Goal: Transaction & Acquisition: Purchase product/service

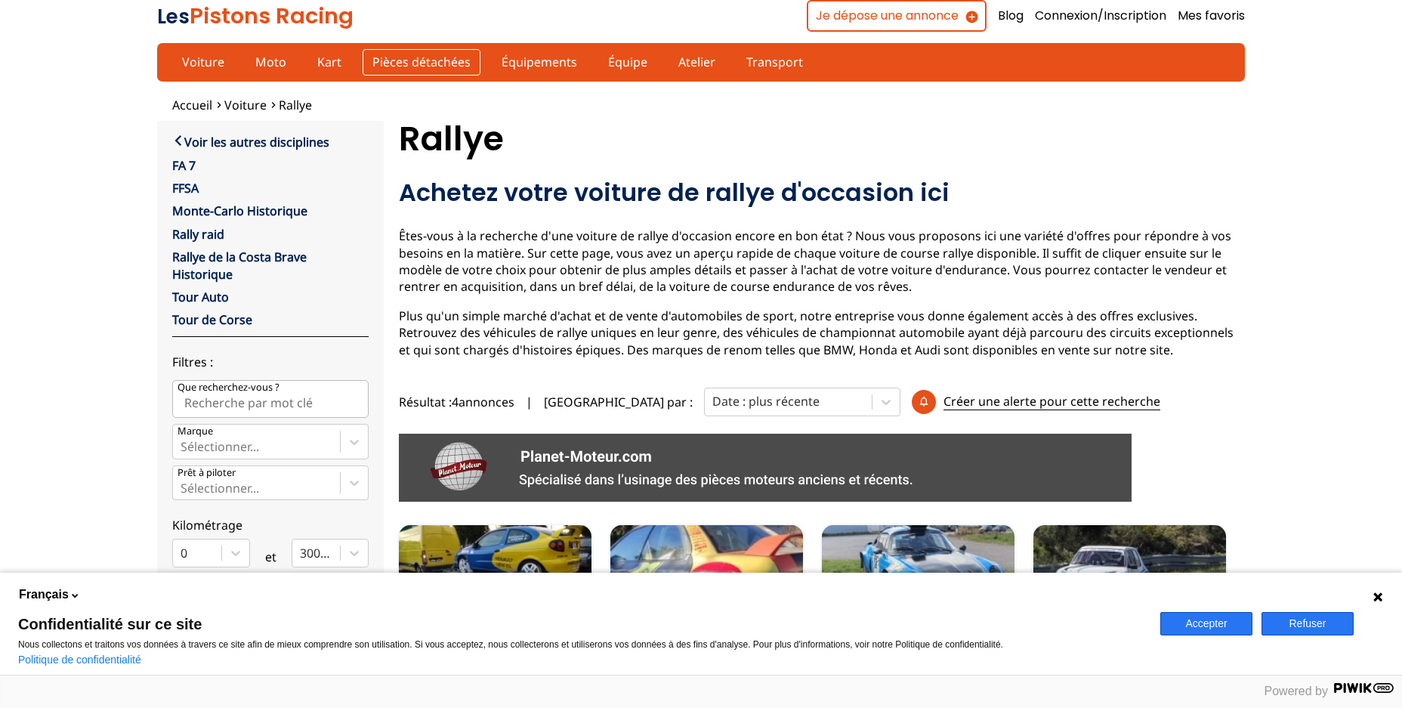
click at [434, 56] on link "Pièces détachées" at bounding box center [422, 62] width 118 height 26
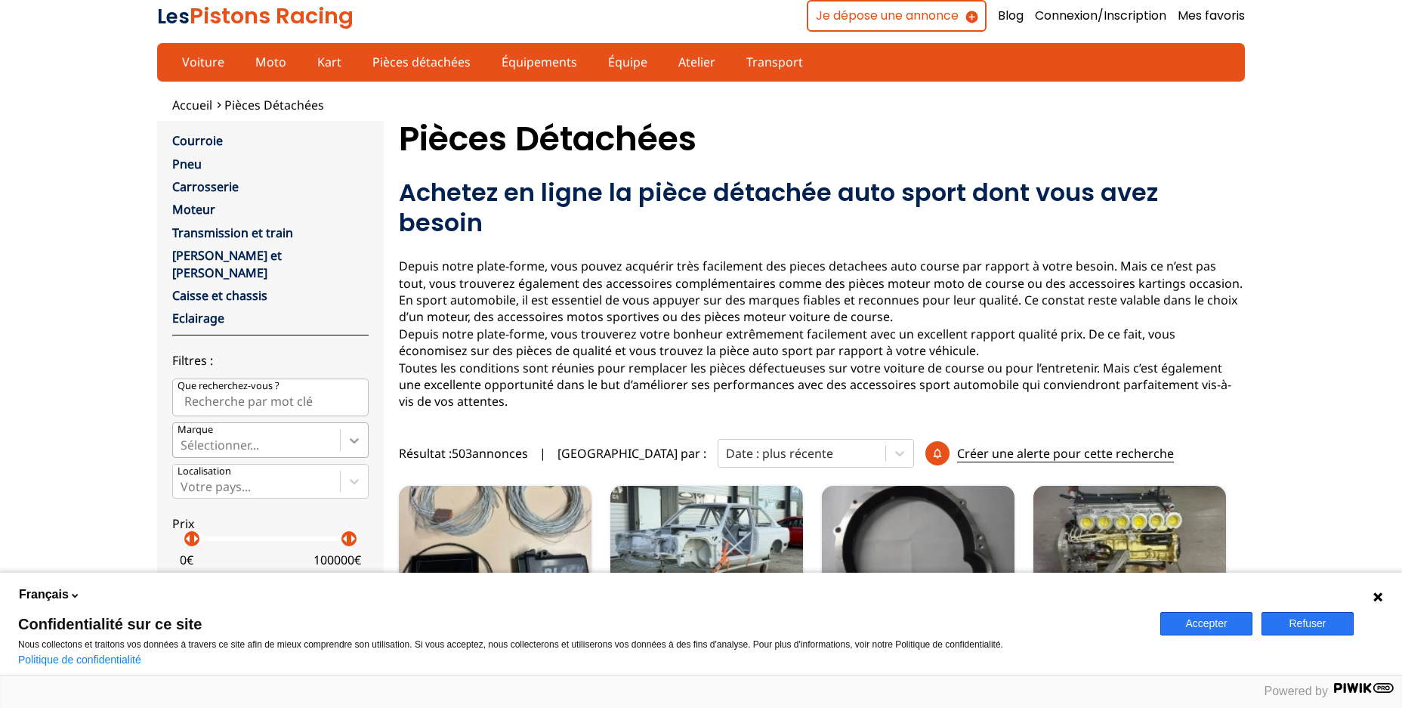
click at [355, 433] on icon at bounding box center [354, 440] width 15 height 15
click at [184, 438] on input "Marque Sélectionner..." at bounding box center [182, 445] width 3 height 14
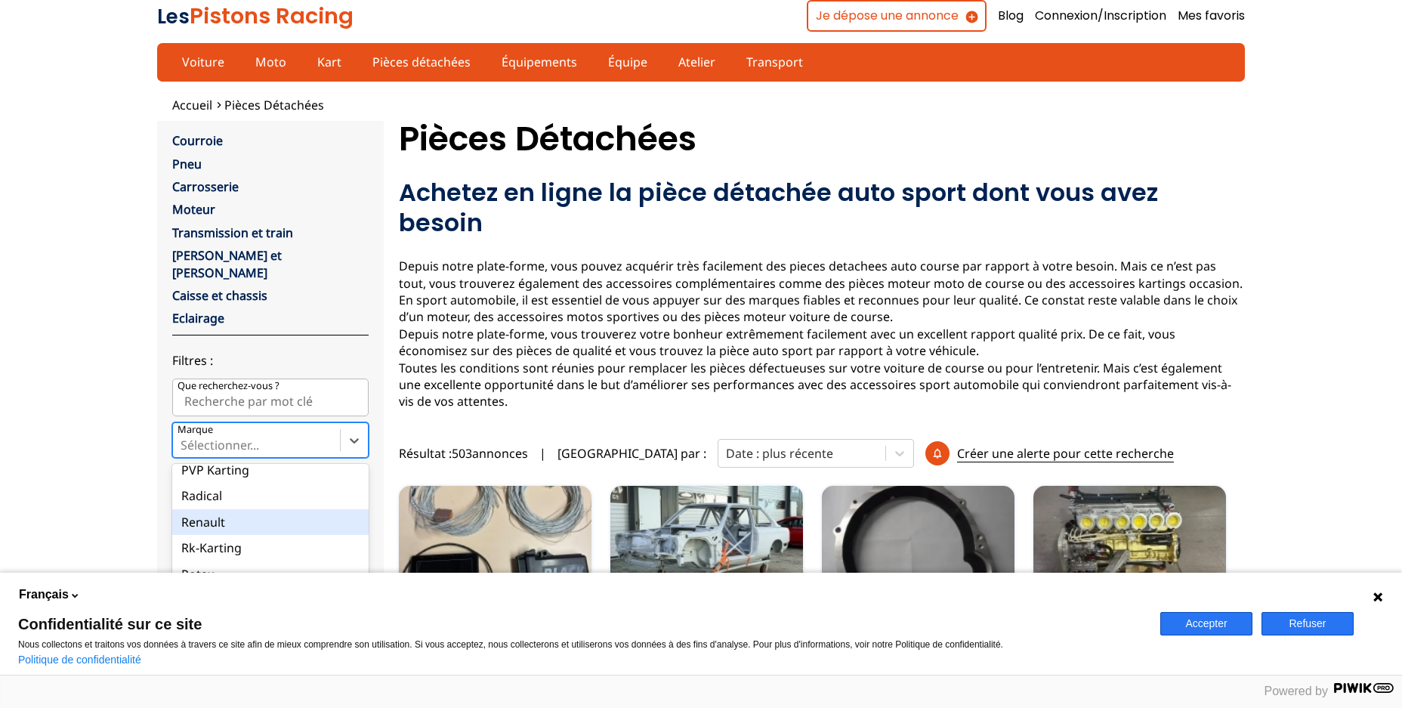
click at [199, 509] on div "Renault" at bounding box center [270, 522] width 196 height 26
click at [184, 452] on input "Marque option Renault focused, 106 of 137. 137 results available. Use Up and Do…" at bounding box center [182, 445] width 3 height 14
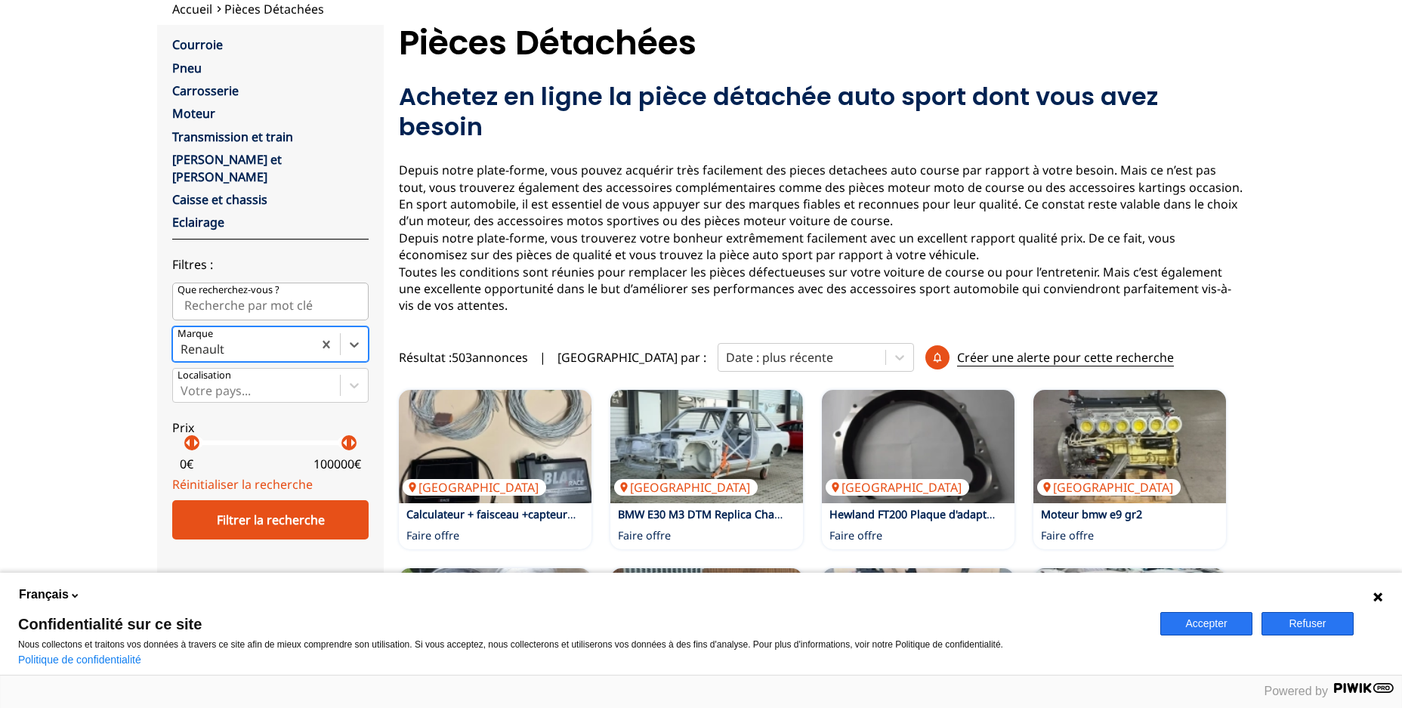
scroll to position [106, 0]
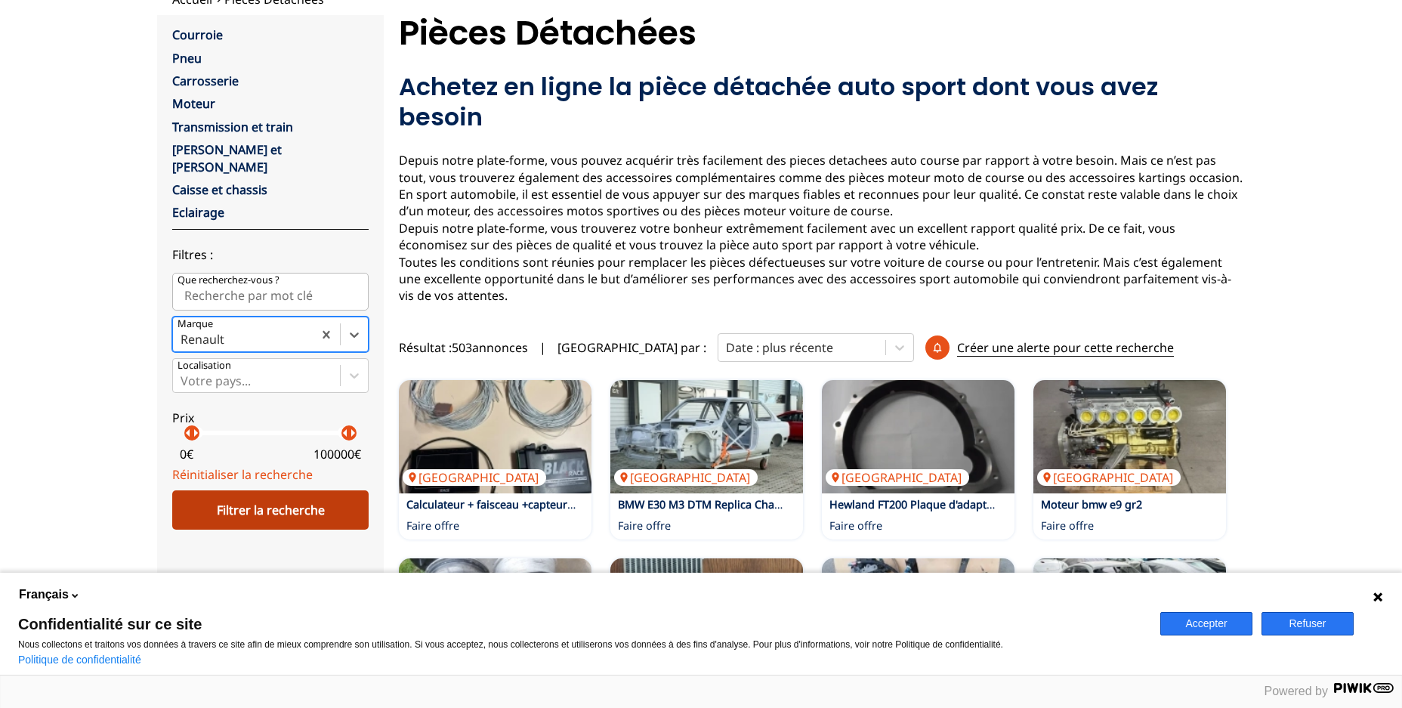
click at [233, 490] on div "Filtrer la recherche" at bounding box center [270, 509] width 196 height 39
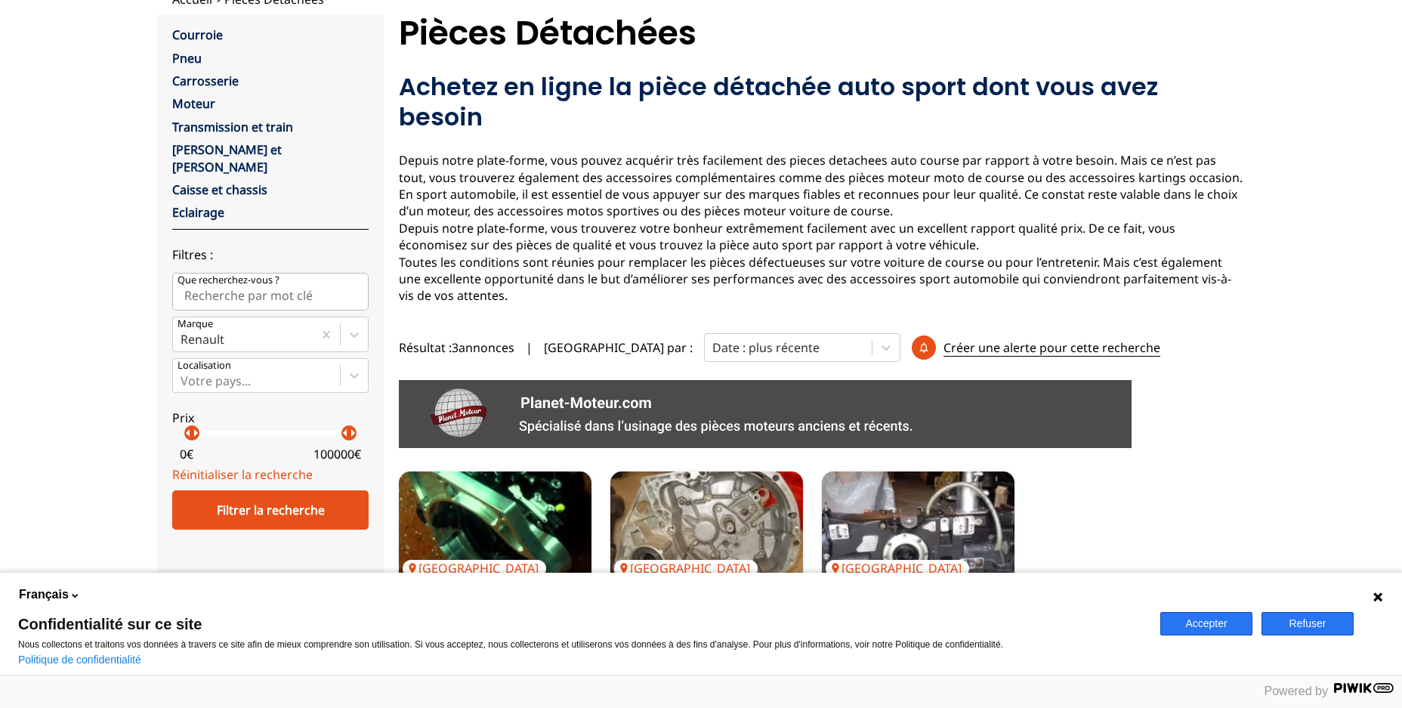
click at [276, 276] on input "Que recherchez-vous ?" at bounding box center [270, 292] width 196 height 38
type input "ALPINE RENAULT"
click at [268, 490] on div "Filtrer la recherche" at bounding box center [270, 509] width 196 height 39
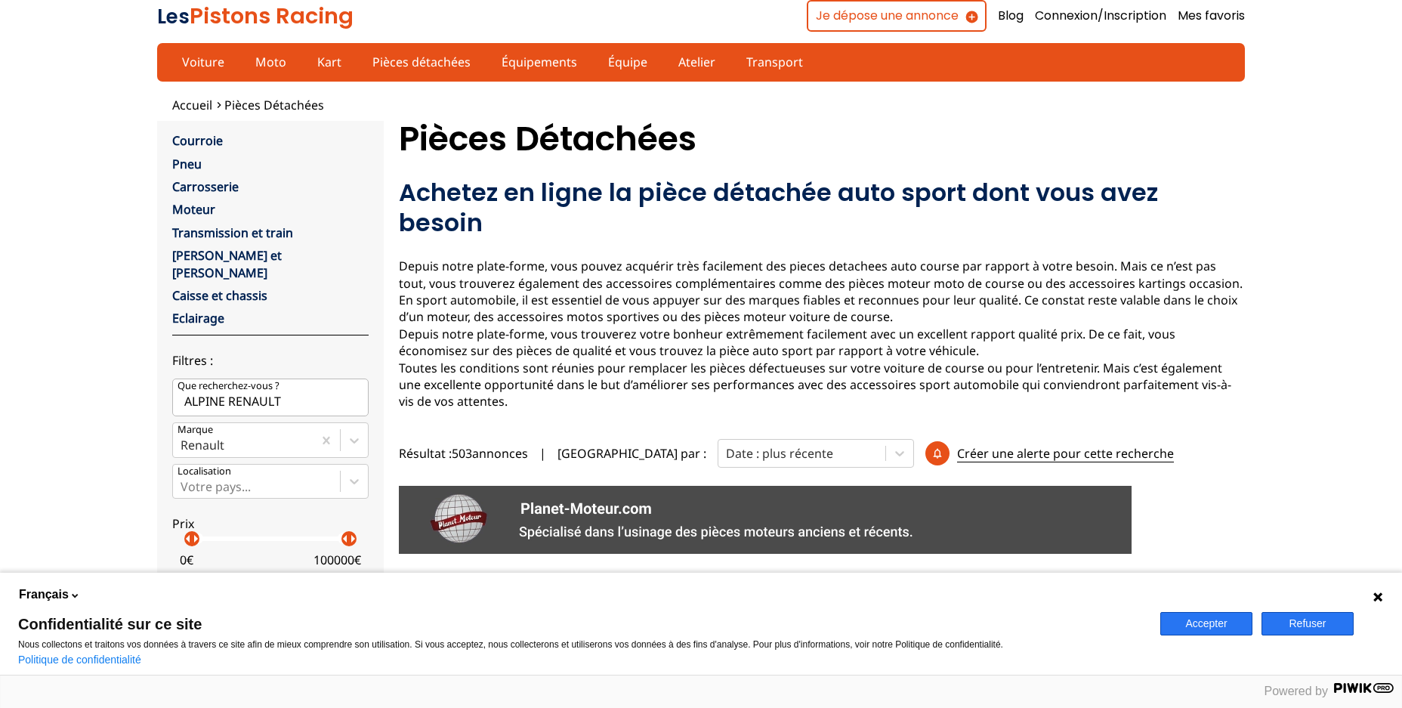
scroll to position [0, 0]
drag, startPoint x: 289, startPoint y: 376, endPoint x: 172, endPoint y: 378, distance: 116.3
click at [172, 378] on input "ALPINE RENAULT" at bounding box center [270, 397] width 196 height 38
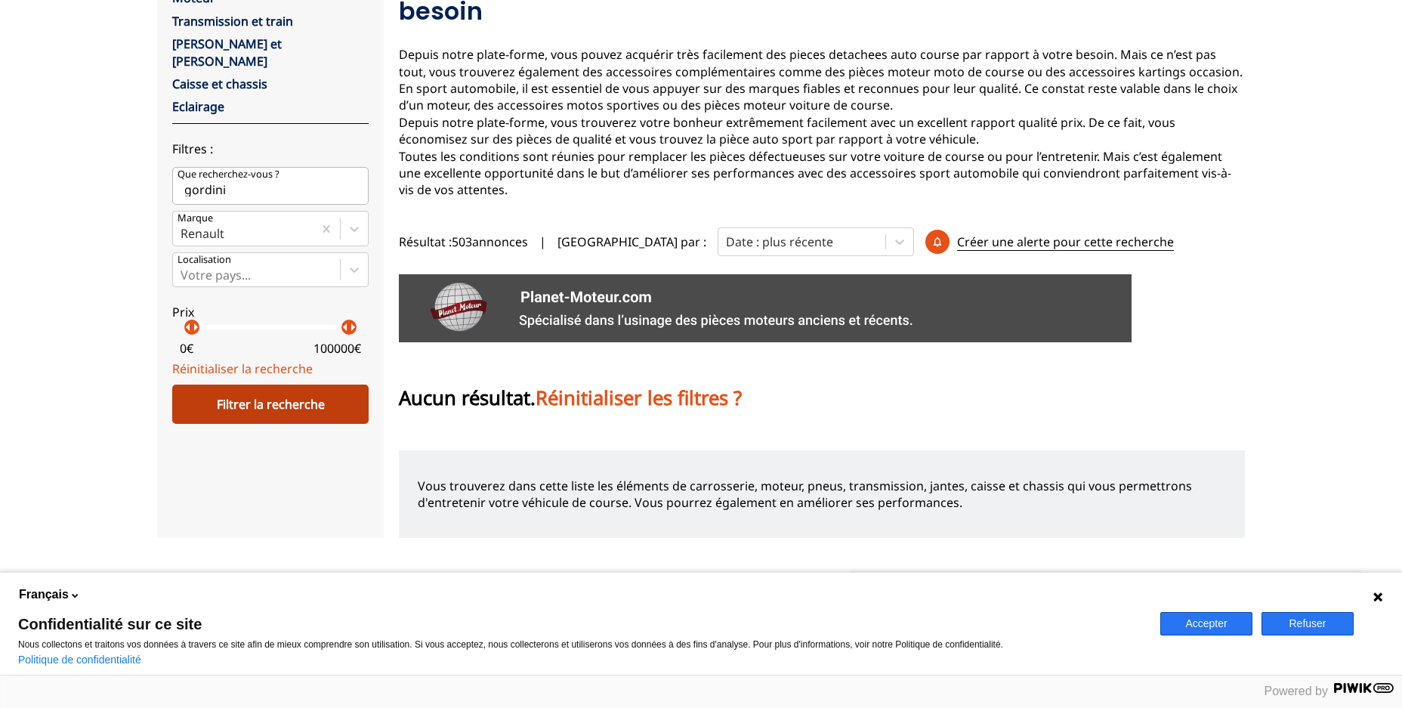
scroll to position [212, 0]
type input "gordini"
click at [255, 387] on div "Filtrer la recherche" at bounding box center [270, 403] width 196 height 39
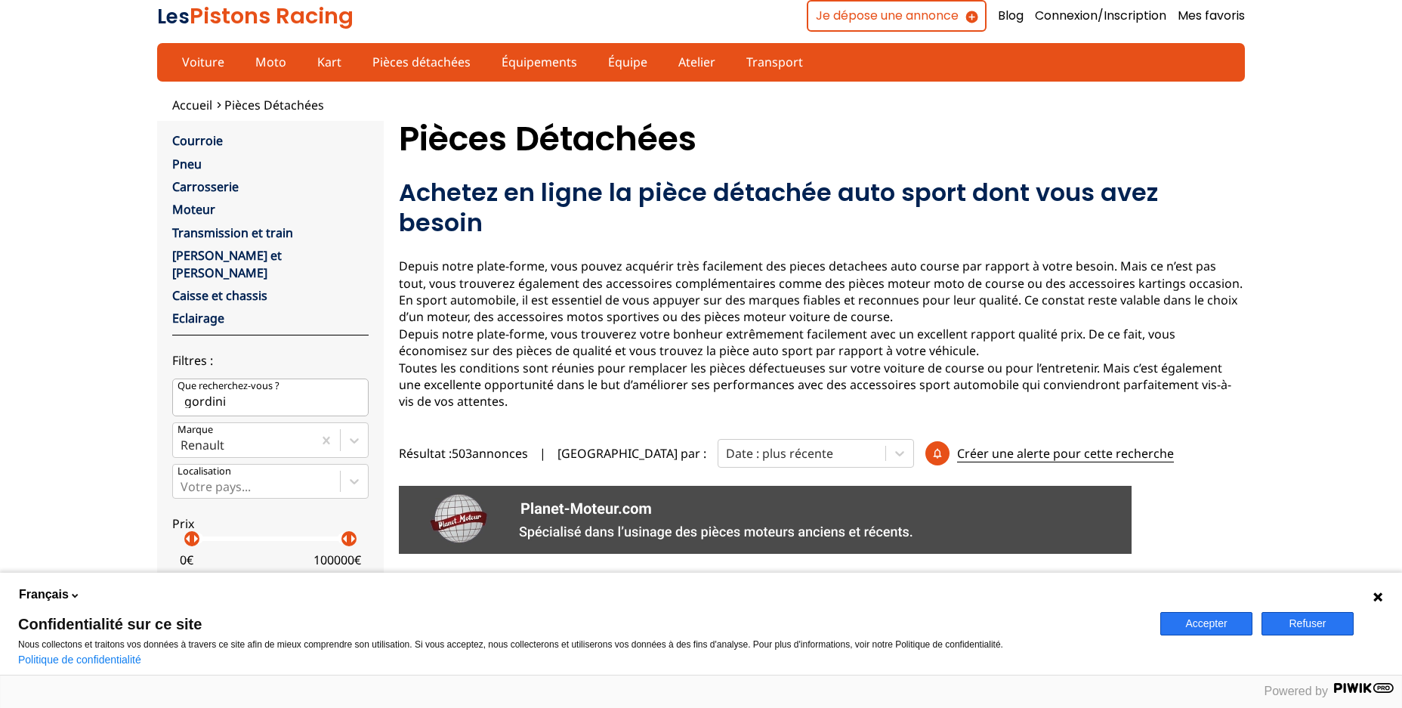
scroll to position [0, 0]
drag, startPoint x: 237, startPoint y: 383, endPoint x: 114, endPoint y: 383, distance: 123.1
click at [114, 383] on div "Accueil Pièces détachées close Courroie Pneu Carrosserie Moteur Transmission et…" at bounding box center [701, 423] width 1402 height 653
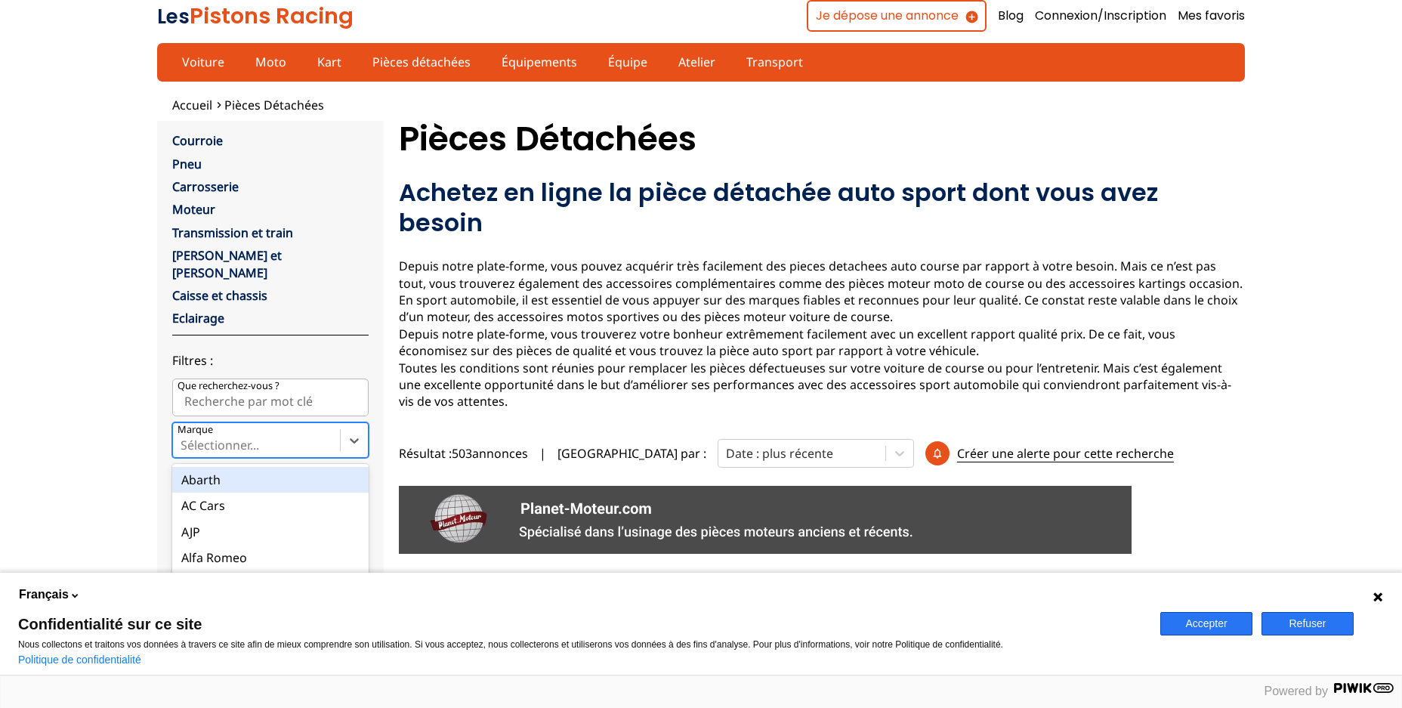
click at [228, 437] on div at bounding box center [257, 445] width 152 height 17
click at [184, 438] on input "Marque option Abarth focused, 1 of 137. 137 results available. Use Up and Down …" at bounding box center [182, 445] width 3 height 14
click at [422, 59] on link "Pièces détachées" at bounding box center [422, 62] width 118 height 26
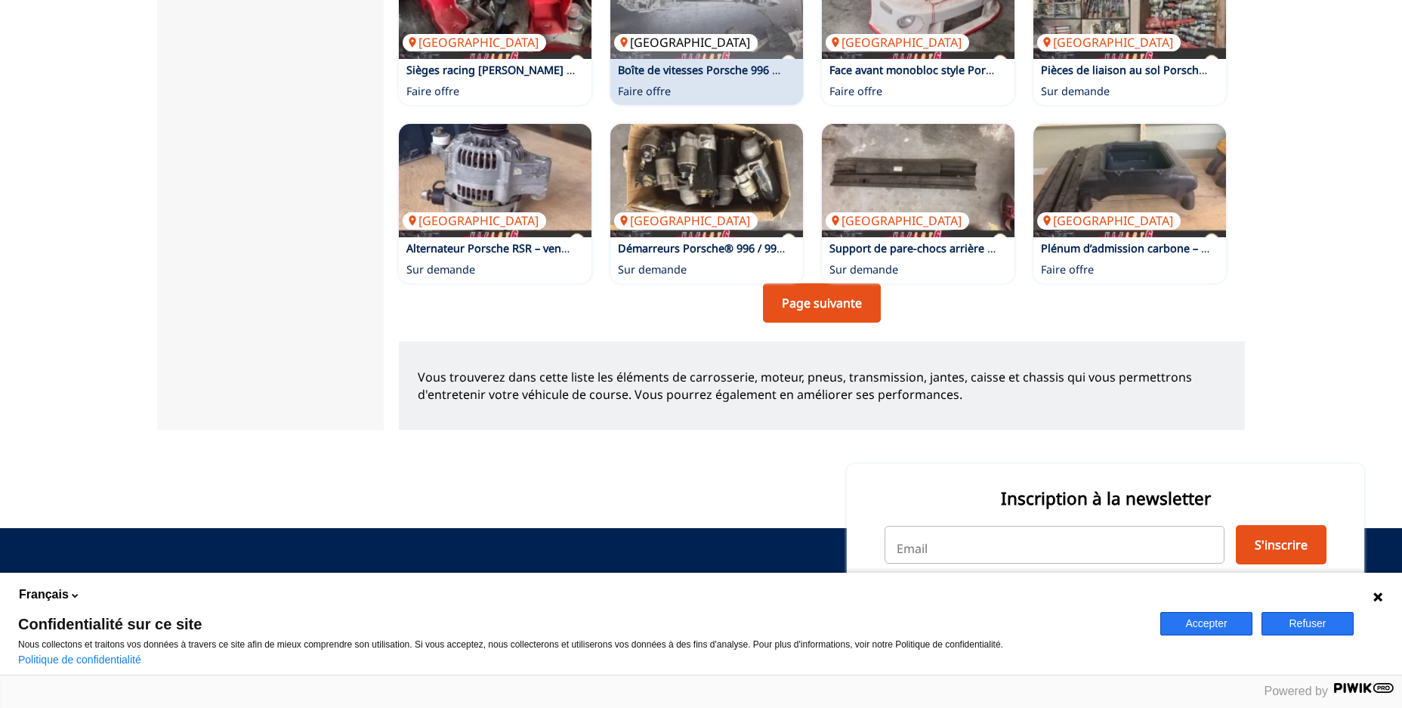
scroll to position [1168, 0]
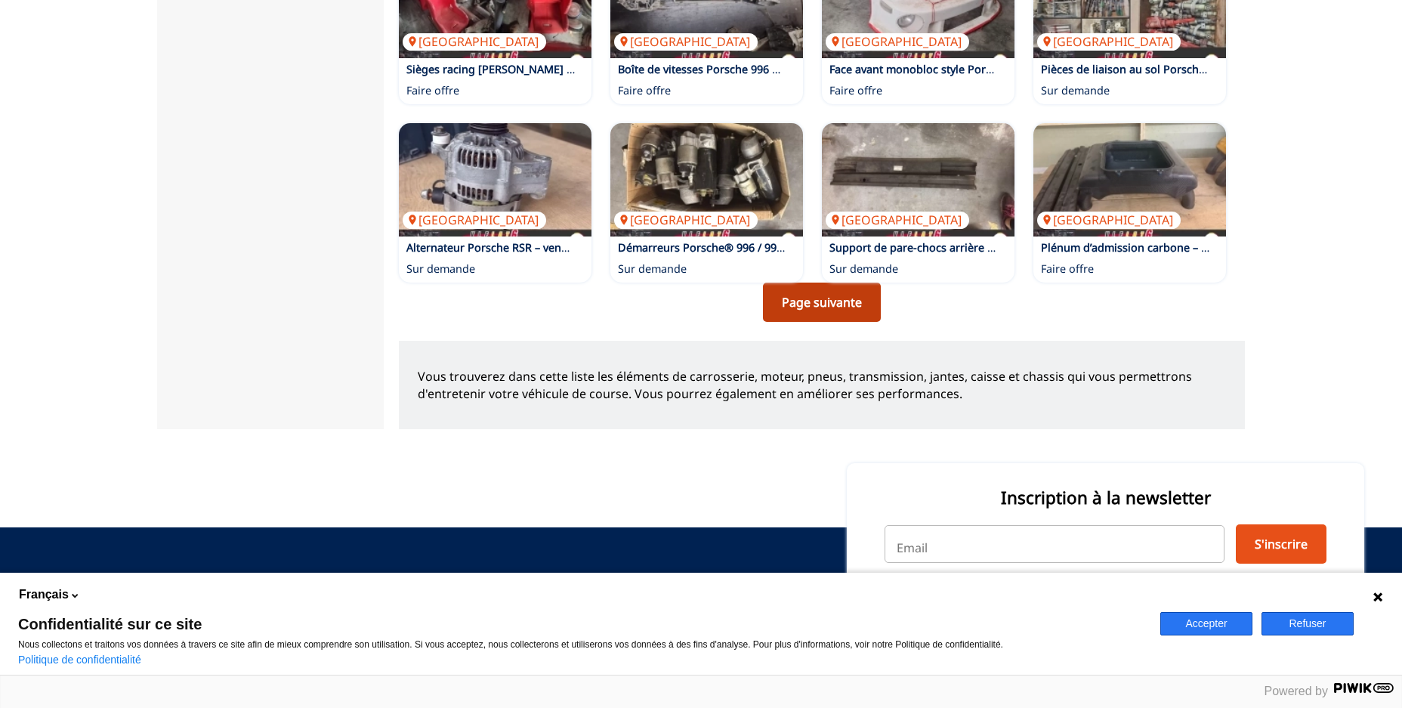
click at [838, 282] on link "Page suivante" at bounding box center [822, 301] width 118 height 39
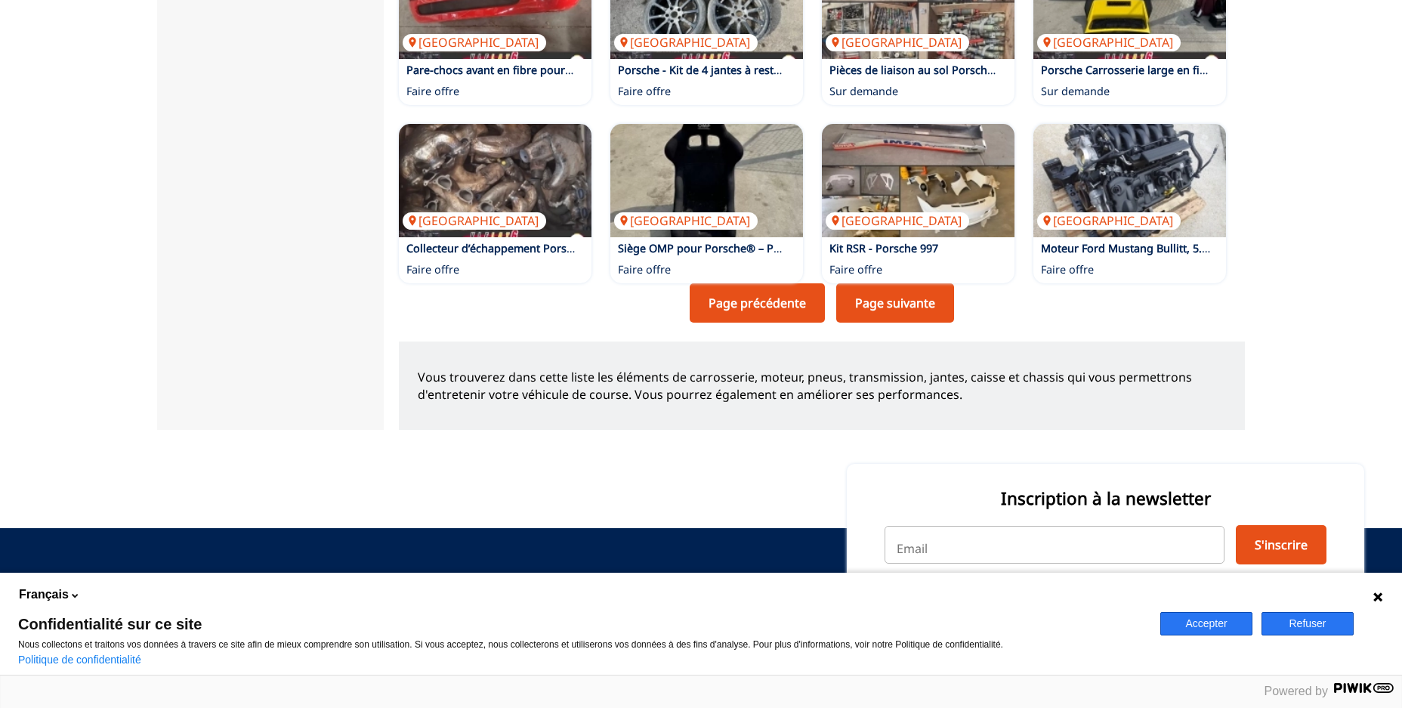
scroll to position [1168, 0]
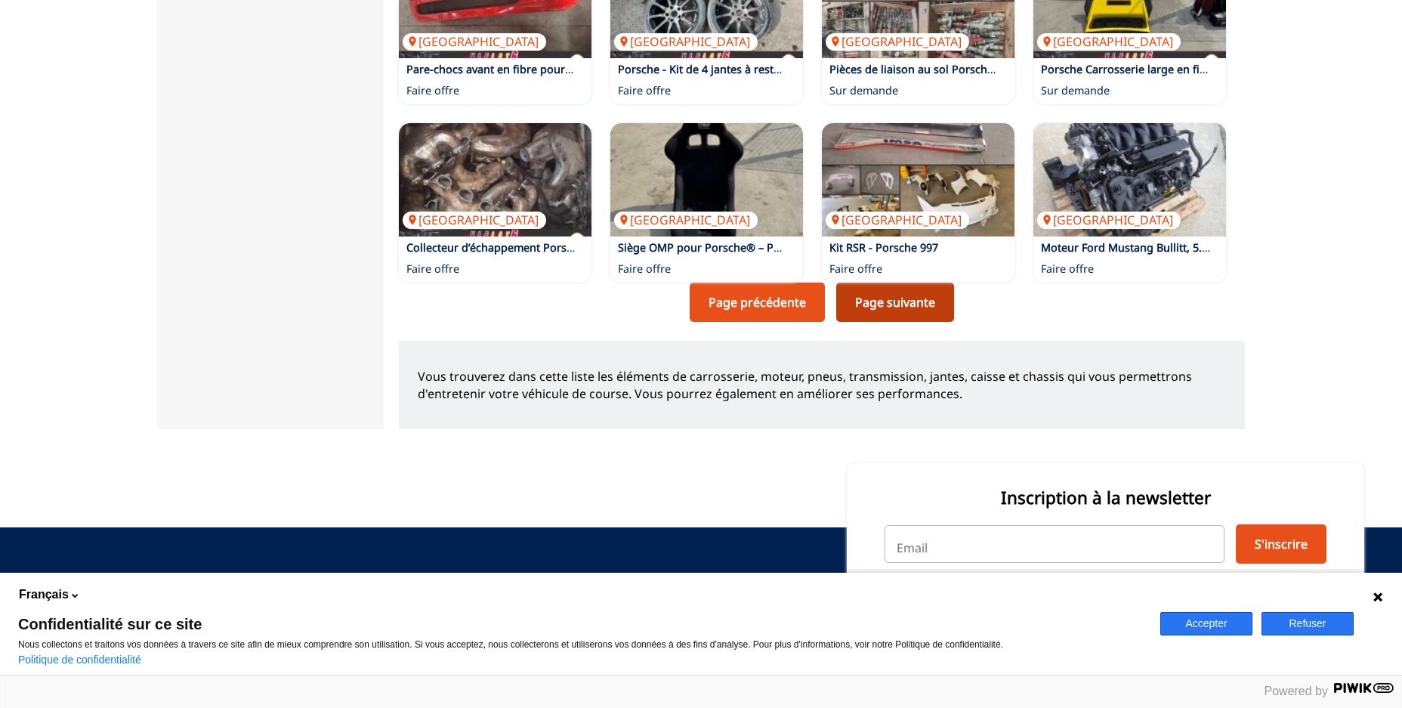
click at [903, 282] on link "Page suivante" at bounding box center [895, 301] width 118 height 39
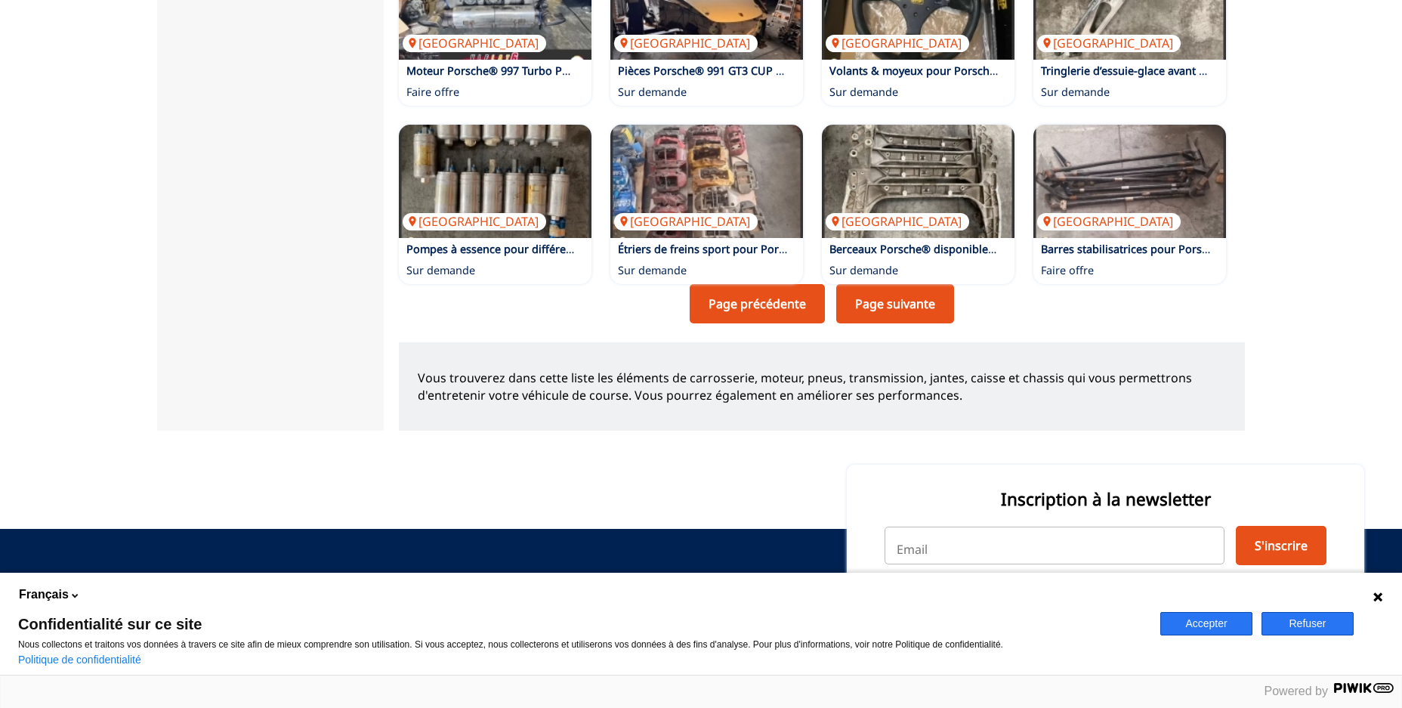
scroll to position [1168, 0]
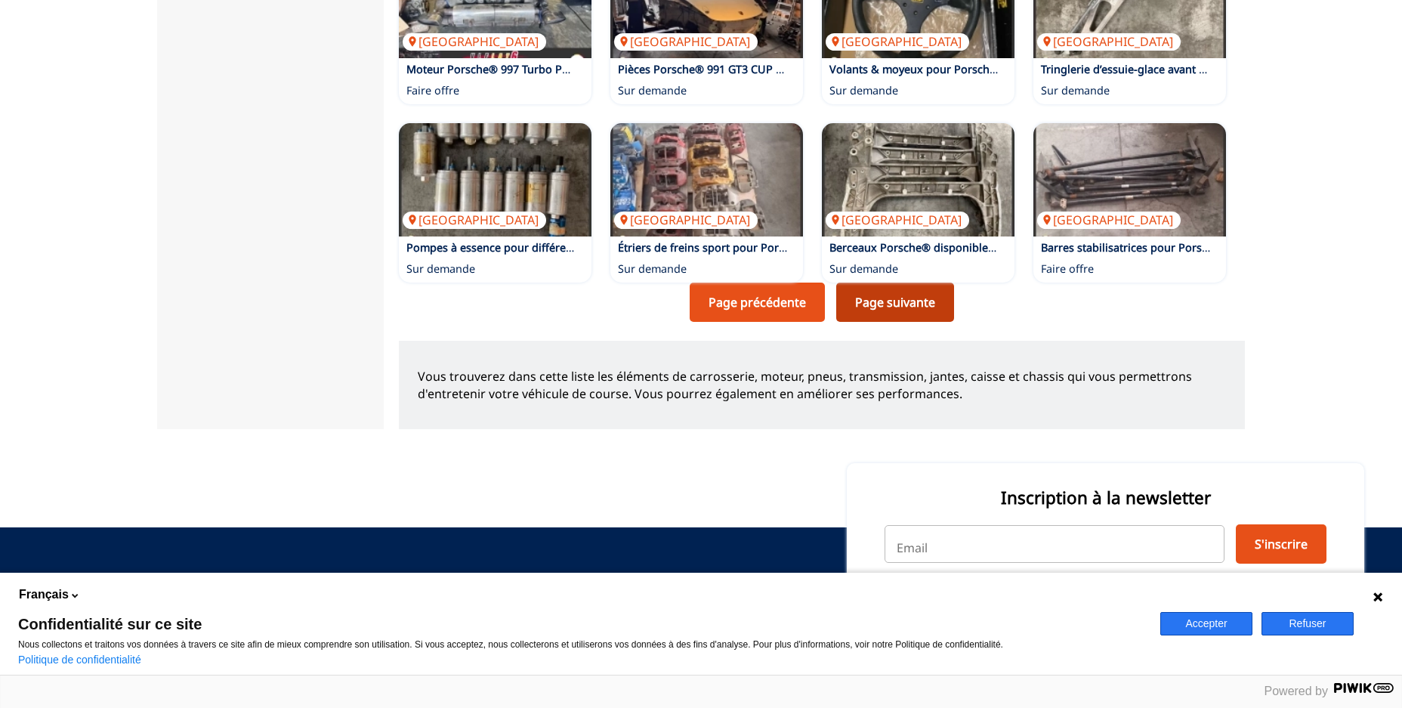
click at [905, 282] on link "Page suivante" at bounding box center [895, 301] width 118 height 39
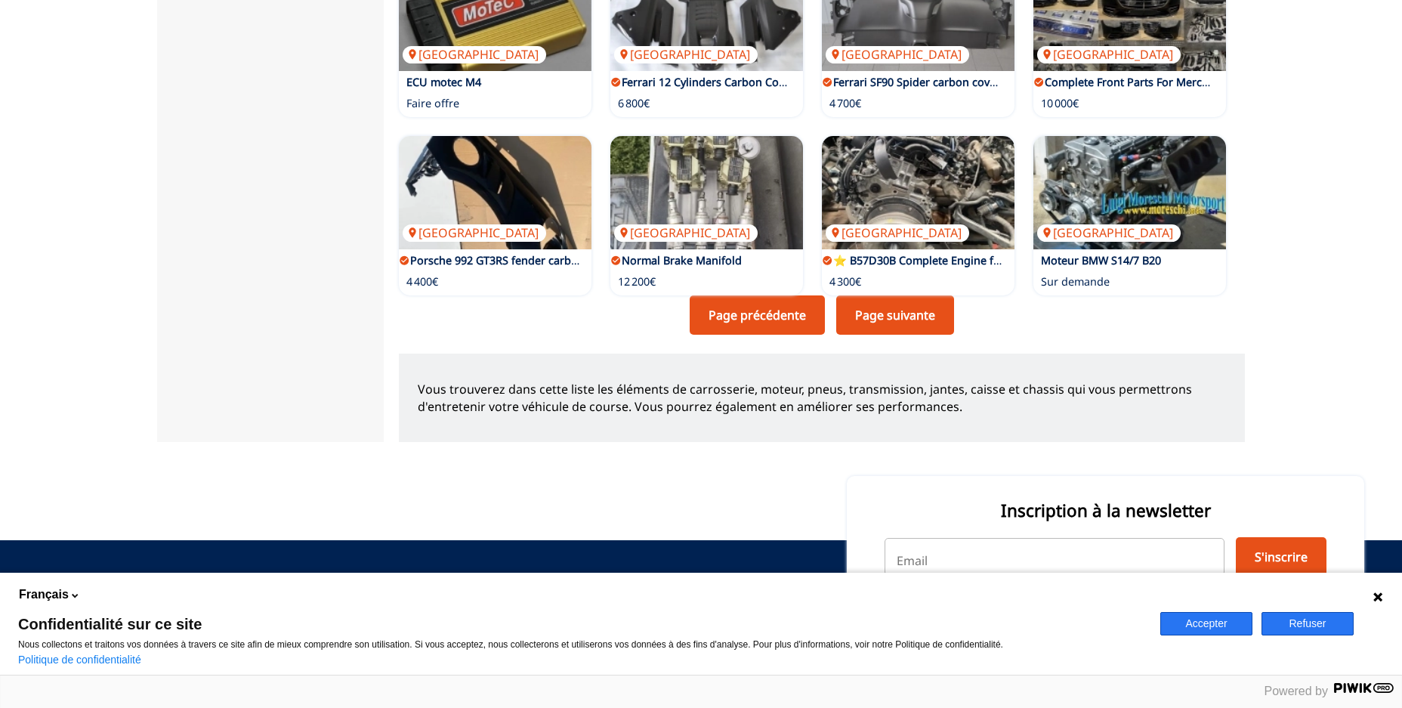
scroll to position [1168, 0]
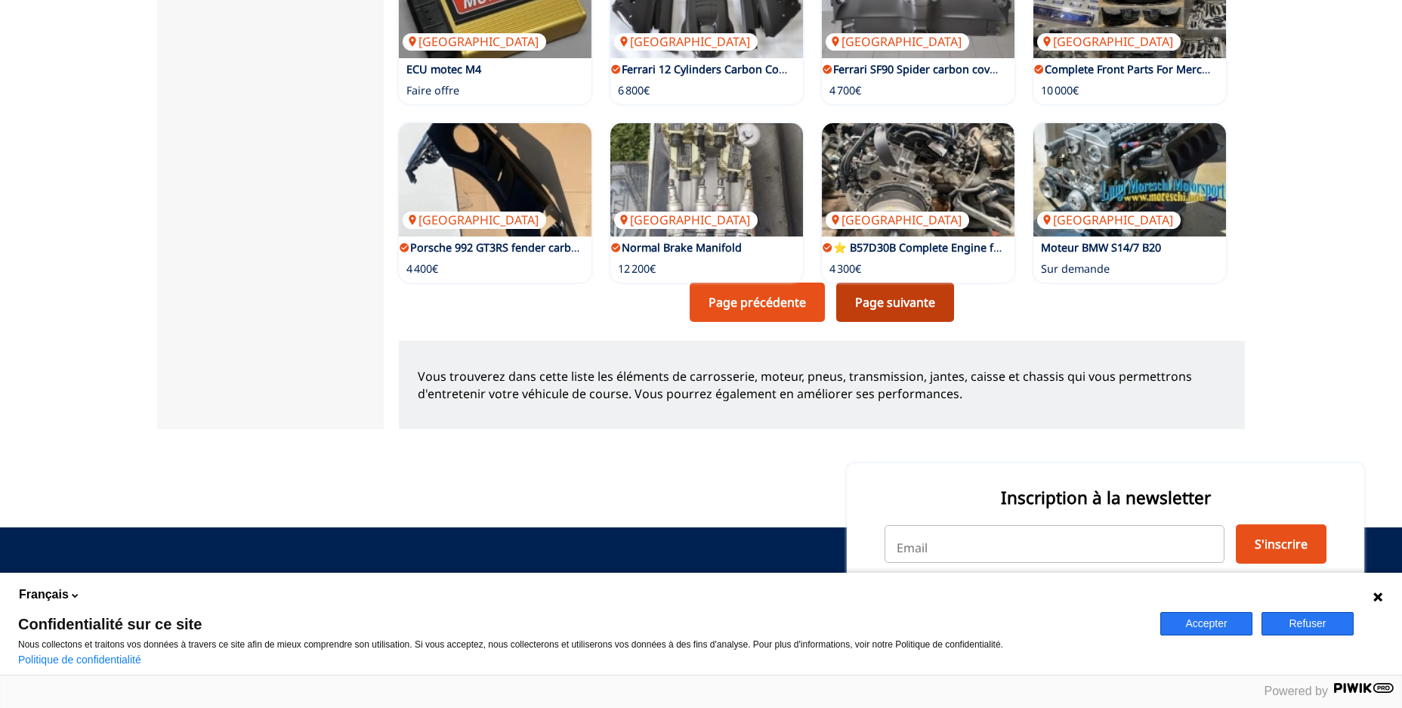
click at [909, 282] on link "Page suivante" at bounding box center [895, 301] width 118 height 39
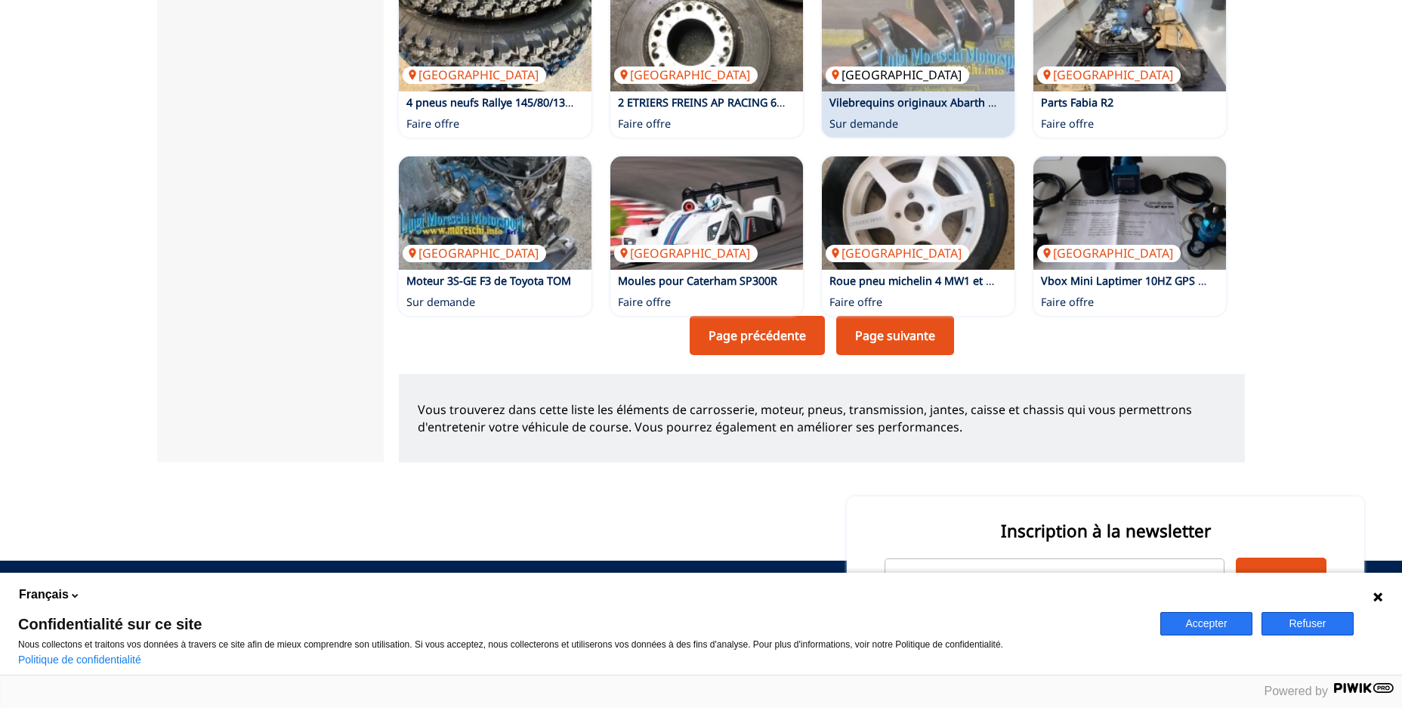
scroll to position [1168, 0]
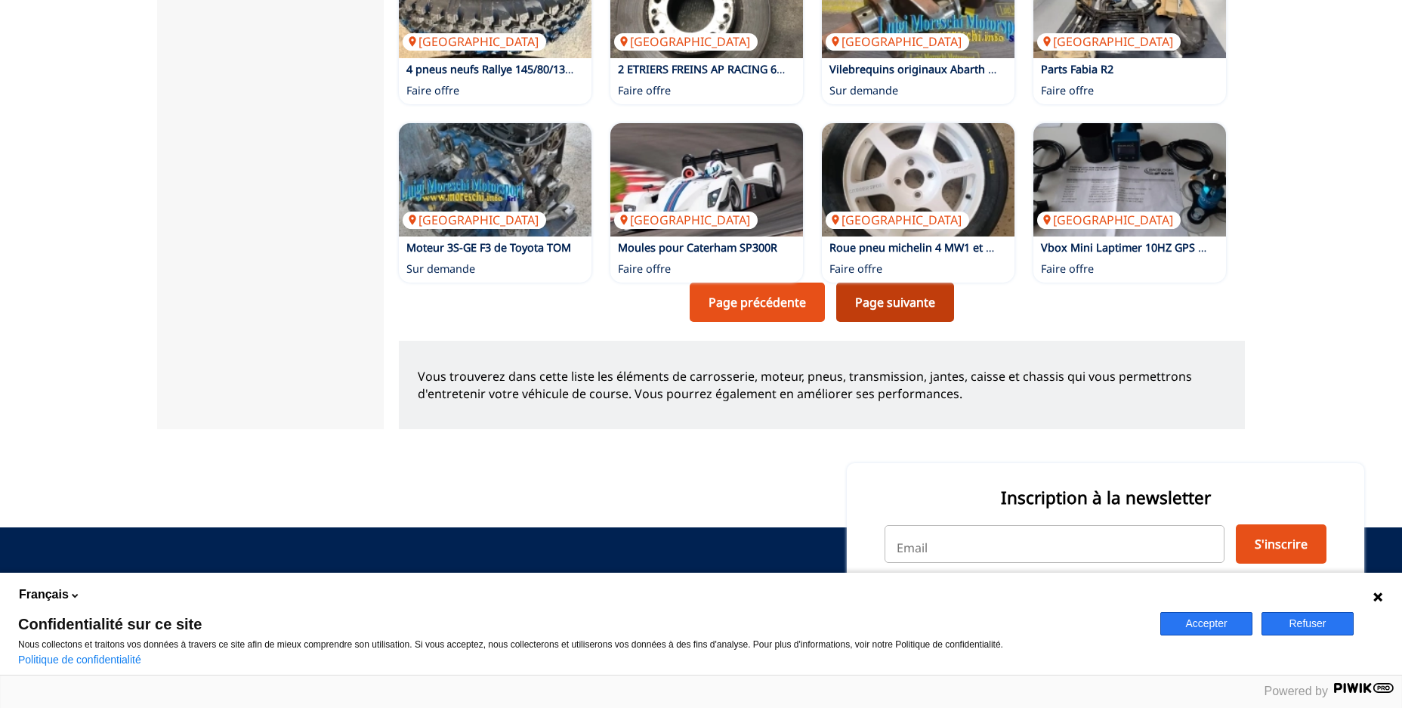
click at [882, 282] on link "Page suivante" at bounding box center [895, 301] width 118 height 39
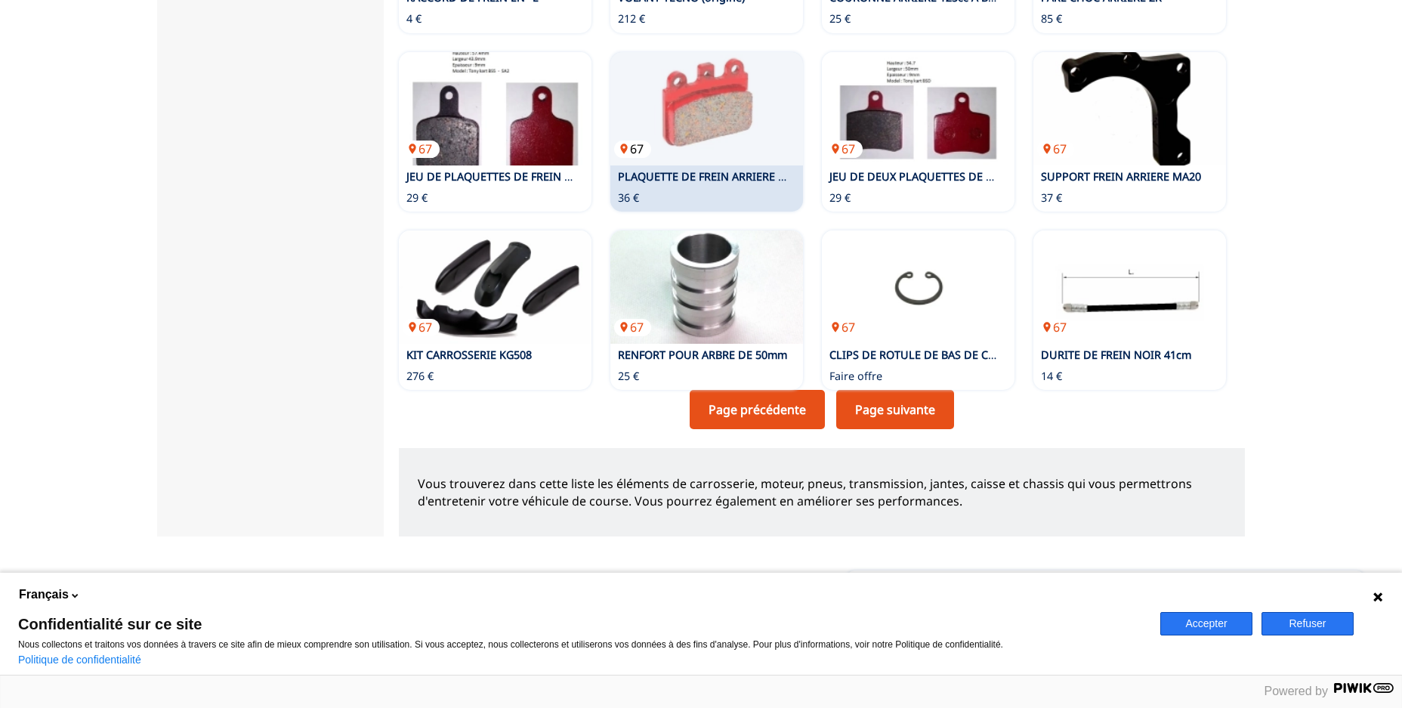
scroll to position [1061, 0]
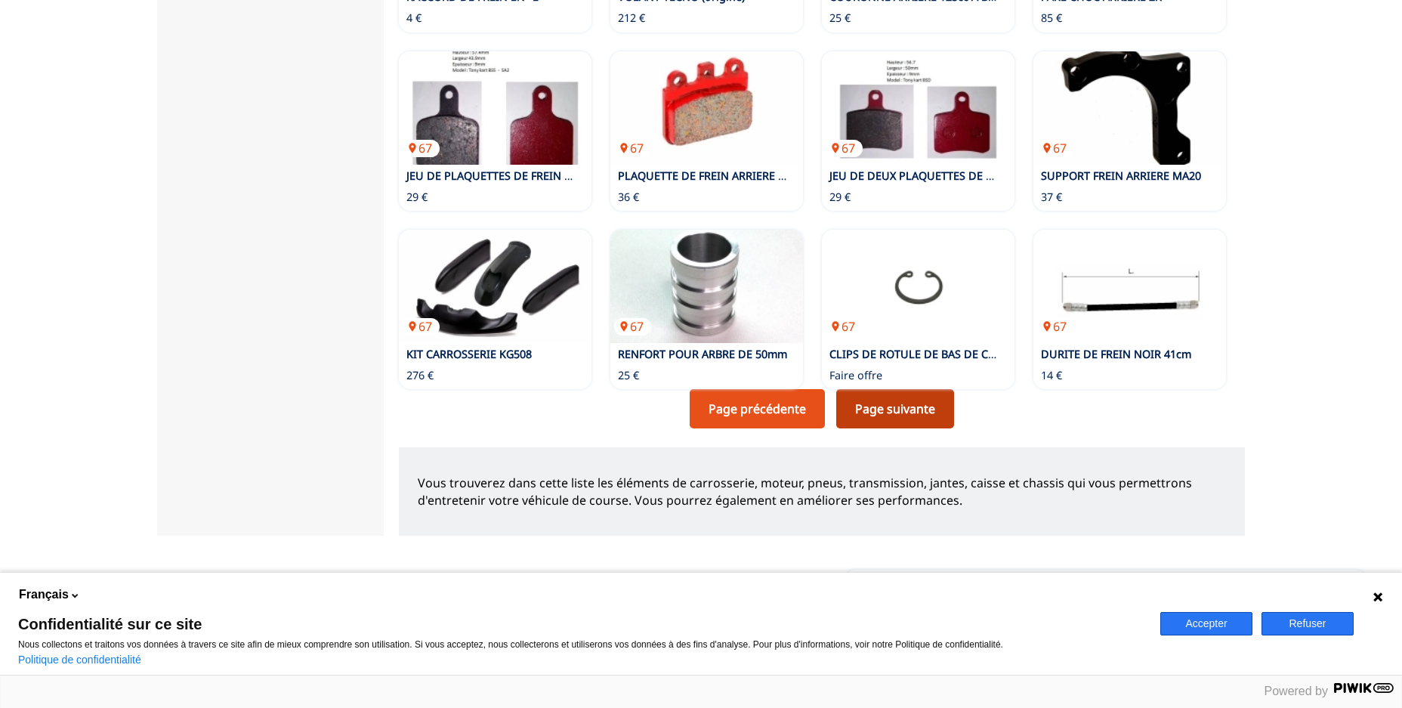
click at [912, 389] on link "Page suivante" at bounding box center [895, 408] width 118 height 39
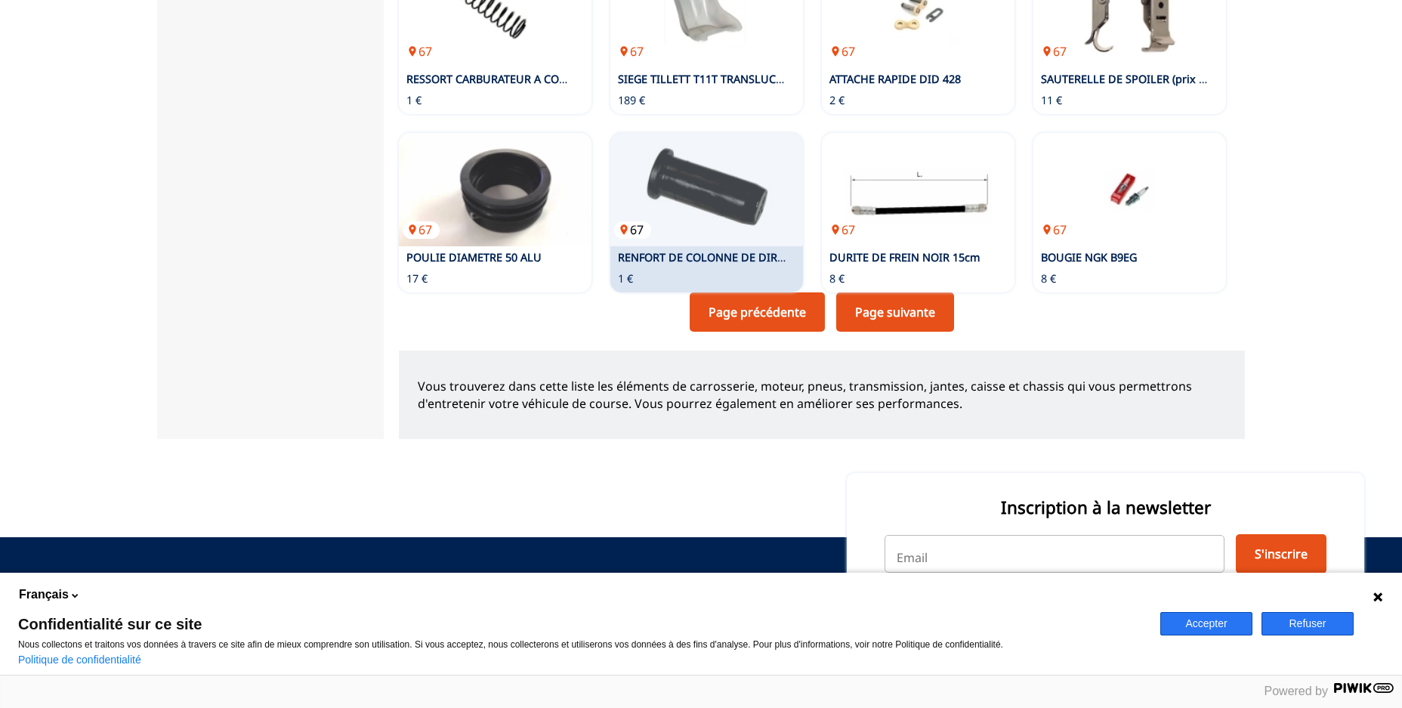
scroll to position [1168, 0]
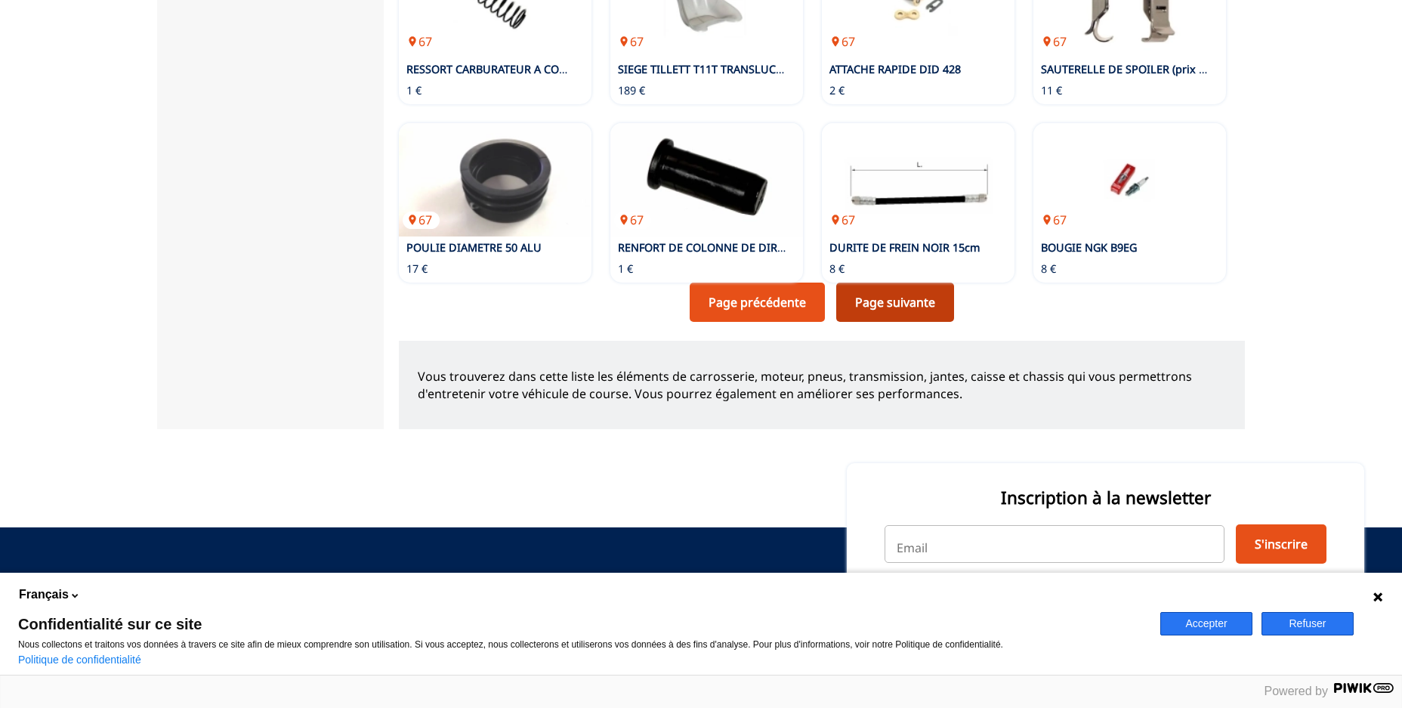
click at [908, 282] on link "Page suivante" at bounding box center [895, 301] width 118 height 39
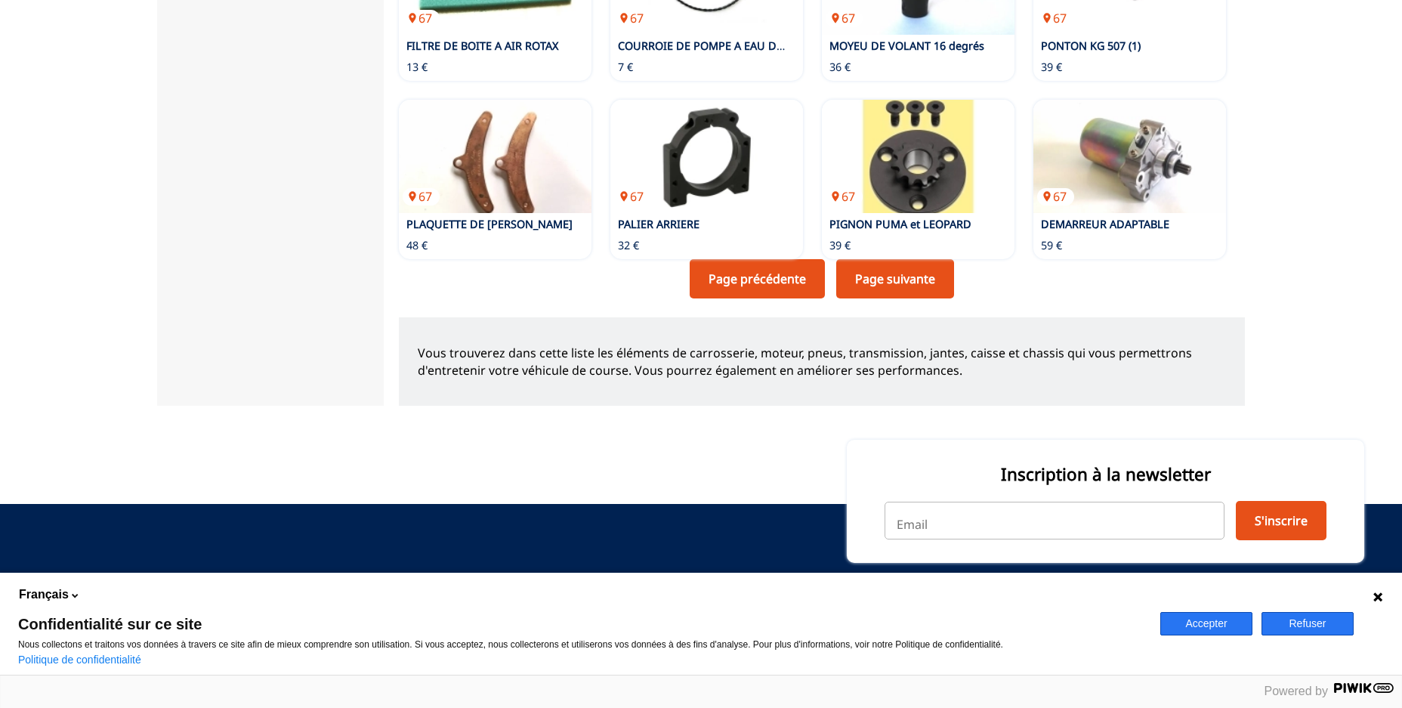
scroll to position [1193, 0]
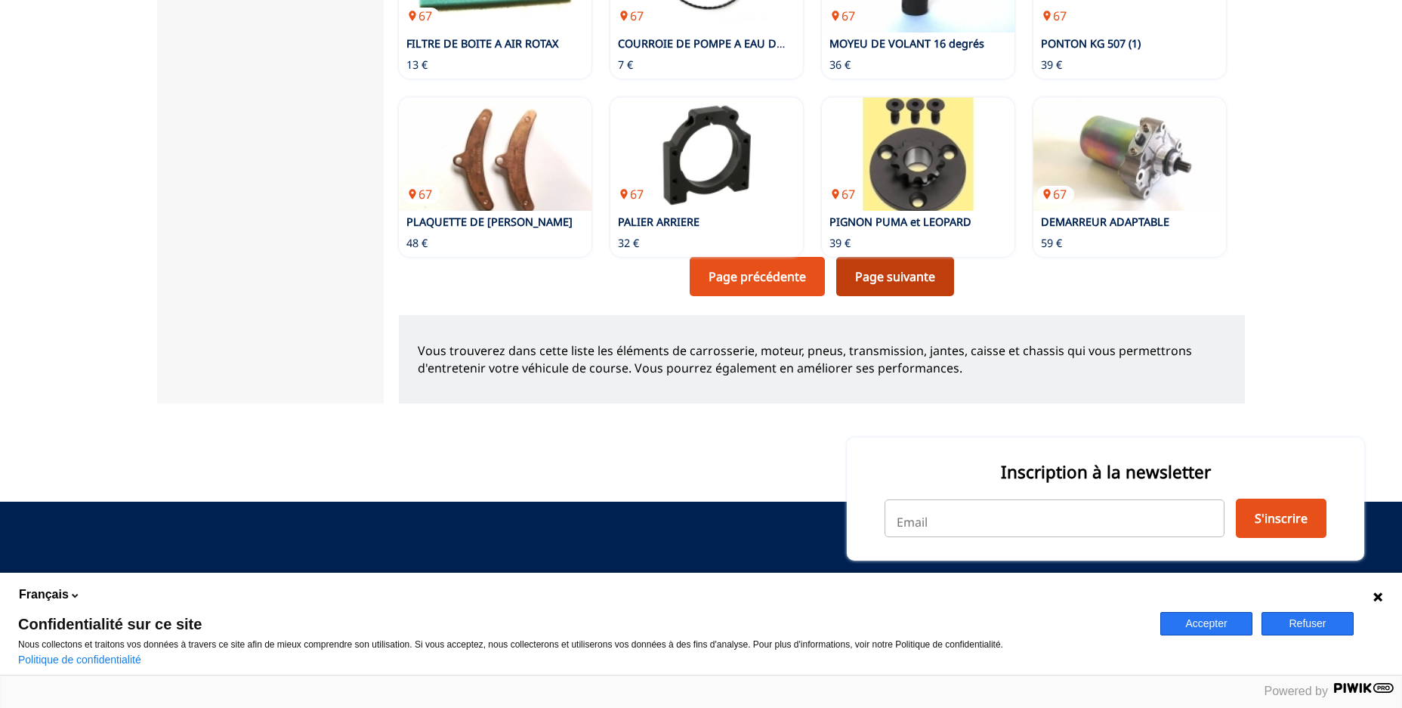
click at [919, 257] on link "Page suivante" at bounding box center [895, 276] width 118 height 39
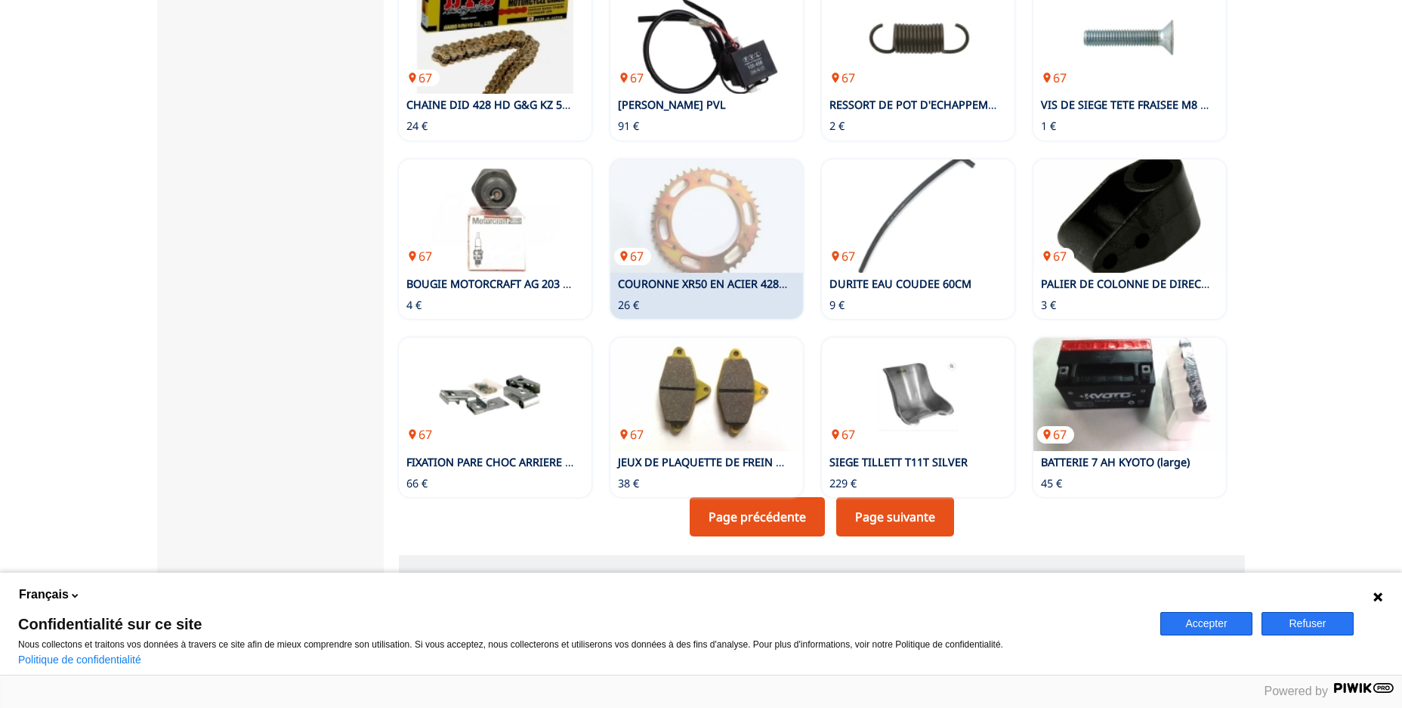
scroll to position [955, 0]
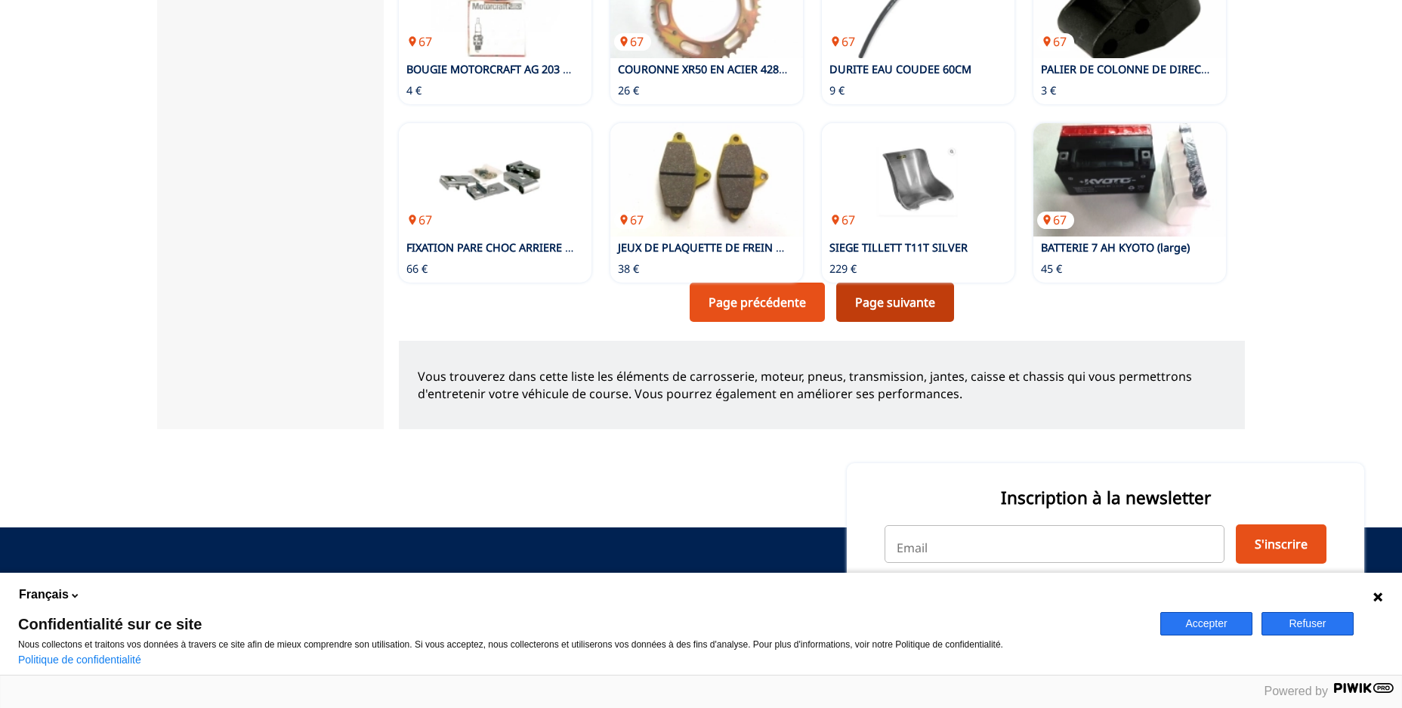
click at [867, 282] on link "Page suivante" at bounding box center [895, 301] width 118 height 39
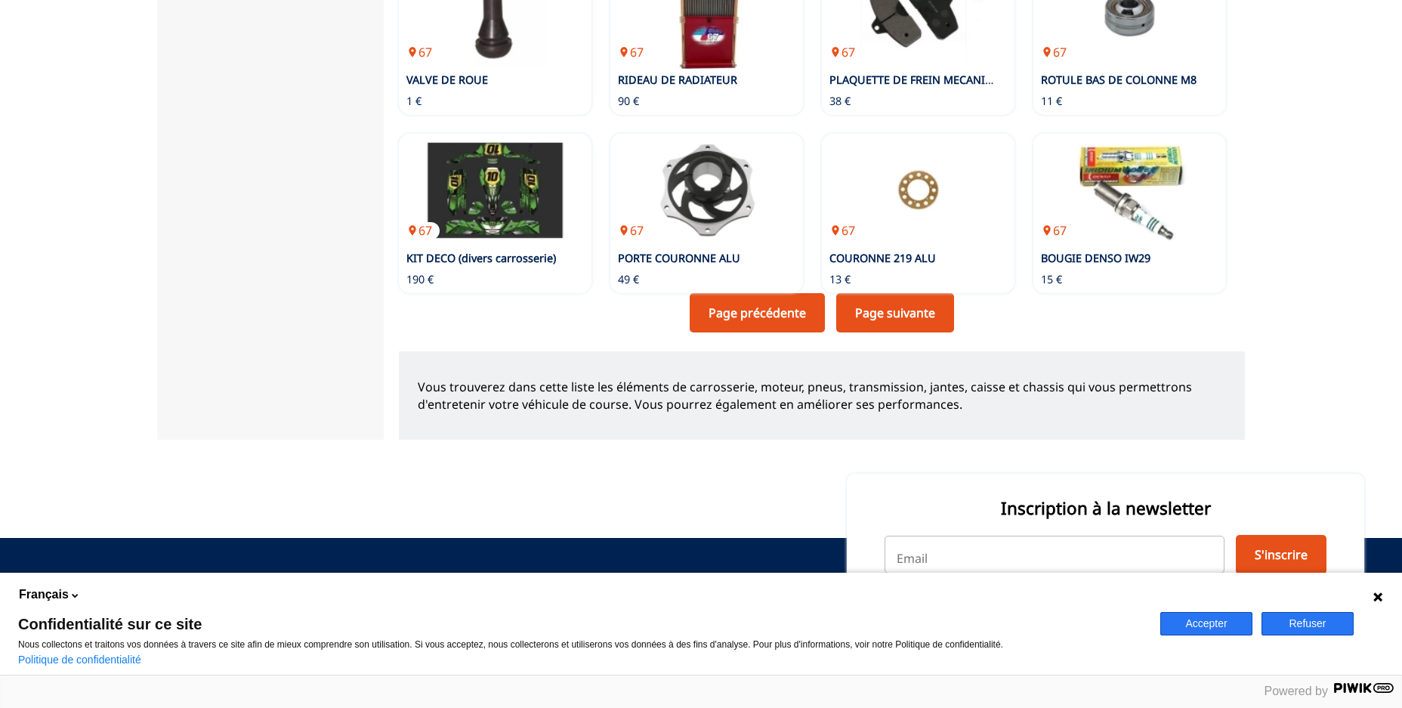
scroll to position [1168, 0]
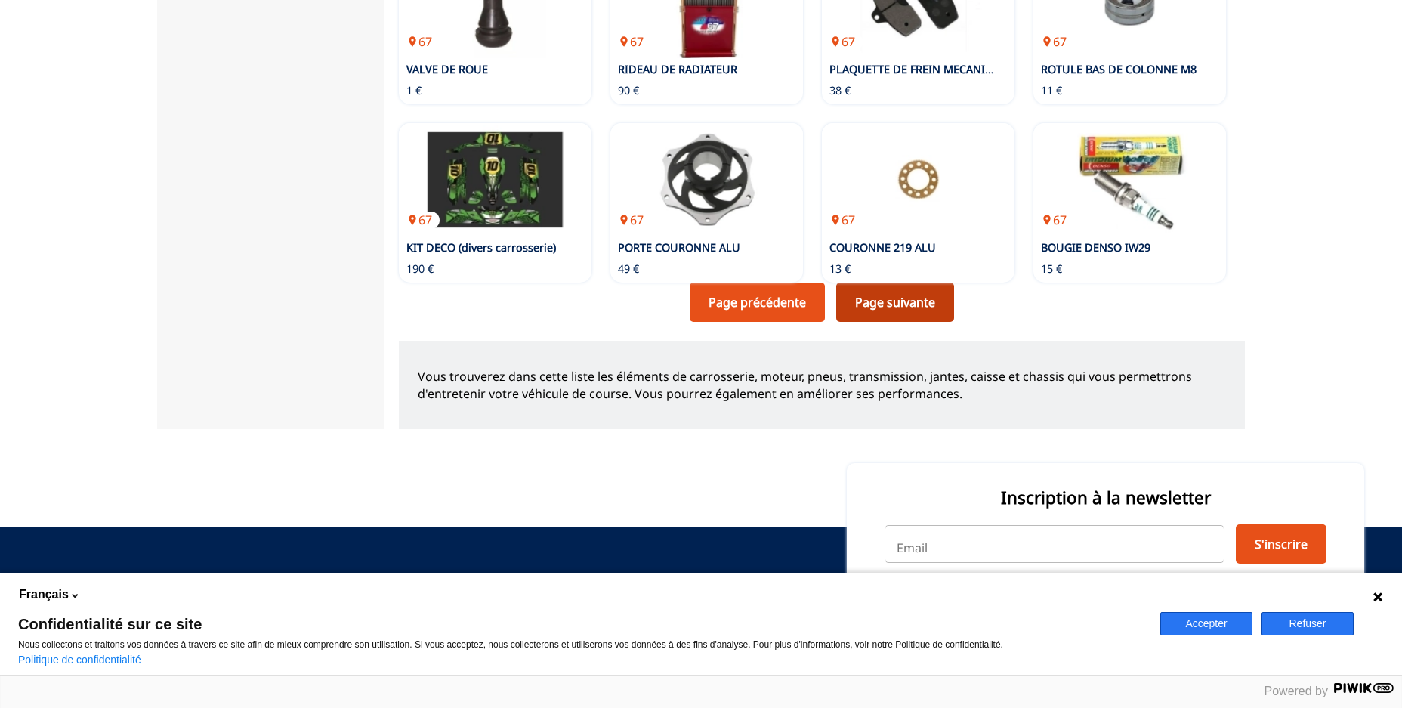
click at [917, 282] on link "Page suivante" at bounding box center [895, 301] width 118 height 39
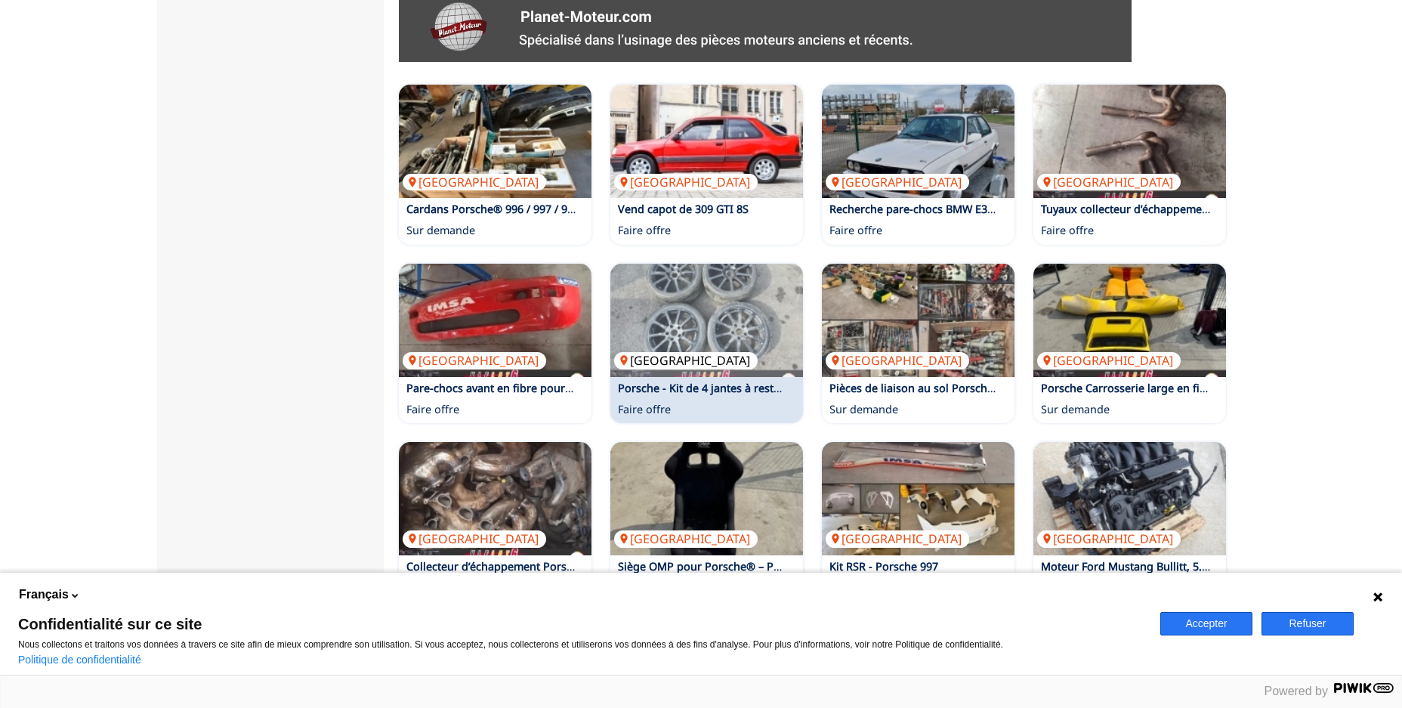
scroll to position [849, 0]
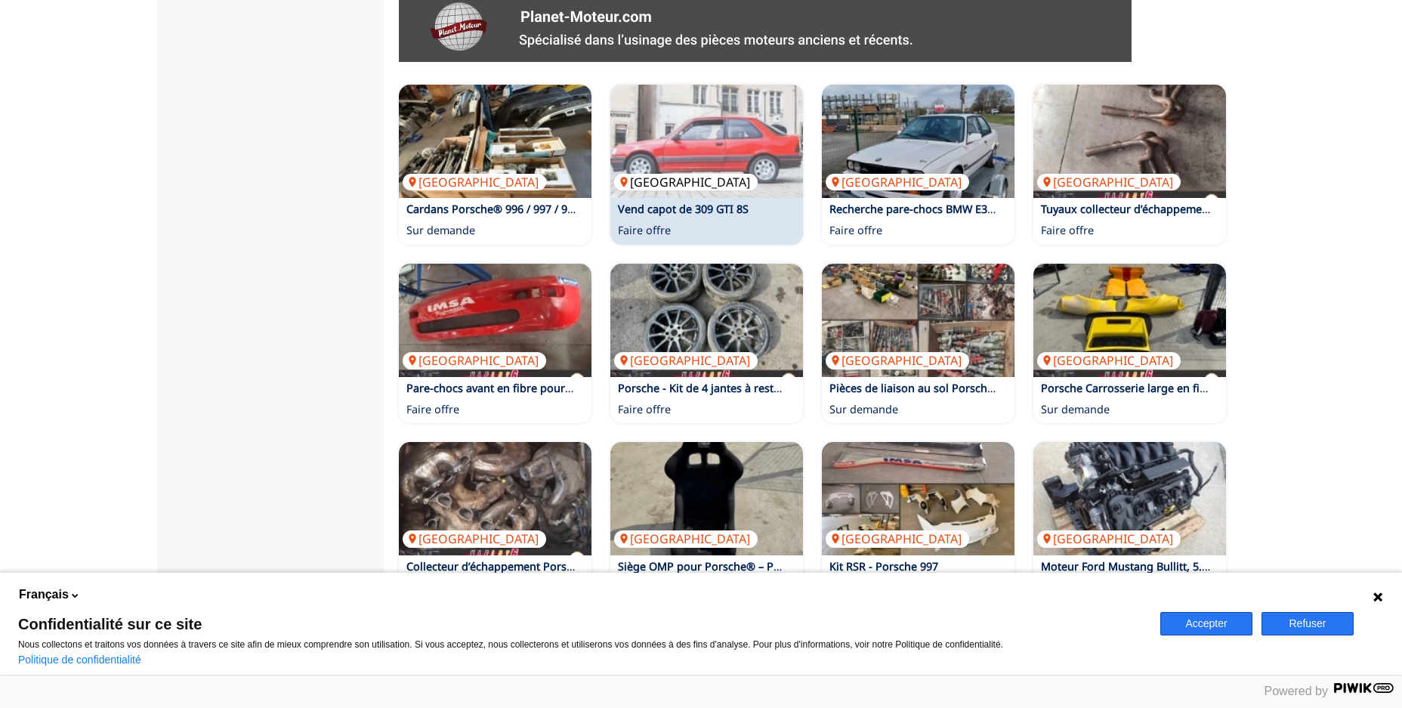
click at [759, 121] on img at bounding box center [706, 141] width 193 height 113
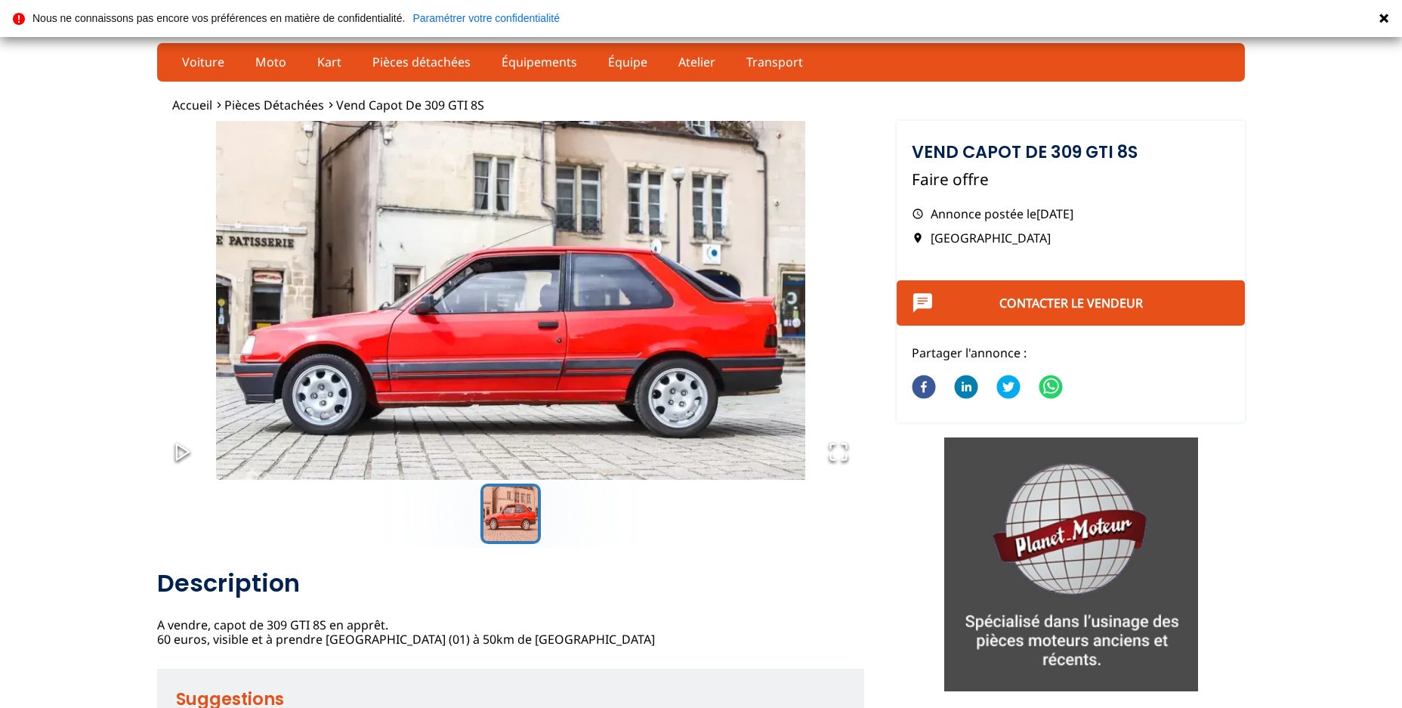
click at [516, 514] on button "Go to Slide 1" at bounding box center [510, 513] width 60 height 60
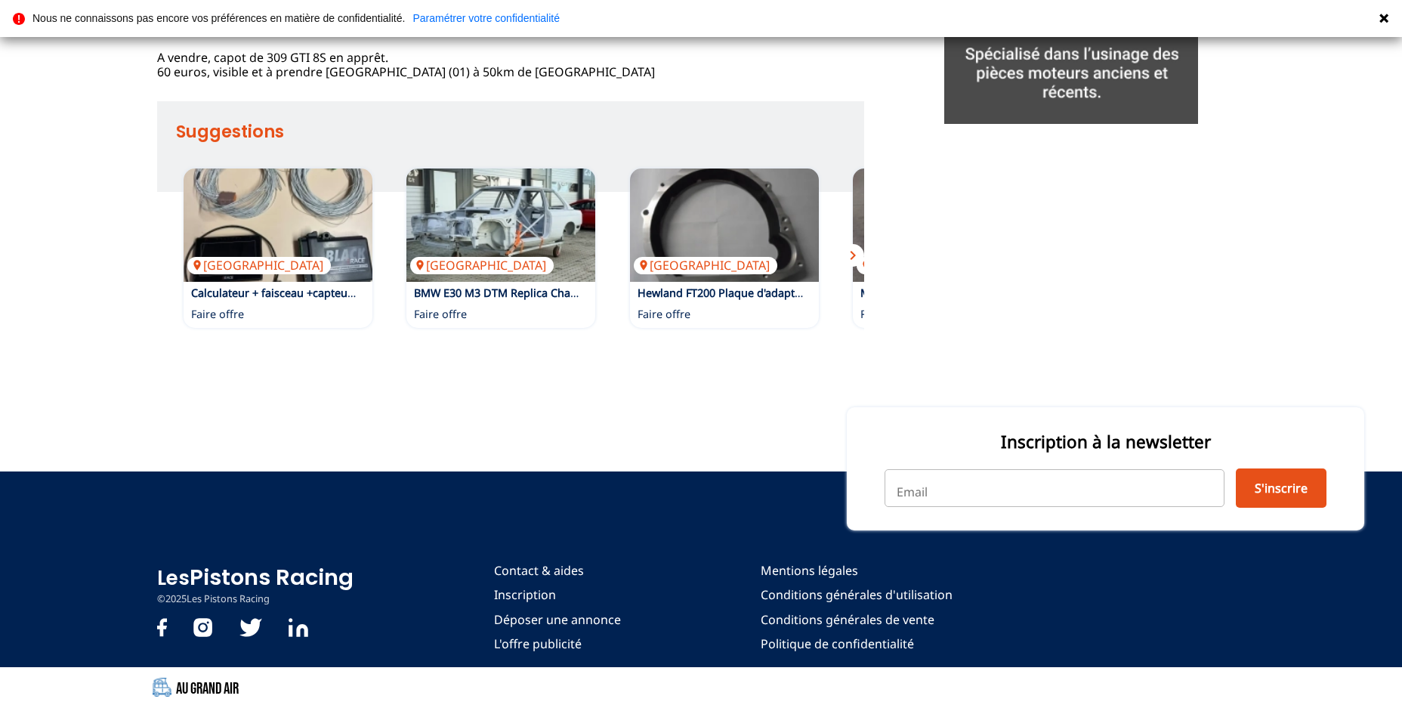
scroll to position [581, 0]
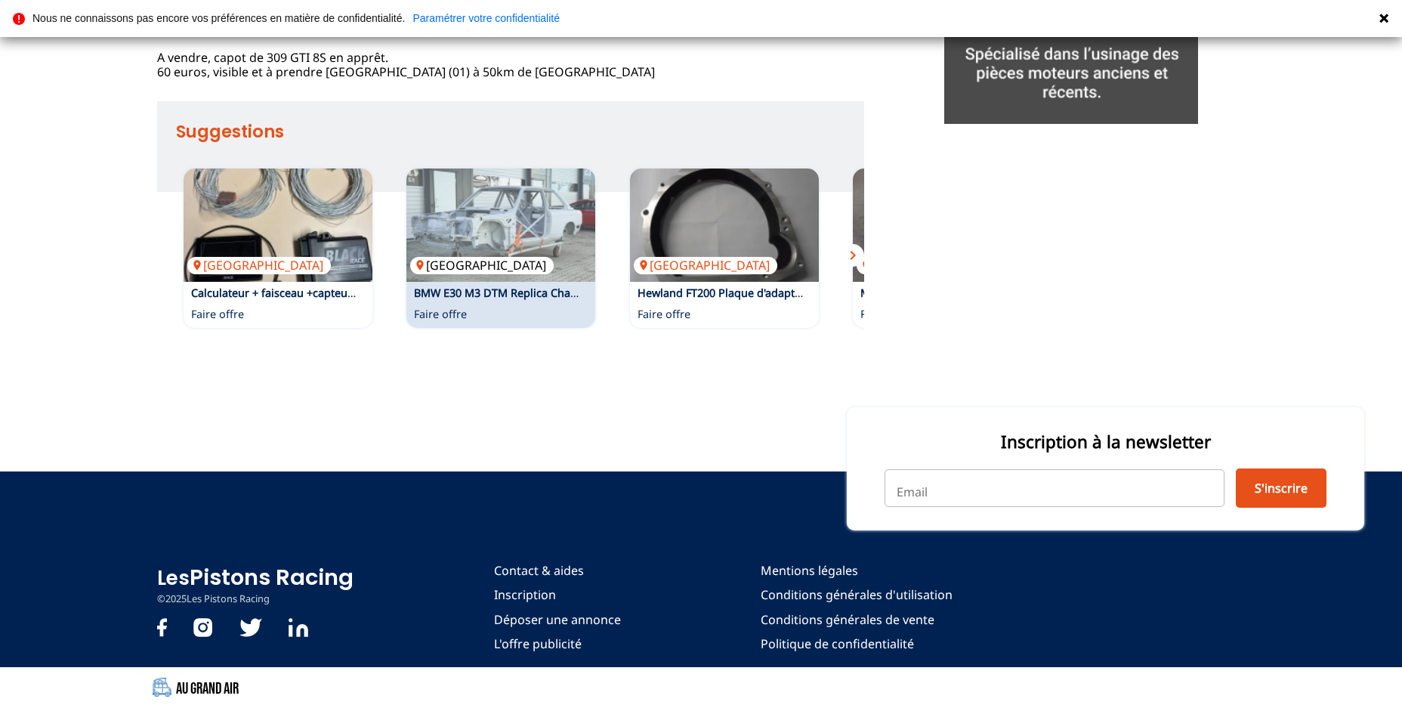
click at [516, 233] on img at bounding box center [500, 224] width 189 height 113
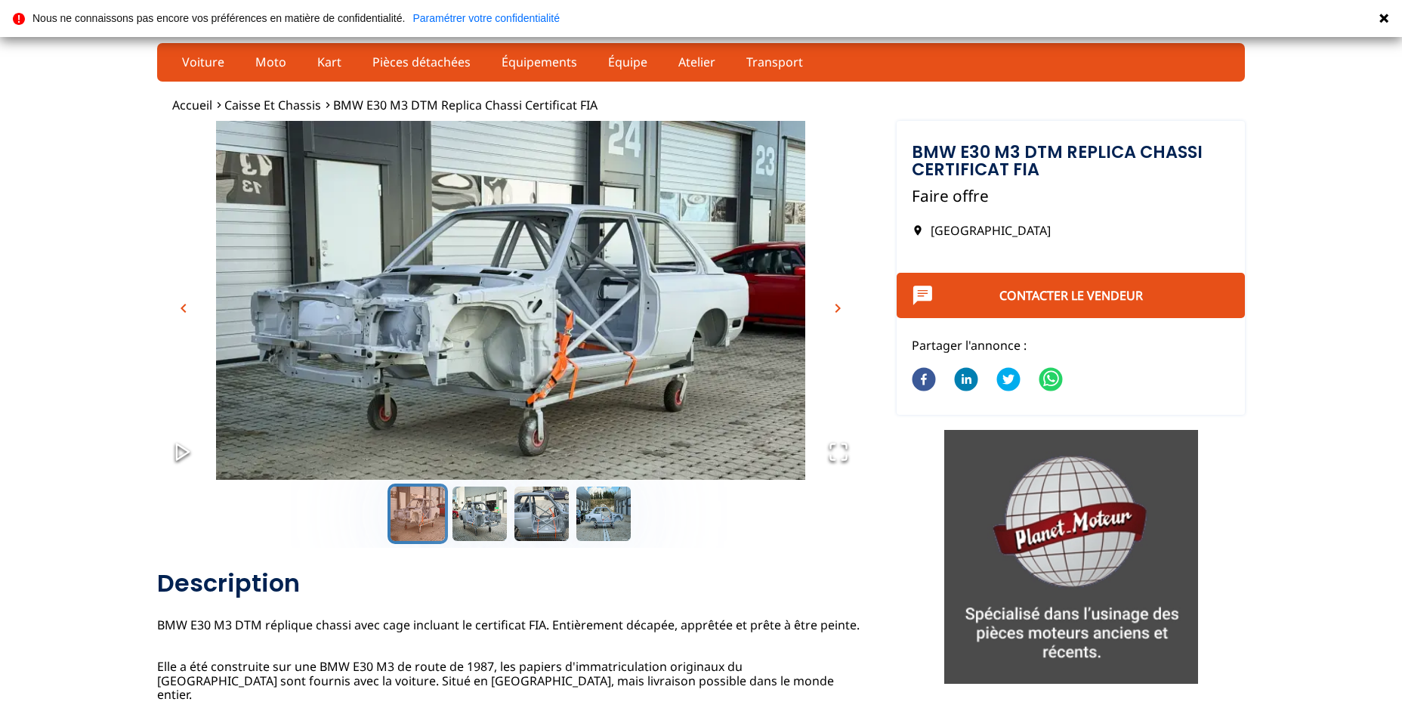
scroll to position [106, 0]
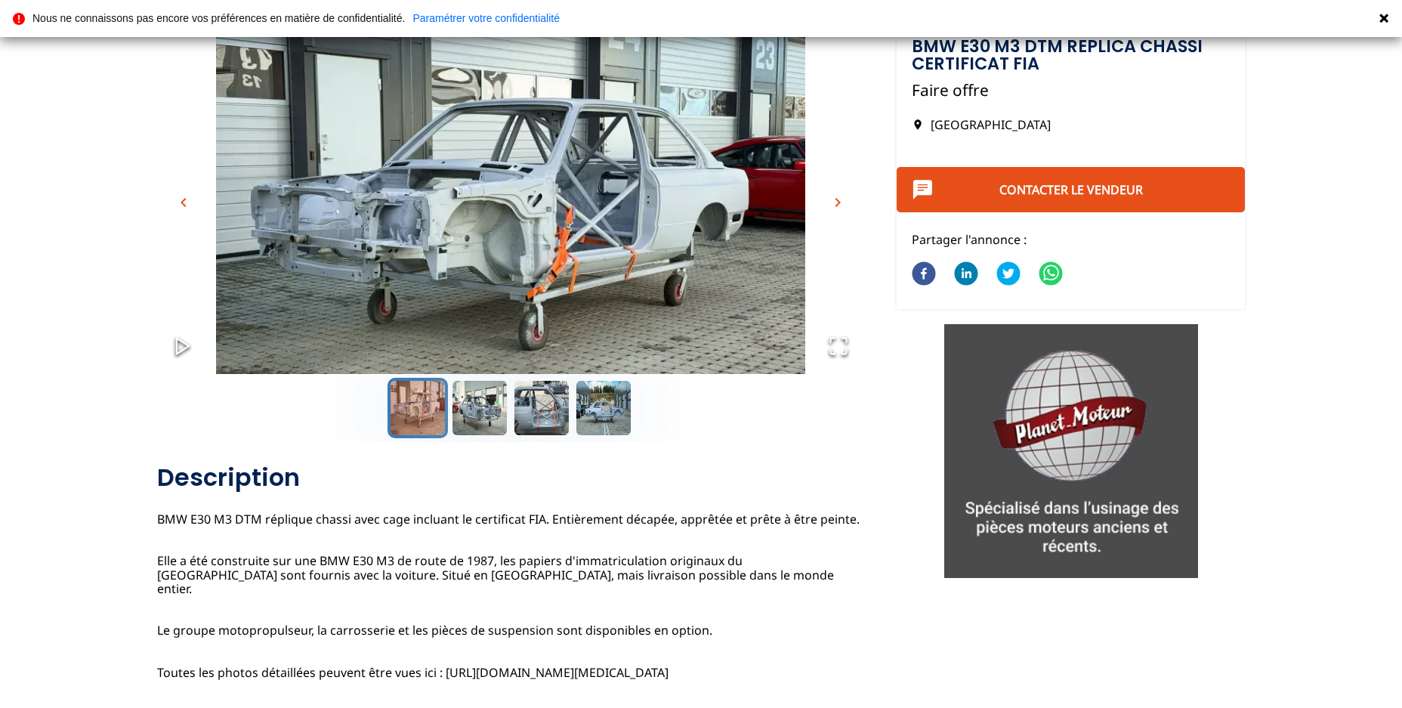
click at [427, 404] on button "Go to Slide 1" at bounding box center [417, 408] width 60 height 60
click at [490, 407] on button "Go to Slide 2" at bounding box center [479, 408] width 60 height 60
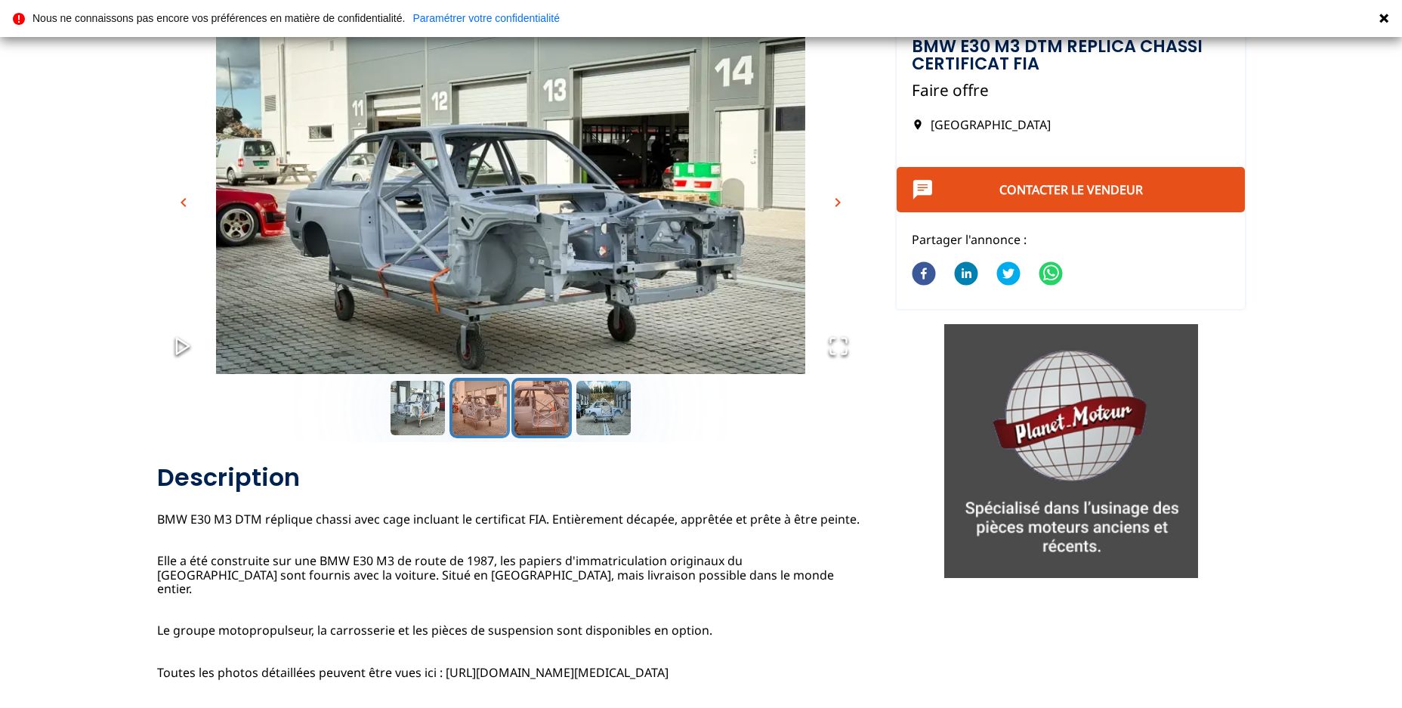
click at [536, 407] on button "Go to Slide 3" at bounding box center [541, 408] width 60 height 60
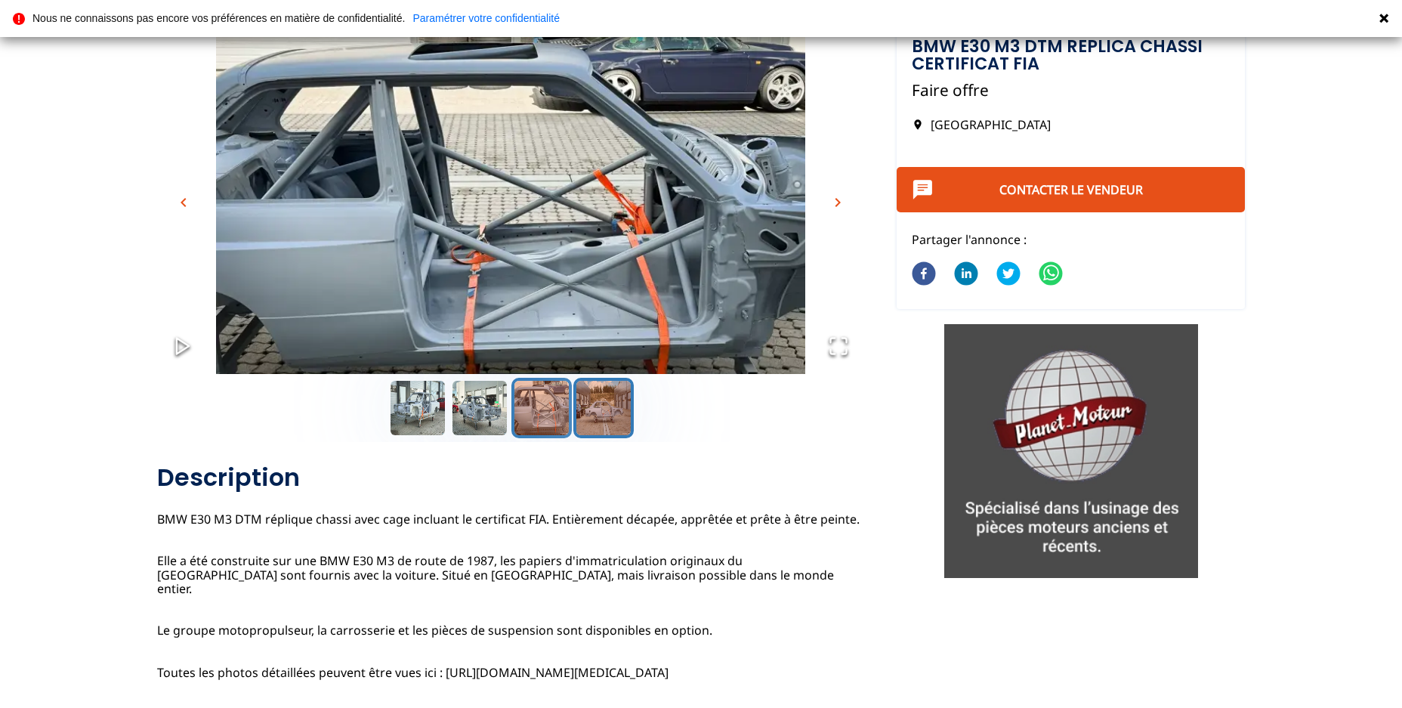
click at [598, 407] on button "Go to Slide 4" at bounding box center [603, 408] width 60 height 60
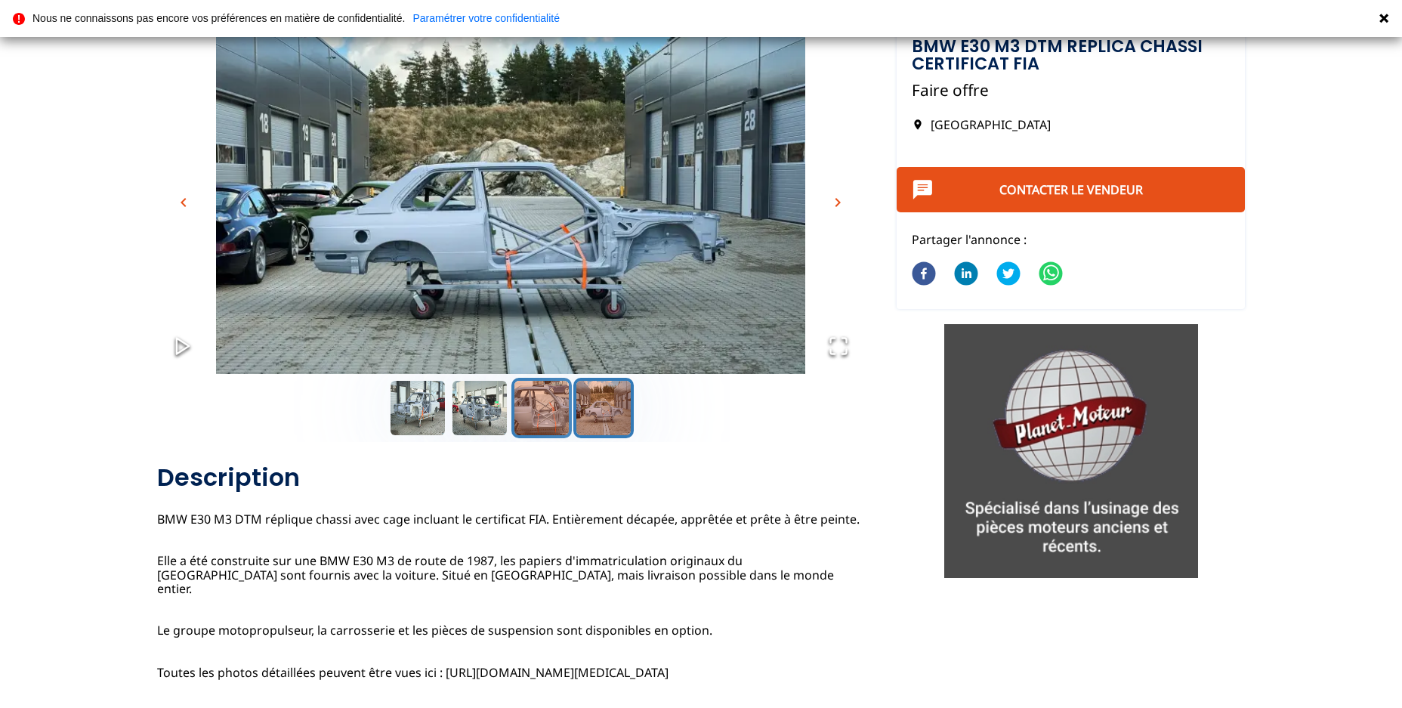
click at [535, 406] on button "Go to Slide 3" at bounding box center [541, 408] width 60 height 60
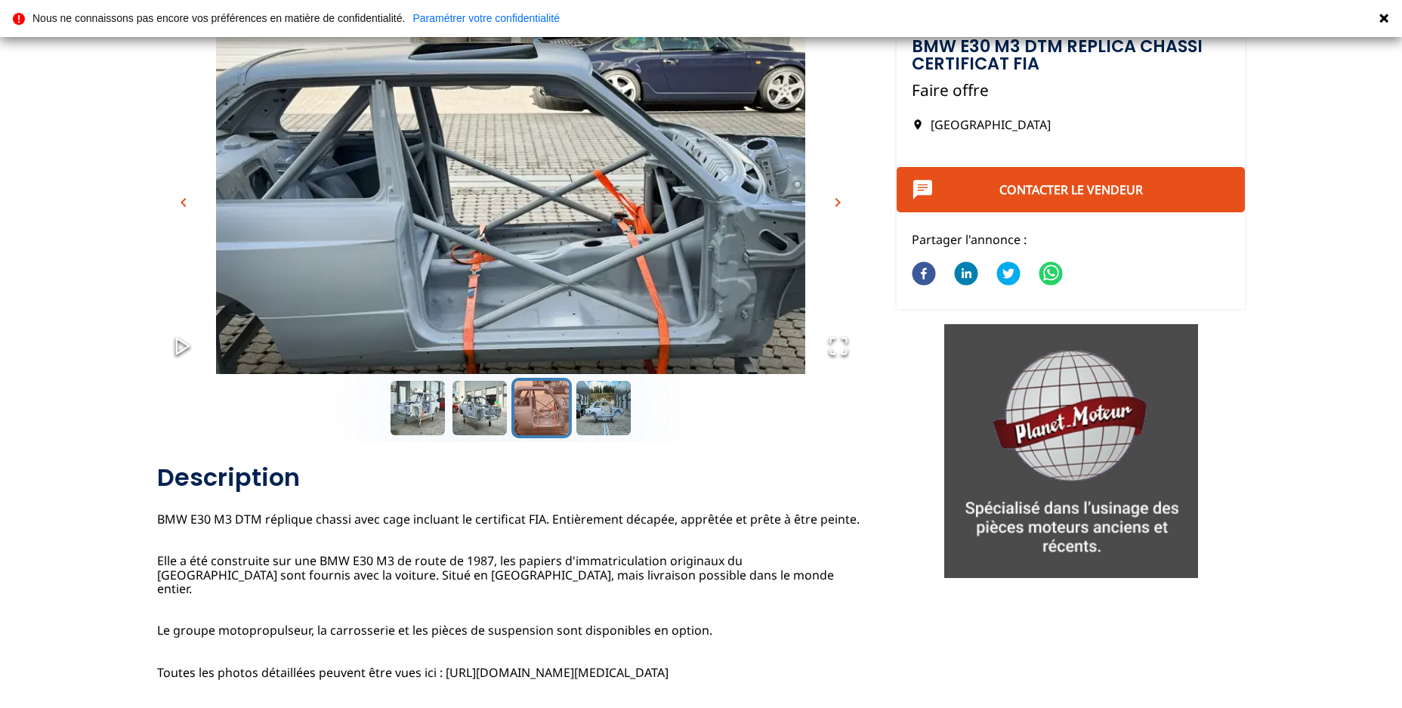
click at [495, 285] on img "Go to Slide 3" at bounding box center [510, 211] width 707 height 393
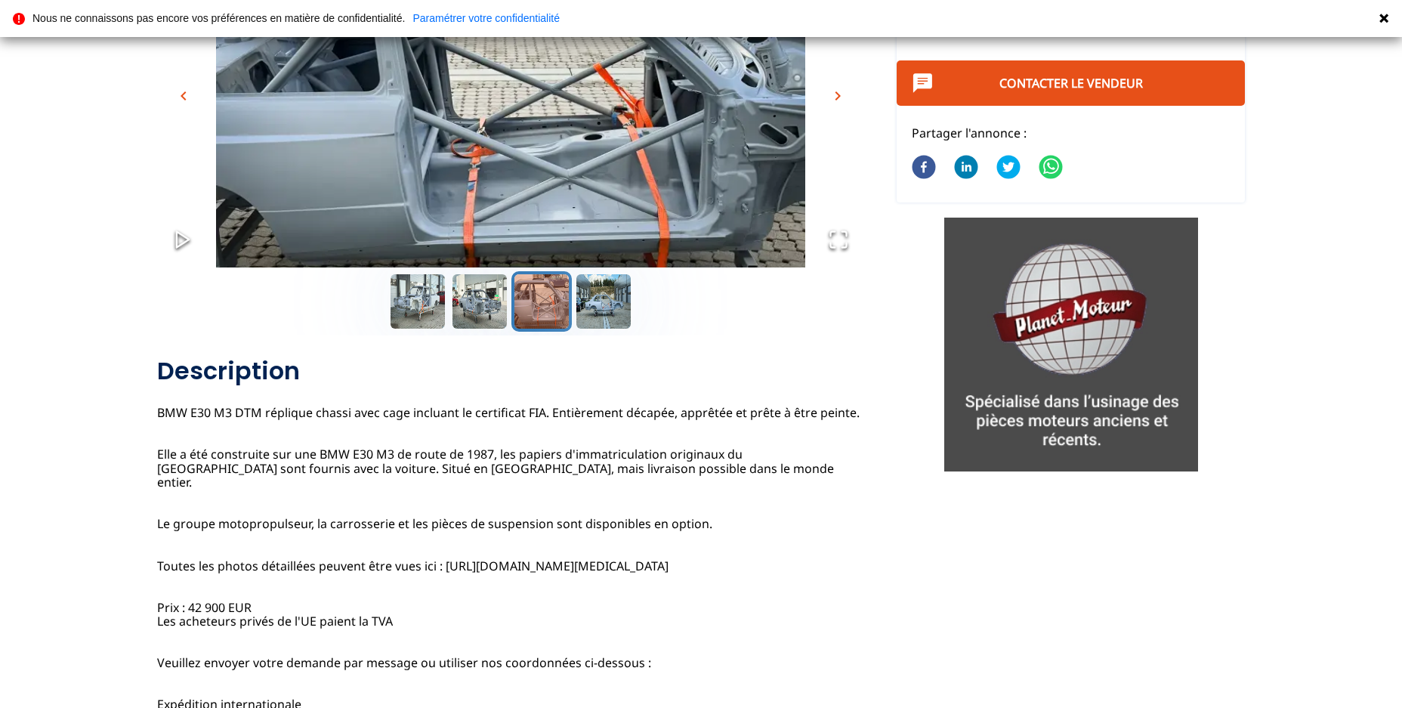
scroll to position [212, 0]
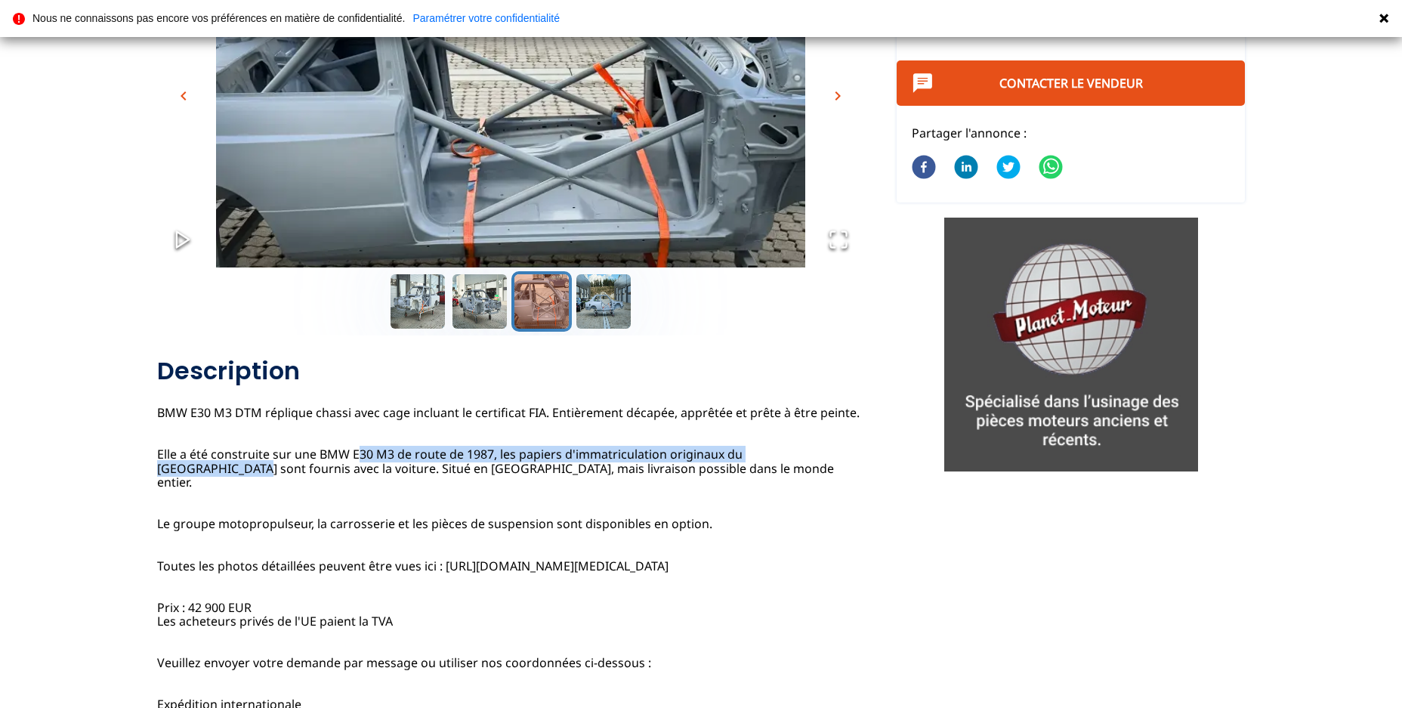
drag, startPoint x: 354, startPoint y: 469, endPoint x: 841, endPoint y: 471, distance: 487.2
click at [841, 471] on div "BMW E30 M3 DTM Replica Chassi Certificat FIA Faire offre Allemagne Contacter le…" at bounding box center [510, 582] width 707 height 453
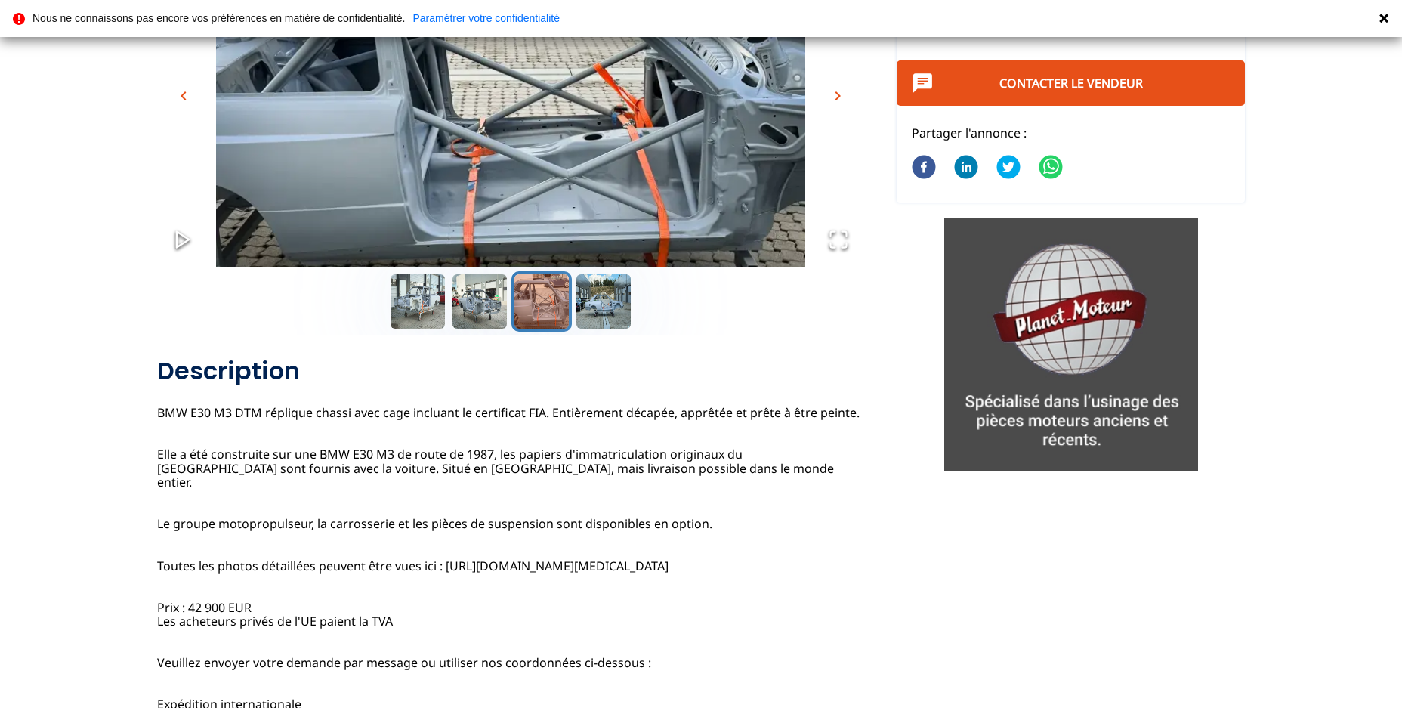
drag, startPoint x: 841, startPoint y: 471, endPoint x: 808, endPoint y: 523, distance: 61.2
click at [809, 529] on div "BMW E30 M3 DTM Replica Chassi Certificat FIA Faire offre Allemagne Contacter le…" at bounding box center [510, 582] width 707 height 453
drag, startPoint x: 305, startPoint y: 482, endPoint x: 694, endPoint y: 492, distance: 389.1
click at [694, 492] on div "BMW E30 M3 DTM Replica Chassi Certificat FIA Faire offre Allemagne Contacter le…" at bounding box center [510, 582] width 707 height 453
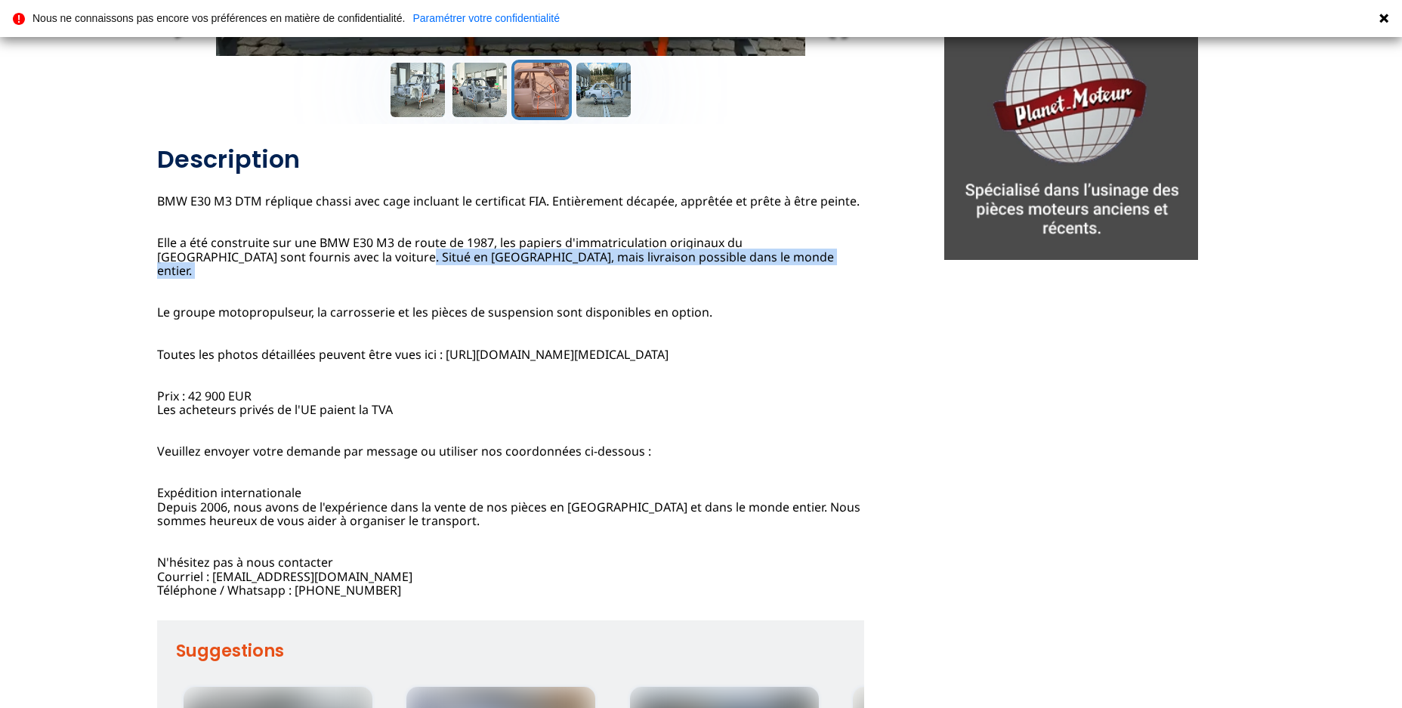
scroll to position [424, 0]
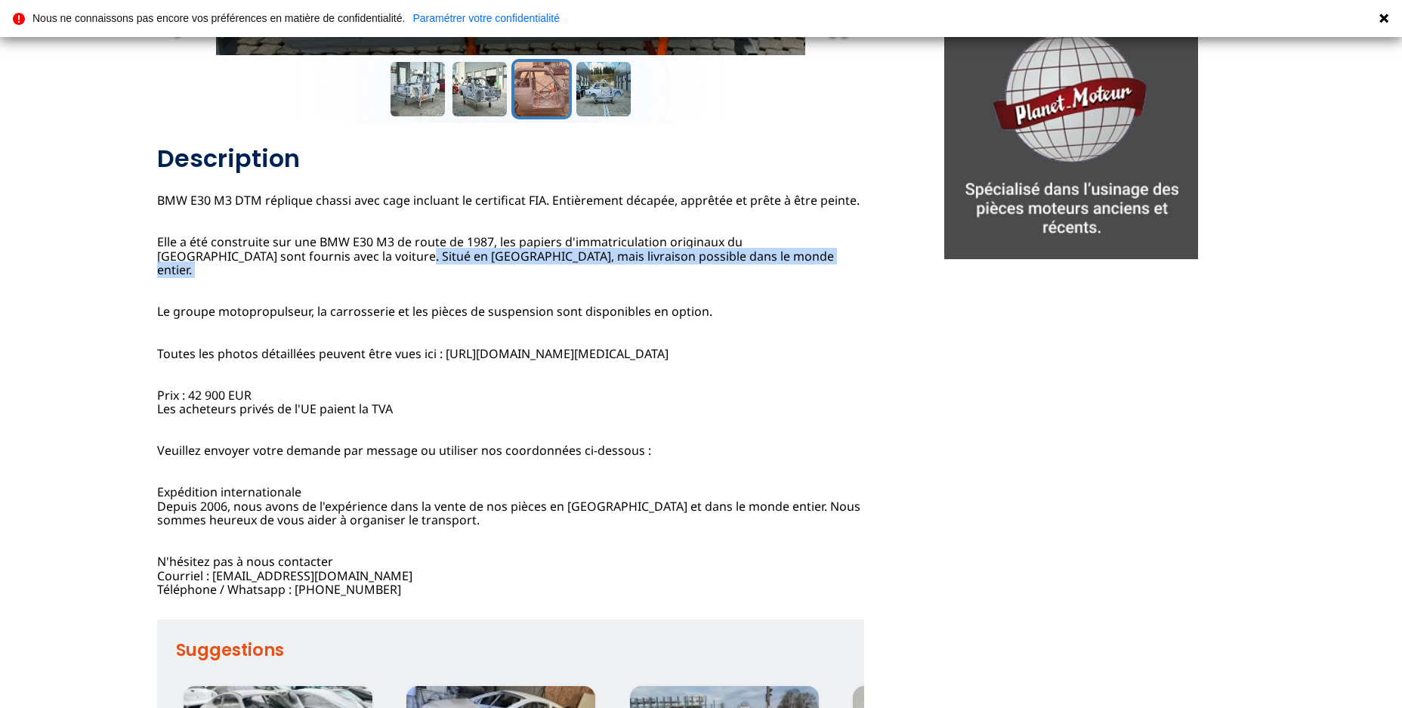
drag, startPoint x: 348, startPoint y: 319, endPoint x: 776, endPoint y: 326, distance: 428.3
click at [776, 326] on div "BMW E30 M3 DTM Replica Chassi Certificat FIA Faire offre Allemagne Contacter le…" at bounding box center [510, 370] width 707 height 453
click at [634, 431] on div "BMW E30 M3 DTM Replica Chassi Certificat FIA Faire offre Allemagne Contacter le…" at bounding box center [510, 370] width 707 height 453
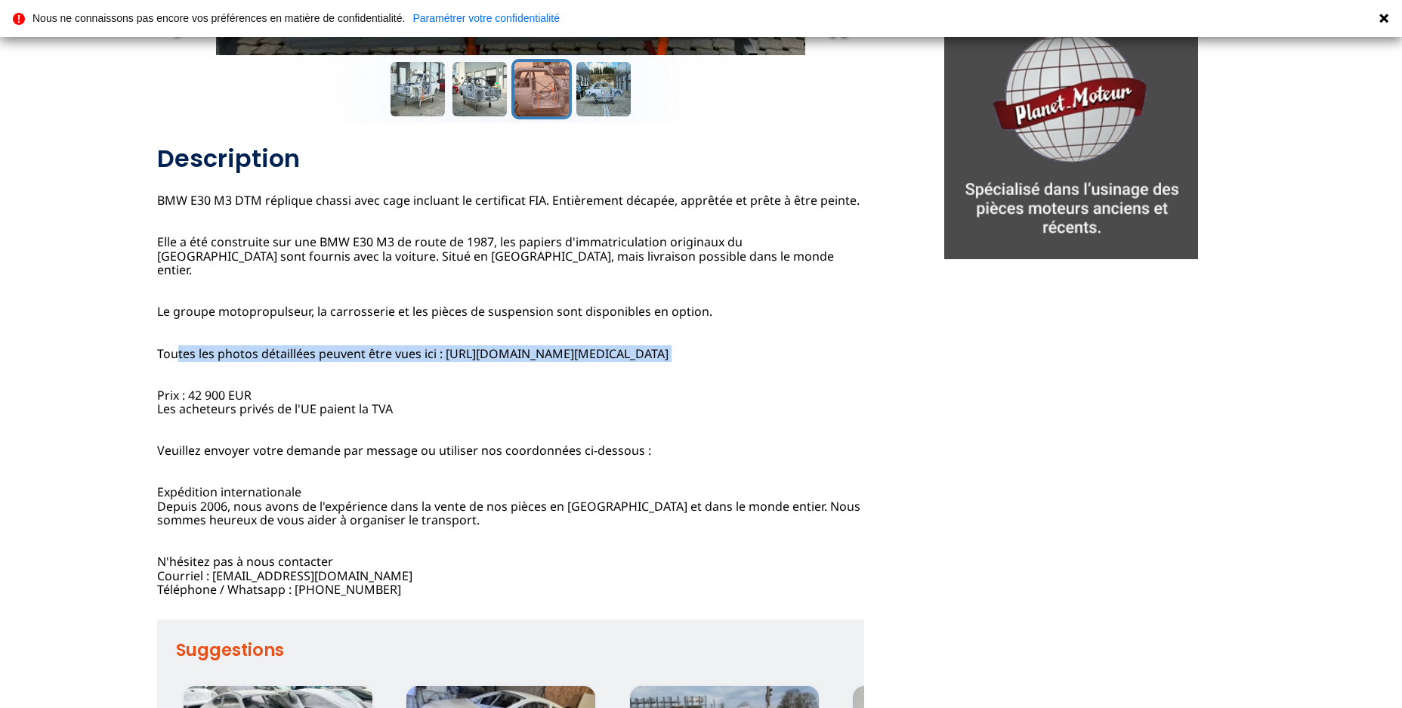
drag, startPoint x: 167, startPoint y: 378, endPoint x: 812, endPoint y: 389, distance: 645.1
click at [812, 389] on div "BMW E30 M3 DTM Replica Chassi Certificat FIA Faire offre Allemagne Contacter le…" at bounding box center [510, 370] width 707 height 453
drag, startPoint x: 218, startPoint y: 460, endPoint x: 500, endPoint y: 466, distance: 282.5
click at [500, 466] on div "BMW E30 M3 DTM Replica Chassi Certificat FIA Faire offre Allemagne Contacter le…" at bounding box center [510, 370] width 707 height 453
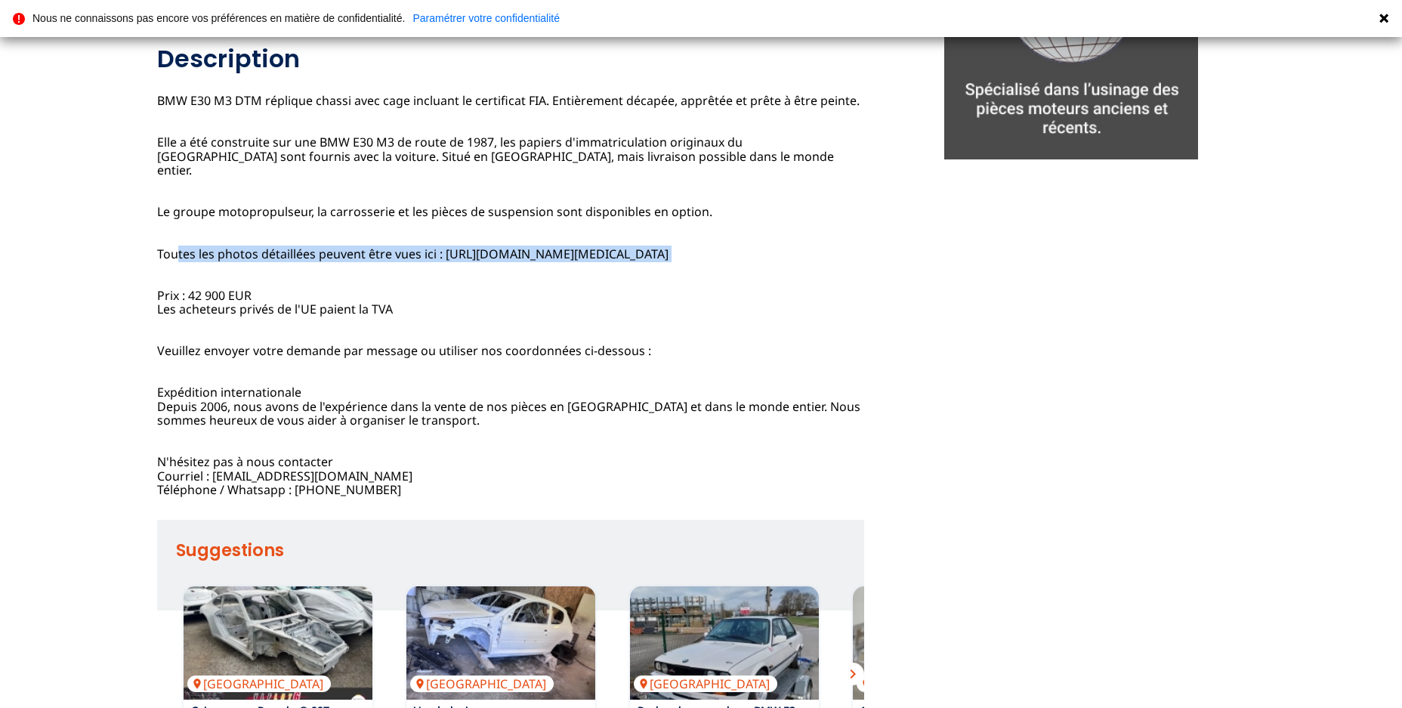
scroll to position [530, 0]
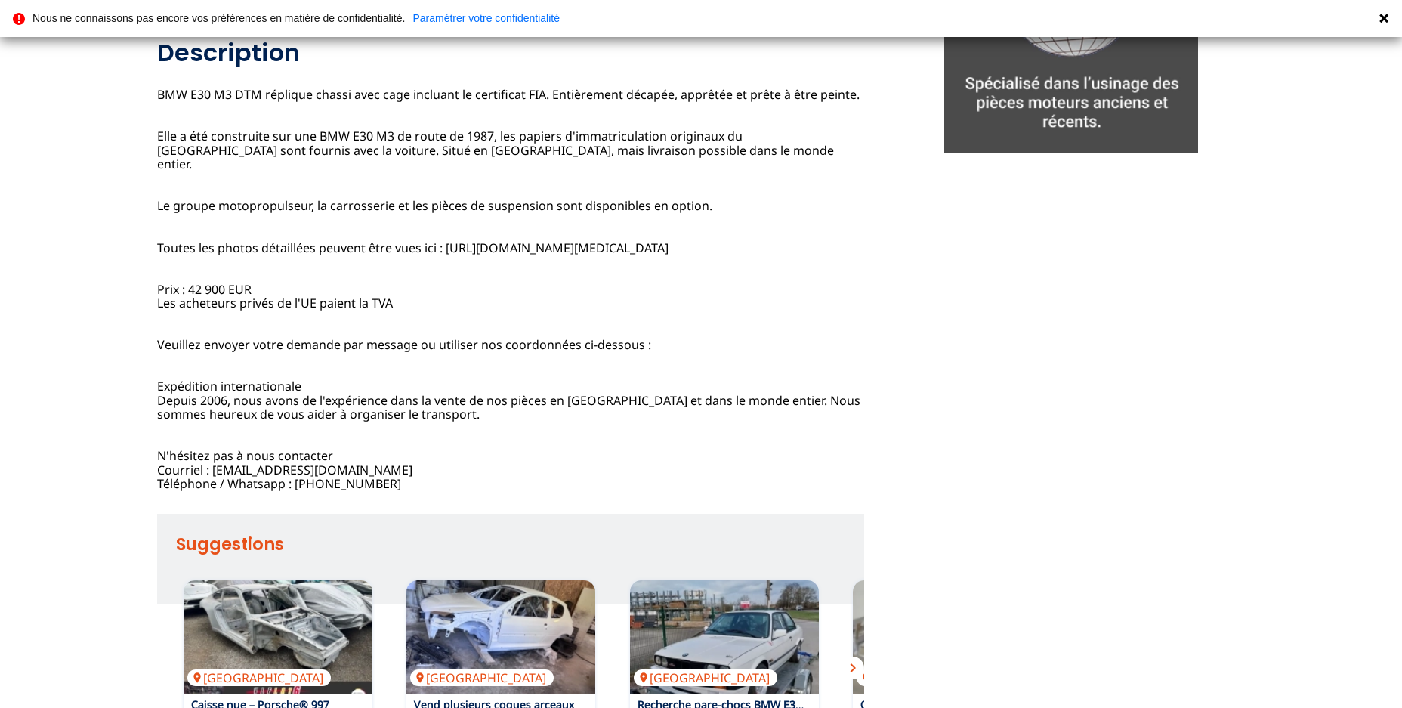
click at [413, 459] on div "BMW E30 M3 DTM Replica Chassi Certificat FIA Faire offre Allemagne Contacter le…" at bounding box center [510, 264] width 707 height 453
drag, startPoint x: 393, startPoint y: 417, endPoint x: 759, endPoint y: 420, distance: 366.3
click at [759, 420] on div "BMW E30 M3 DTM Replica Chassi Certificat FIA Faire offre Allemagne Contacter le…" at bounding box center [510, 264] width 707 height 453
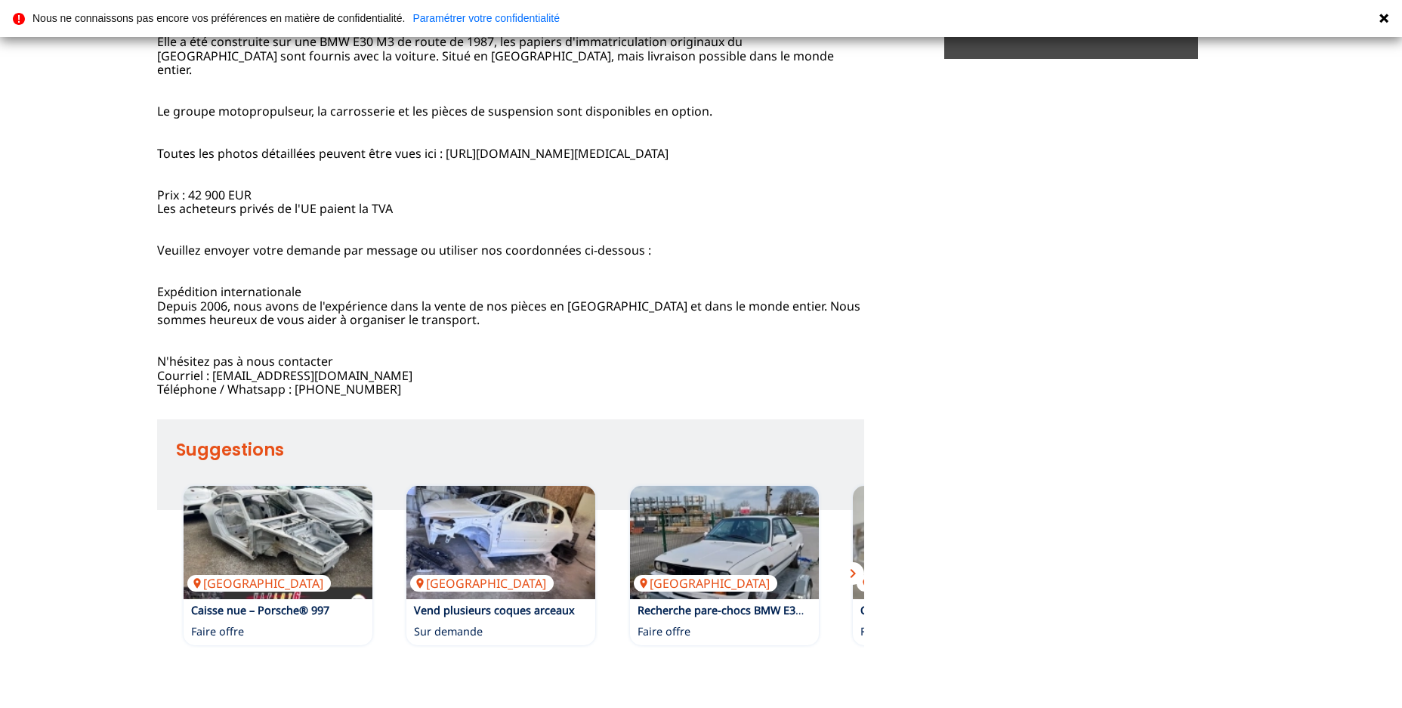
scroll to position [637, 0]
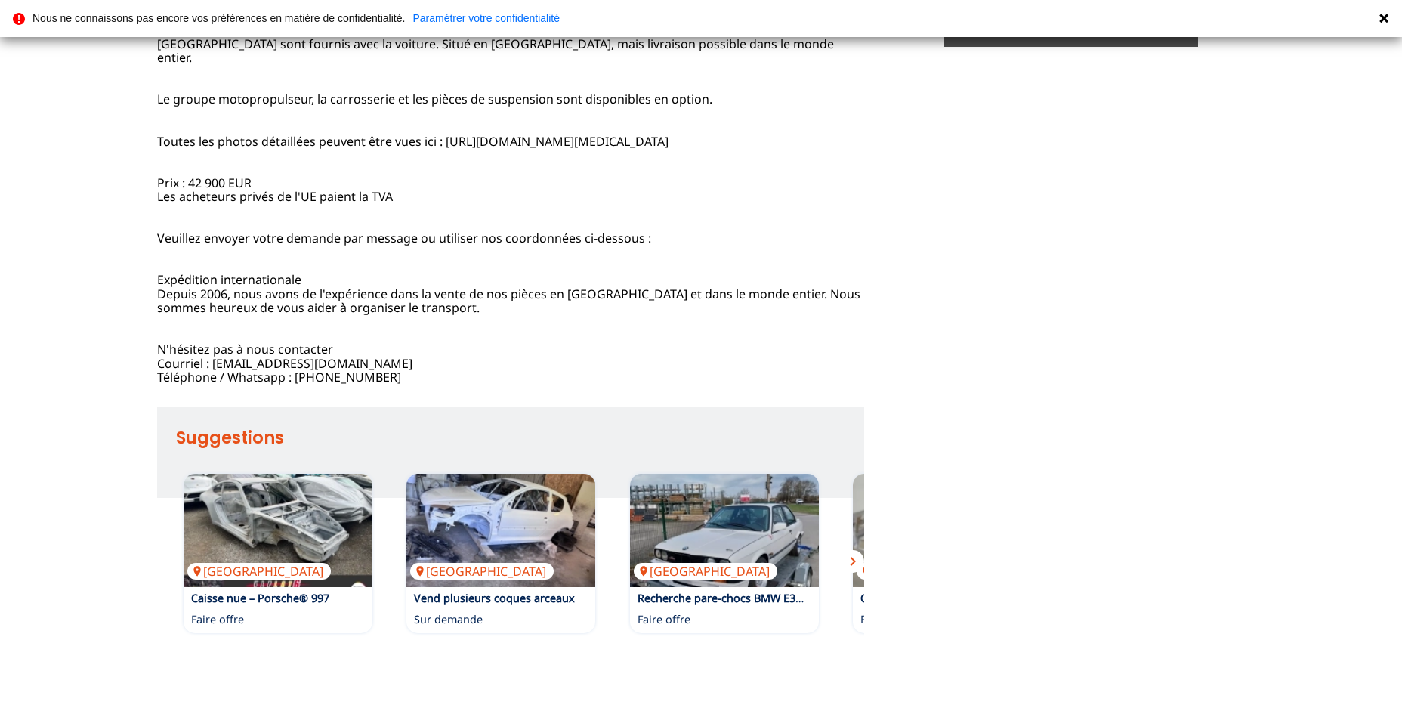
click at [529, 384] on div "BMW E30 M3 DTM Replica Chassi Certificat FIA Faire offre Allemagne Contacter le…" at bounding box center [510, 157] width 707 height 453
drag, startPoint x: 419, startPoint y: 391, endPoint x: 842, endPoint y: 391, distance: 423.0
click at [842, 384] on div "BMW E30 M3 DTM Replica Chassi Certificat FIA Faire offre Allemagne Contacter le…" at bounding box center [510, 157] width 707 height 453
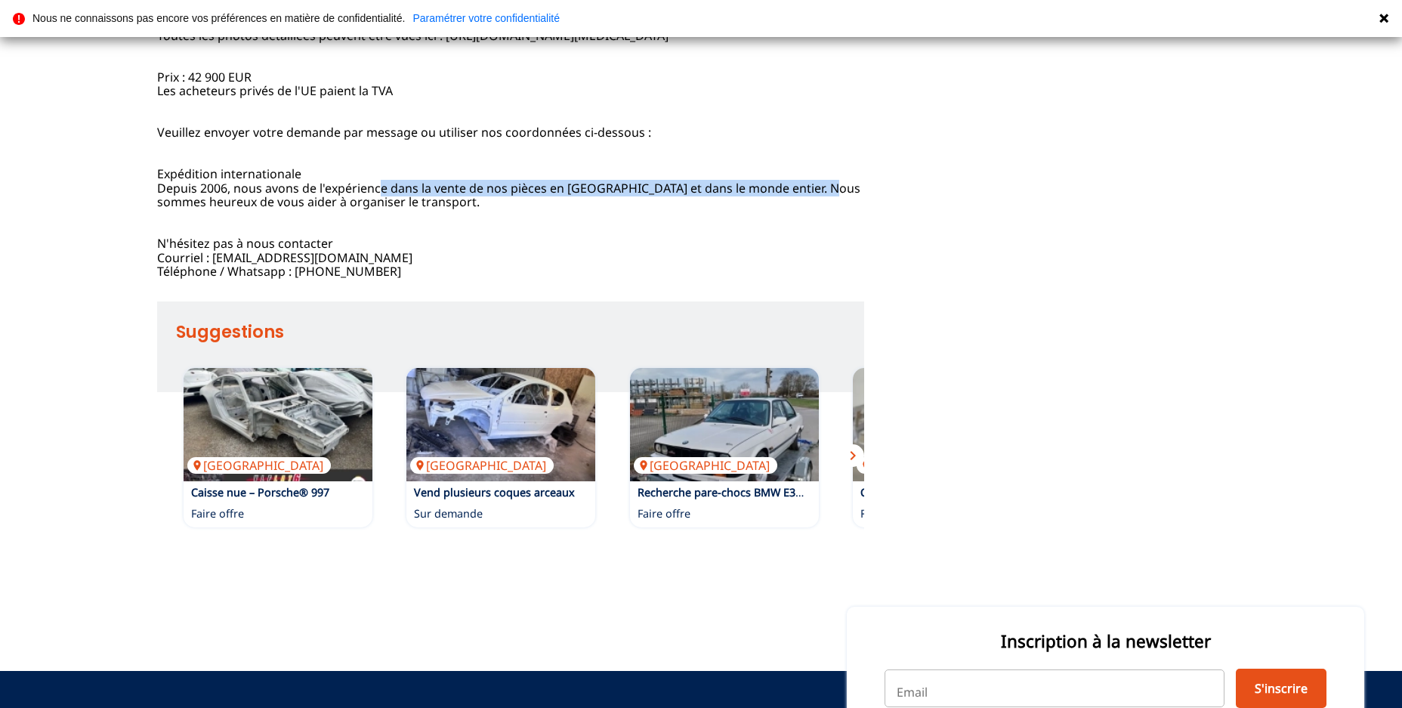
scroll to position [742, 0]
click at [537, 279] on div "BMW E30 M3 DTM Replica Chassi Certificat FIA Faire offre Allemagne Contacter le…" at bounding box center [510, 52] width 707 height 453
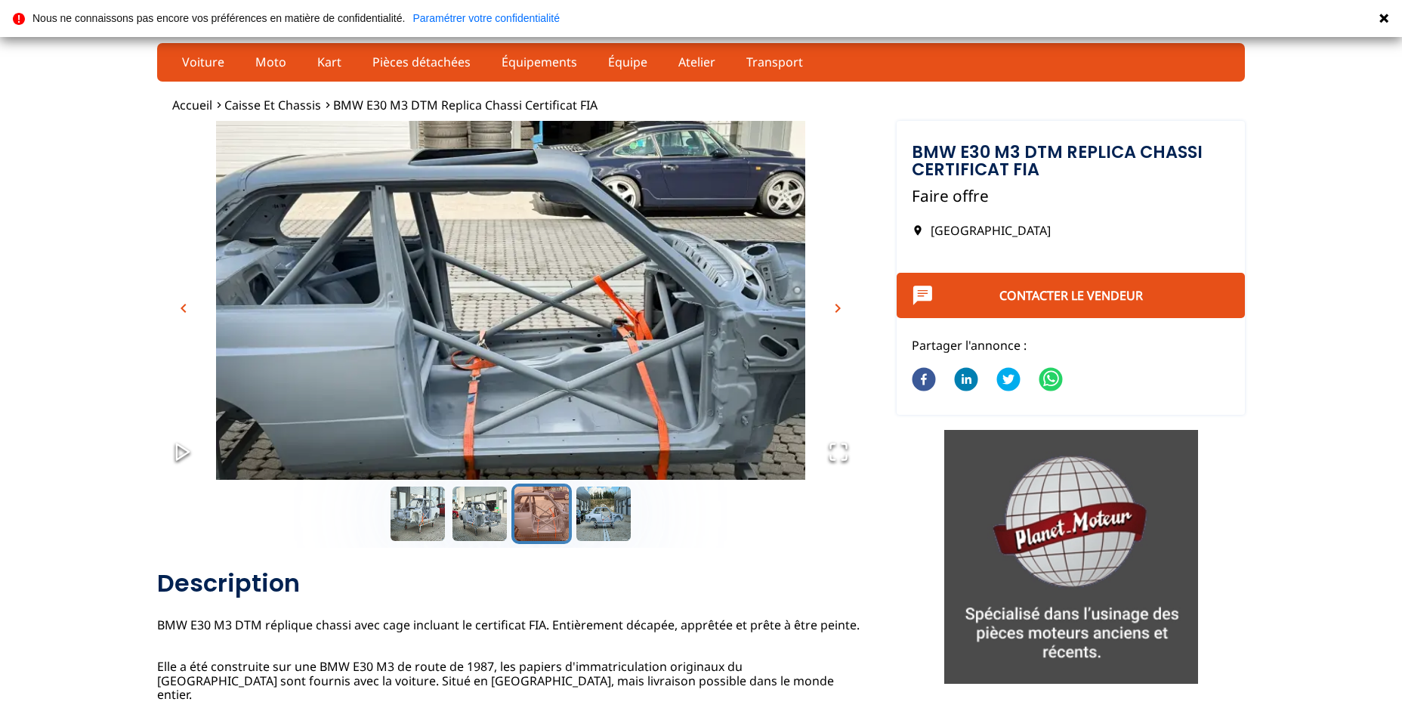
scroll to position [0, 0]
click at [408, 511] on button "Go to Slide 1" at bounding box center [417, 513] width 60 height 60
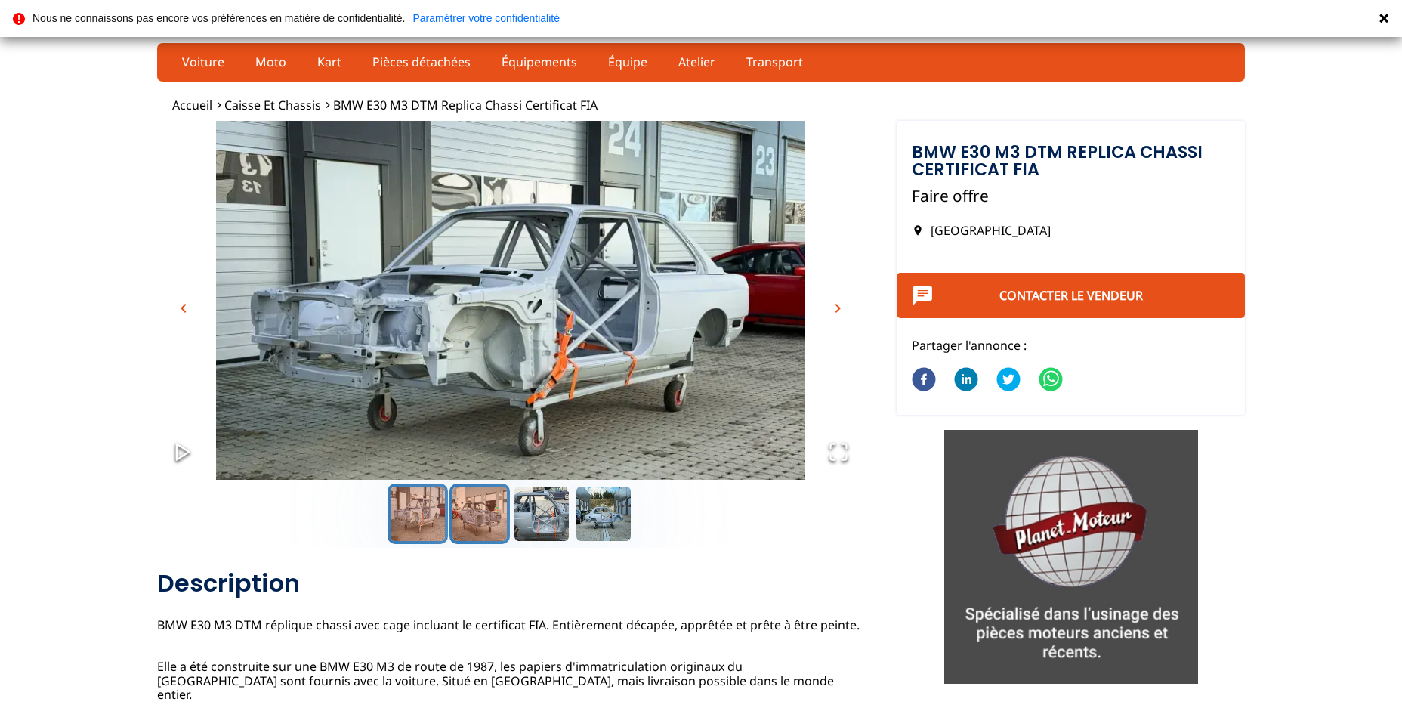
click at [470, 512] on button "Go to Slide 2" at bounding box center [479, 513] width 60 height 60
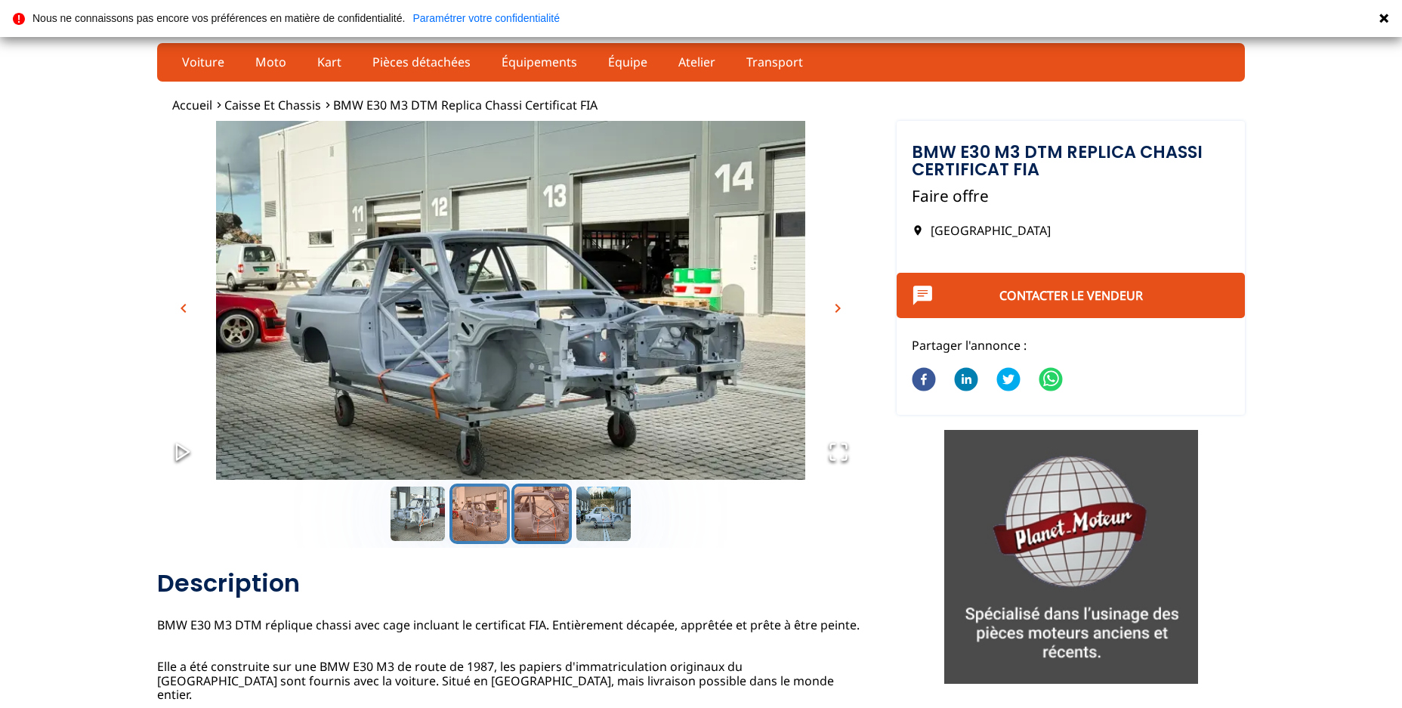
click at [552, 517] on button "Go to Slide 3" at bounding box center [541, 513] width 60 height 60
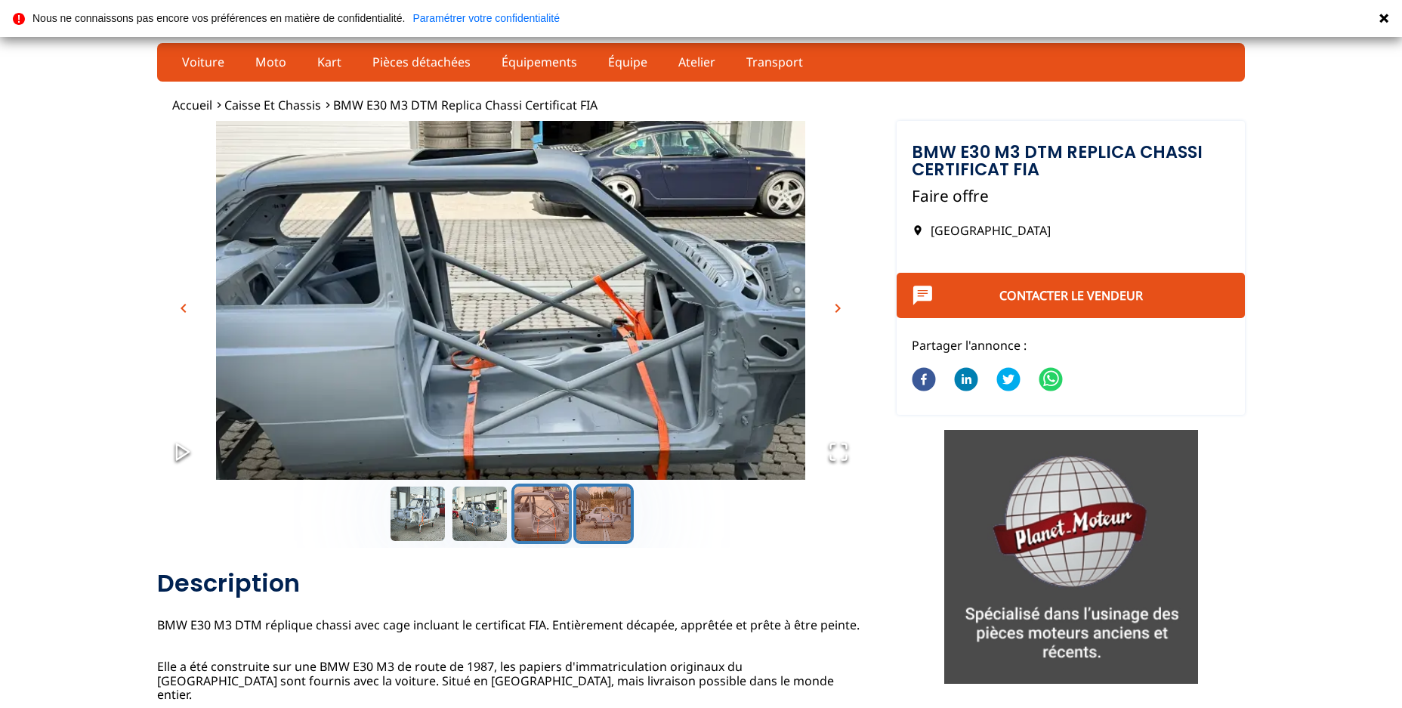
click at [606, 520] on button "Go to Slide 4" at bounding box center [603, 513] width 60 height 60
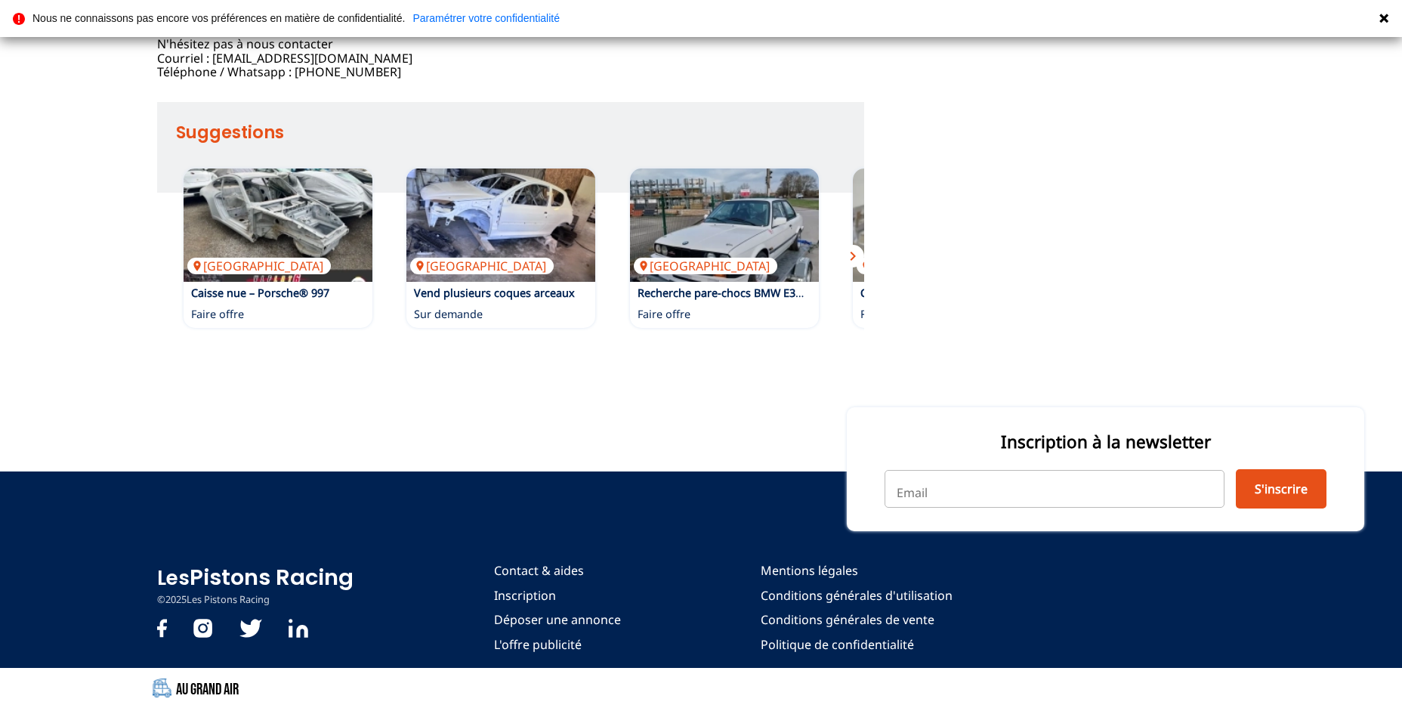
scroll to position [955, 0]
click at [853, 265] on span "chevron_right" at bounding box center [853, 256] width 18 height 18
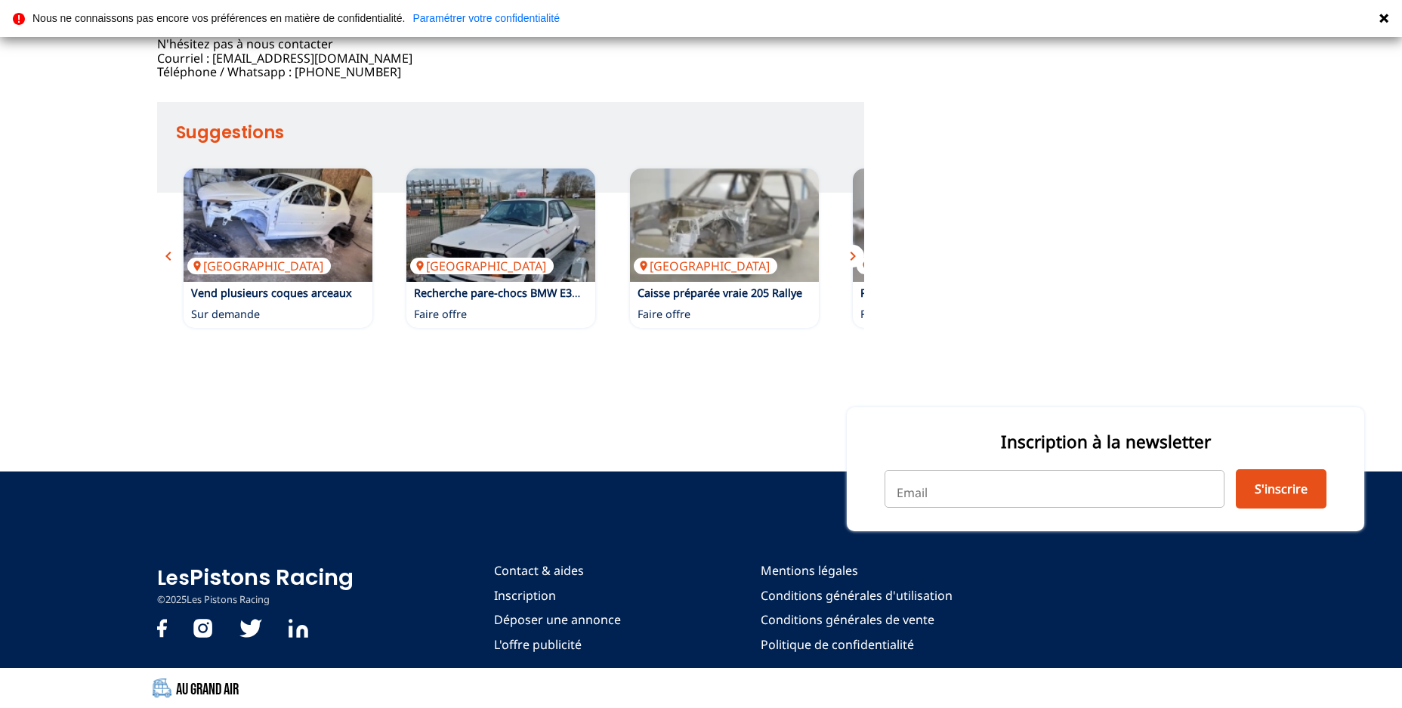
click at [853, 265] on span "chevron_right" at bounding box center [853, 256] width 18 height 18
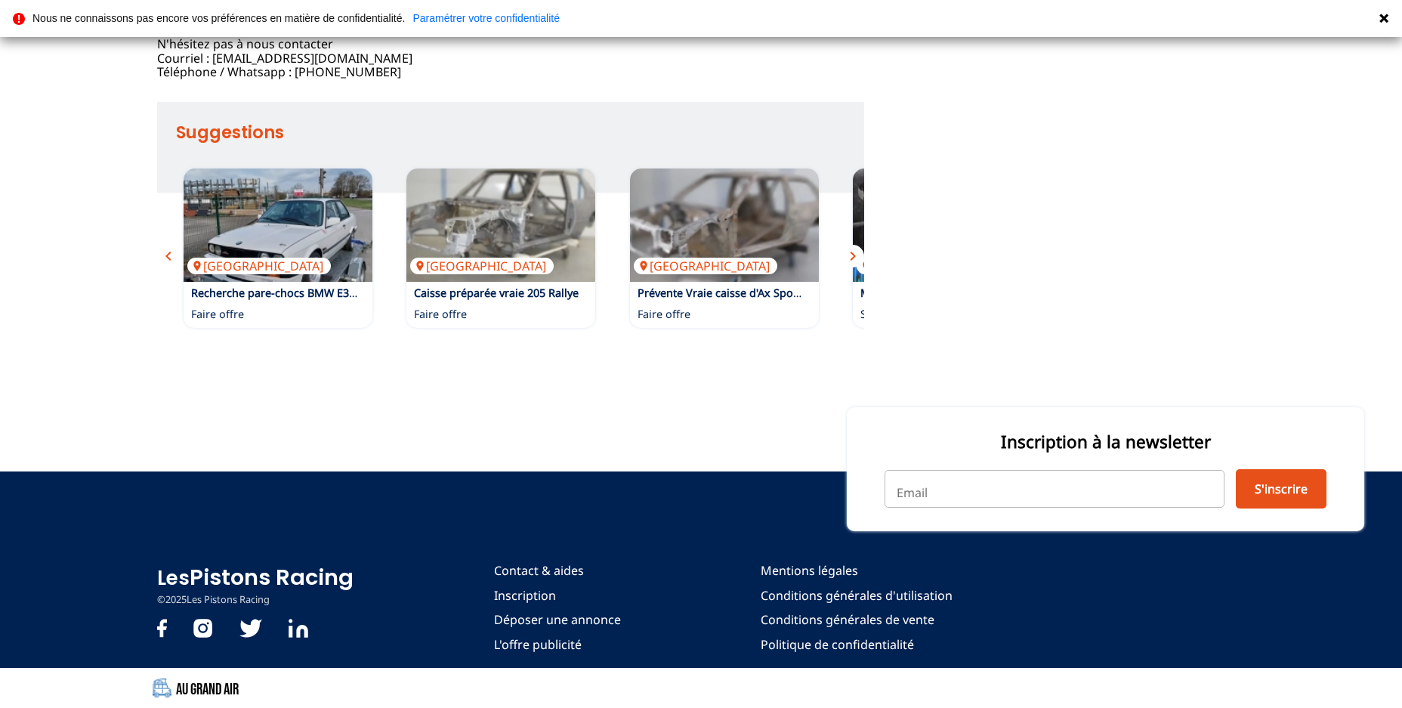
click at [853, 265] on span "chevron_right" at bounding box center [853, 256] width 18 height 18
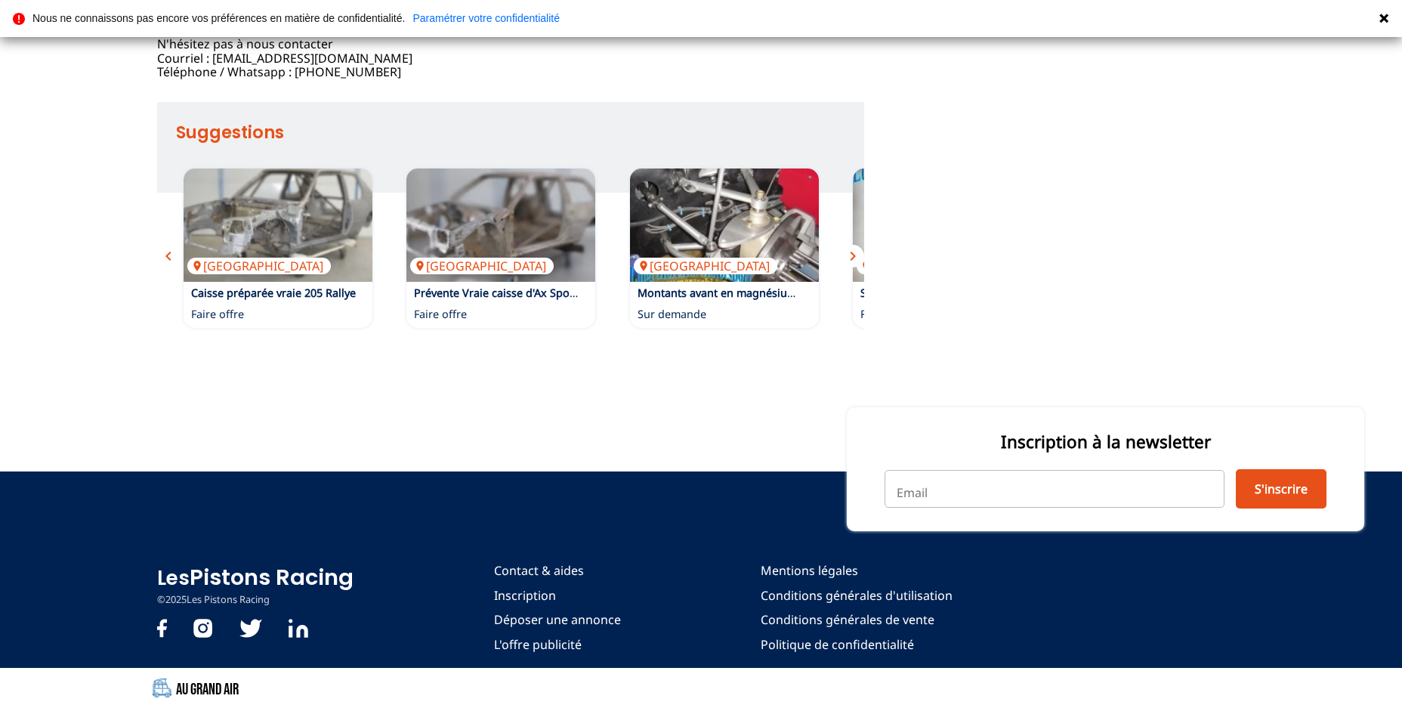
click at [853, 265] on span "chevron_right" at bounding box center [853, 256] width 18 height 18
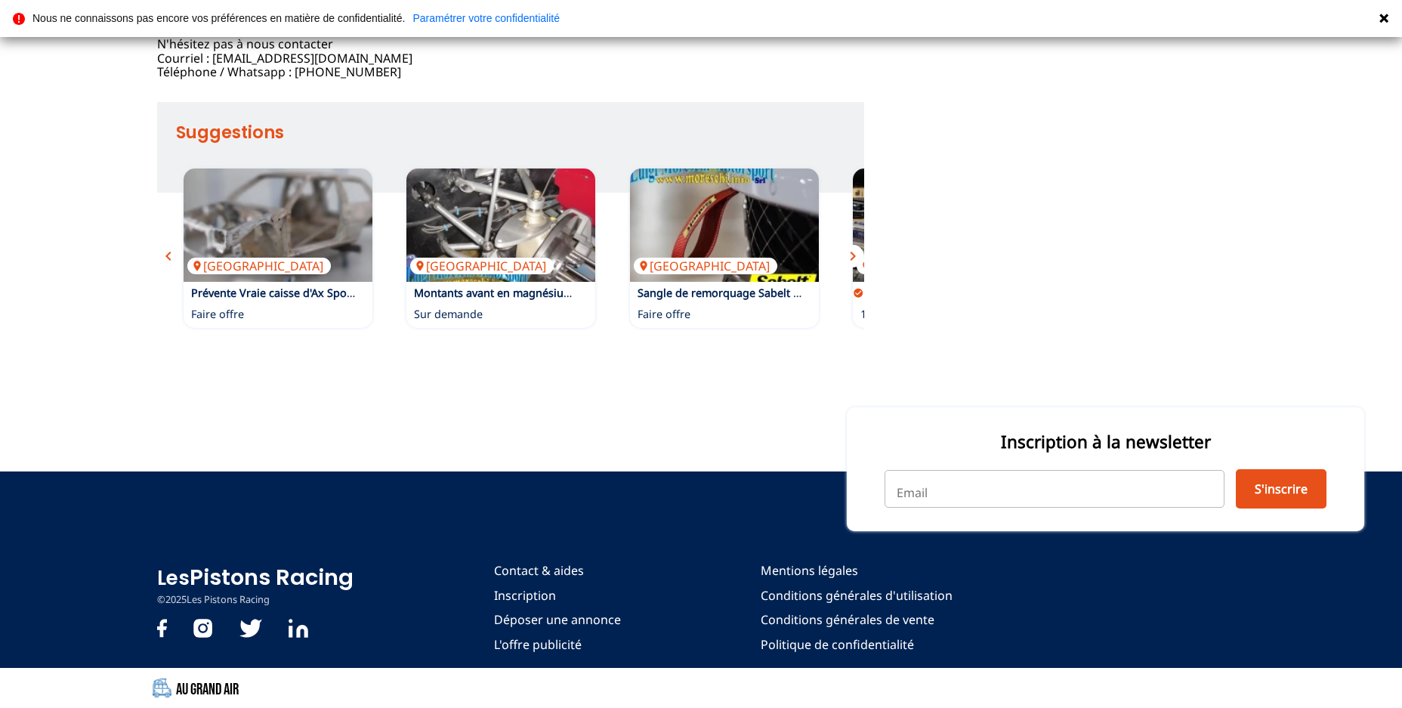
click at [853, 265] on span "chevron_right" at bounding box center [853, 256] width 18 height 18
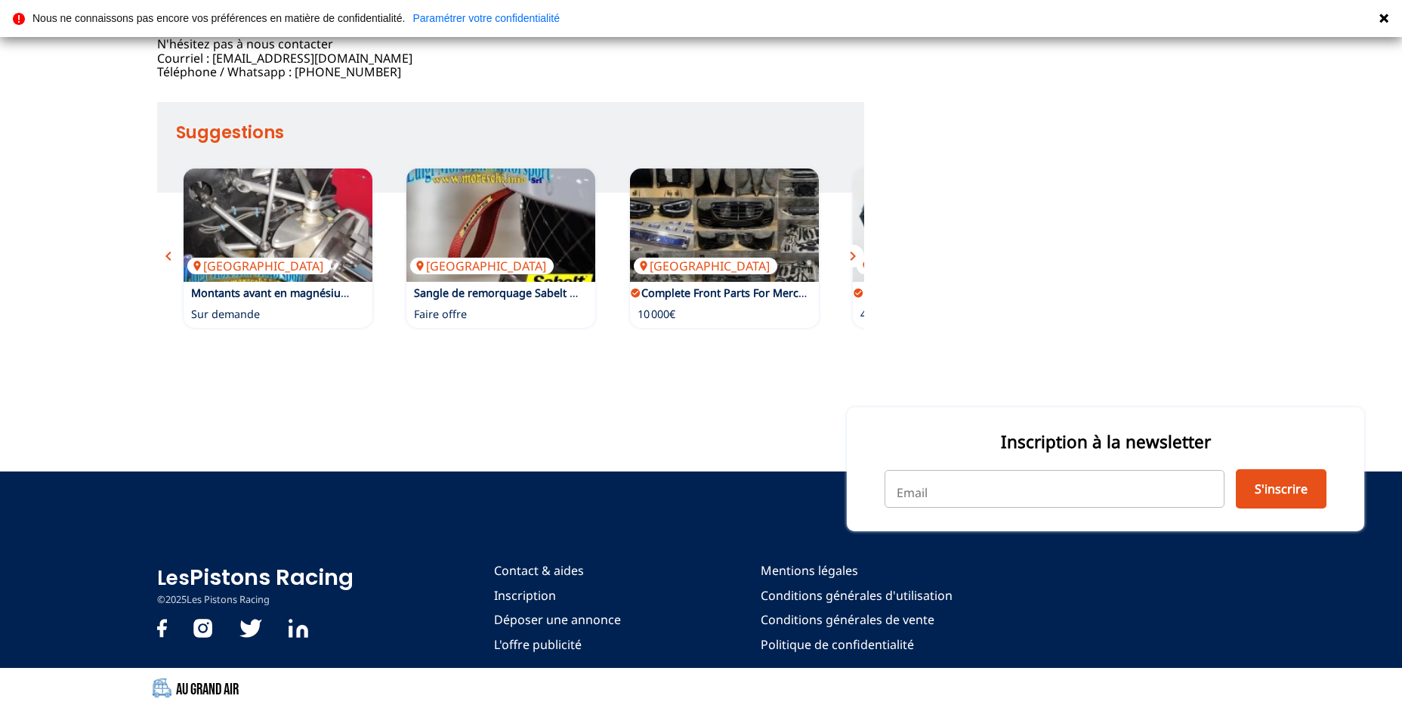
click at [850, 265] on span "chevron_right" at bounding box center [853, 256] width 18 height 18
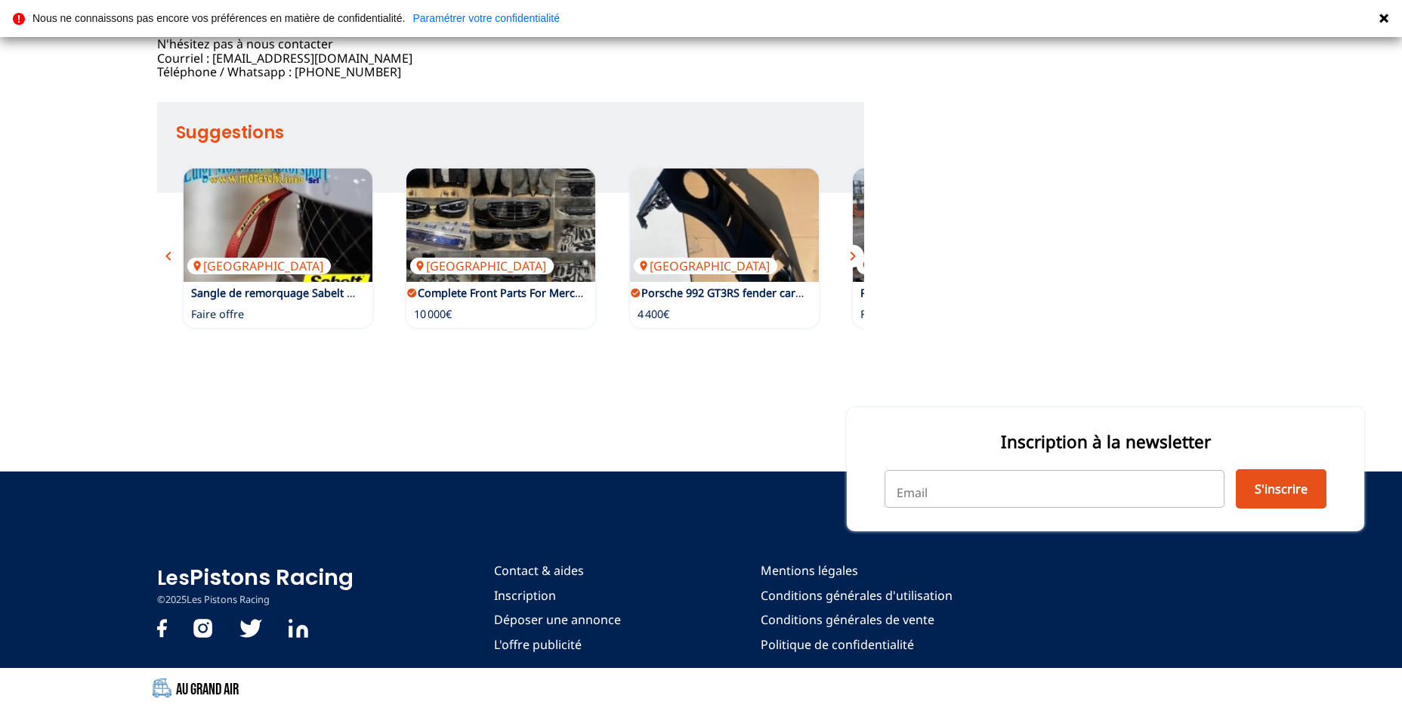
click at [850, 265] on span "chevron_right" at bounding box center [853, 256] width 18 height 18
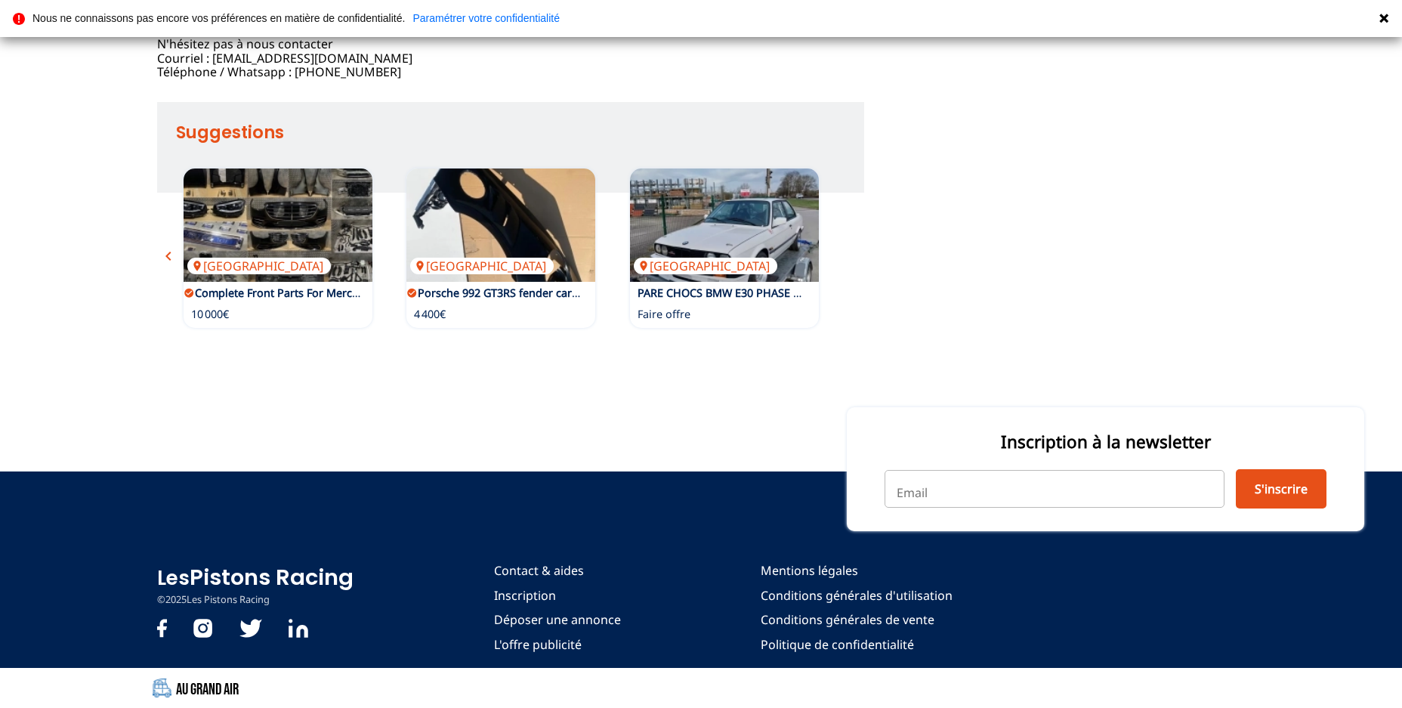
click at [850, 335] on div "Belgique Caisse nue – Porsche® 997 Faire offre France Vend plusieurs coques arc…" at bounding box center [510, 248] width 707 height 174
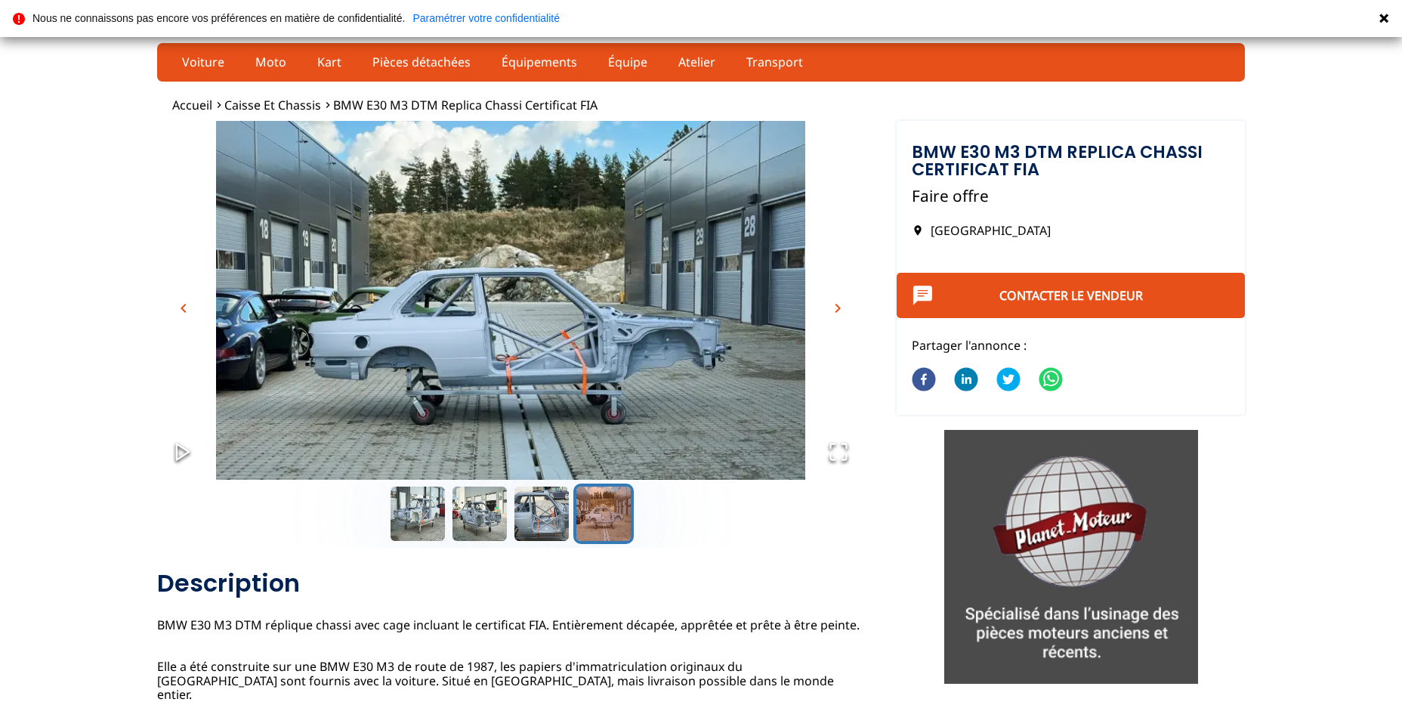
scroll to position [0, 0]
click at [211, 60] on link "Voiture" at bounding box center [203, 62] width 62 height 26
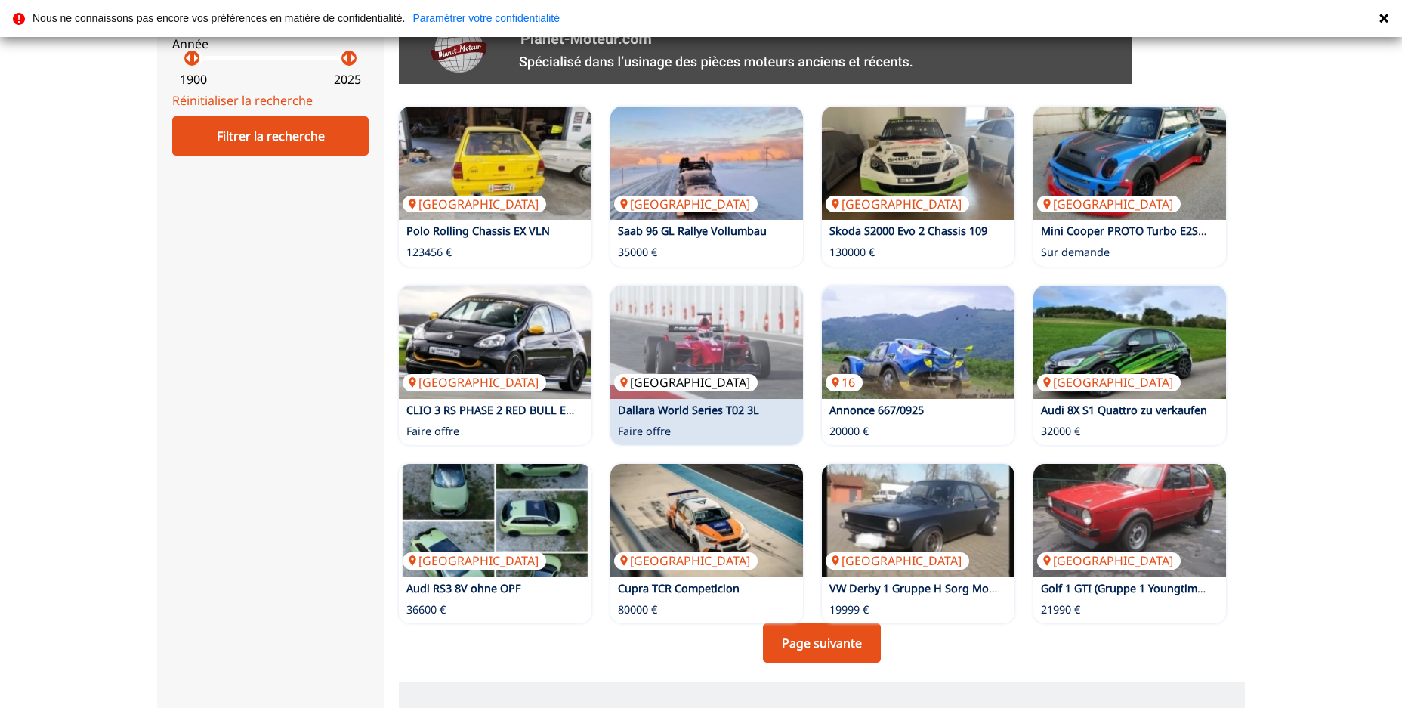
scroll to position [849, 0]
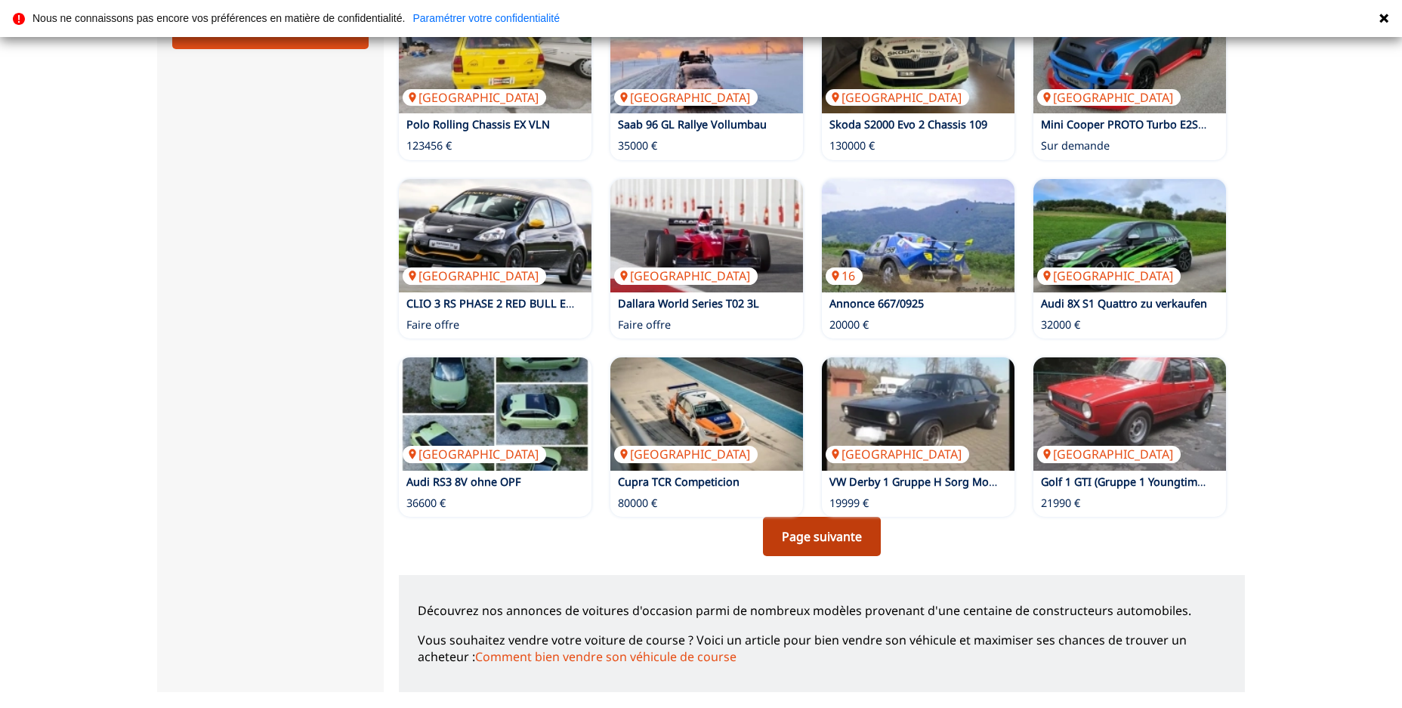
click at [803, 551] on link "Page suivante" at bounding box center [822, 536] width 118 height 39
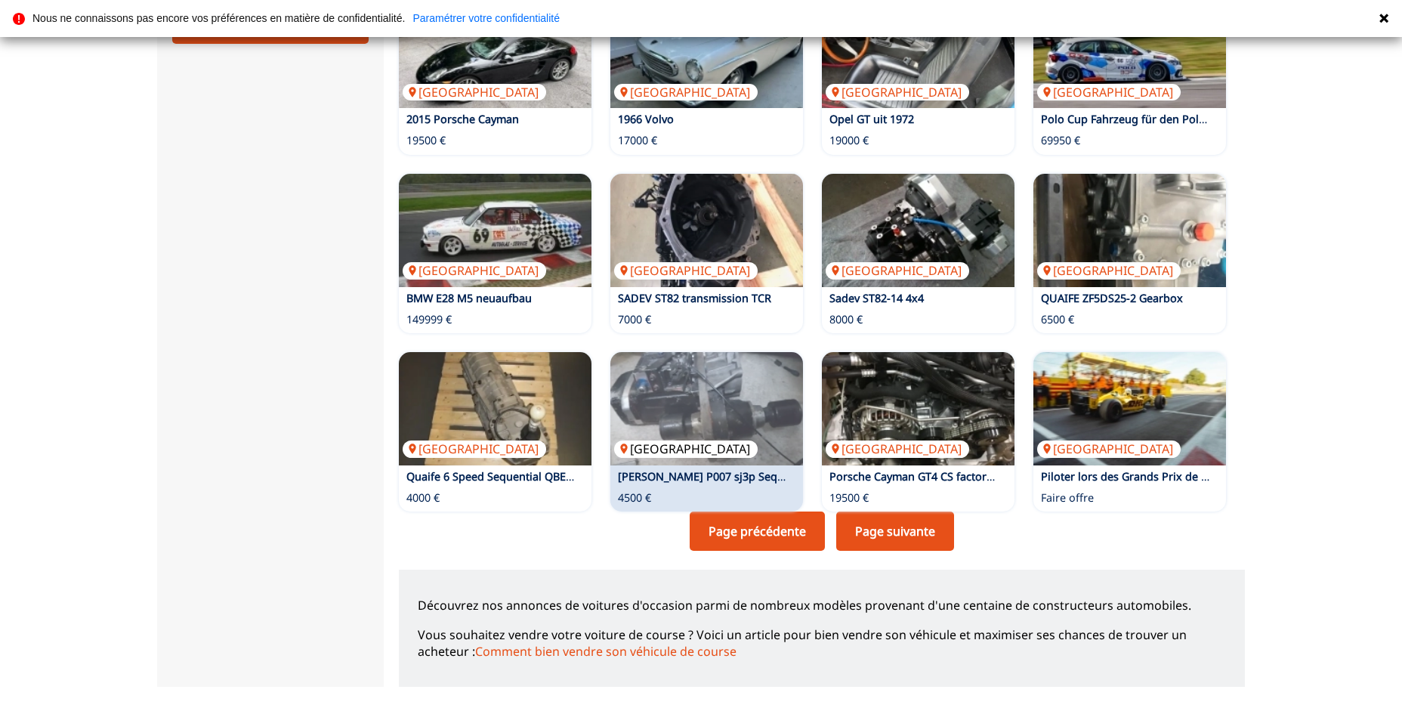
scroll to position [955, 0]
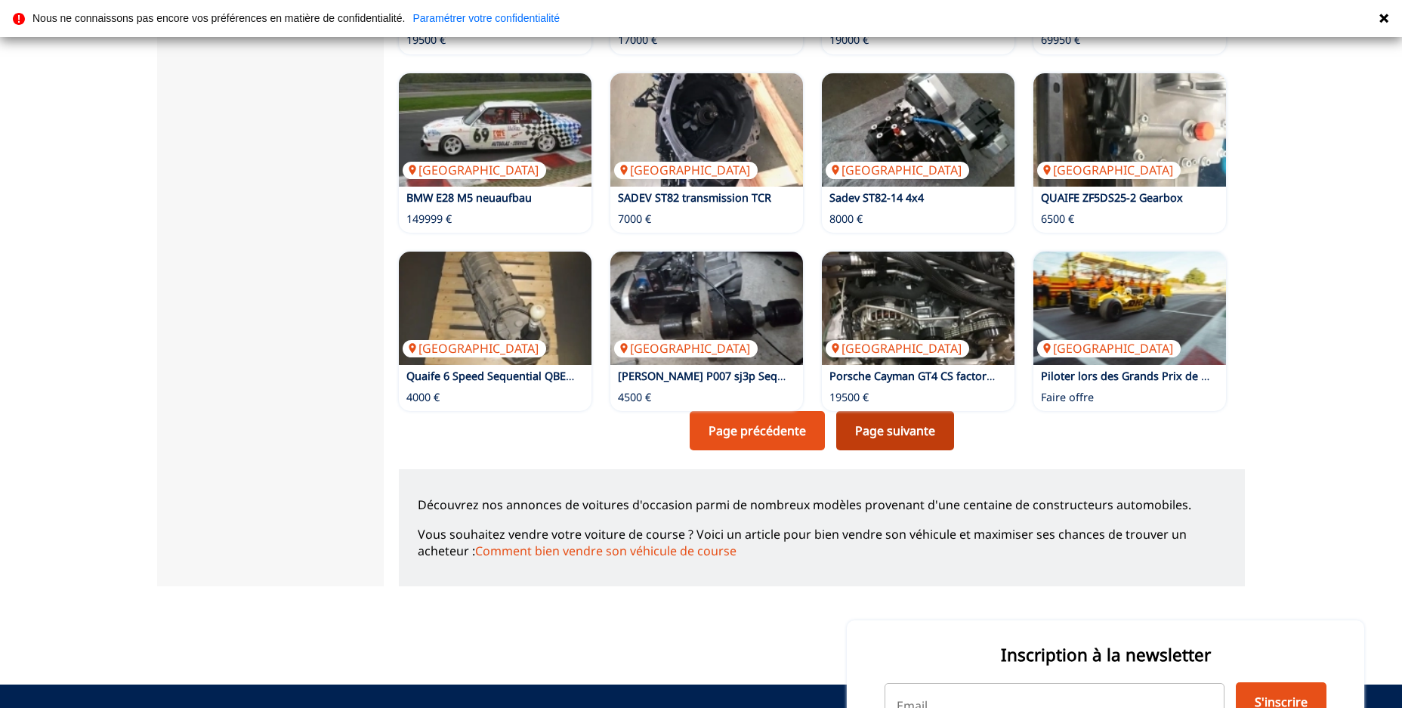
click at [898, 432] on link "Page suivante" at bounding box center [895, 430] width 118 height 39
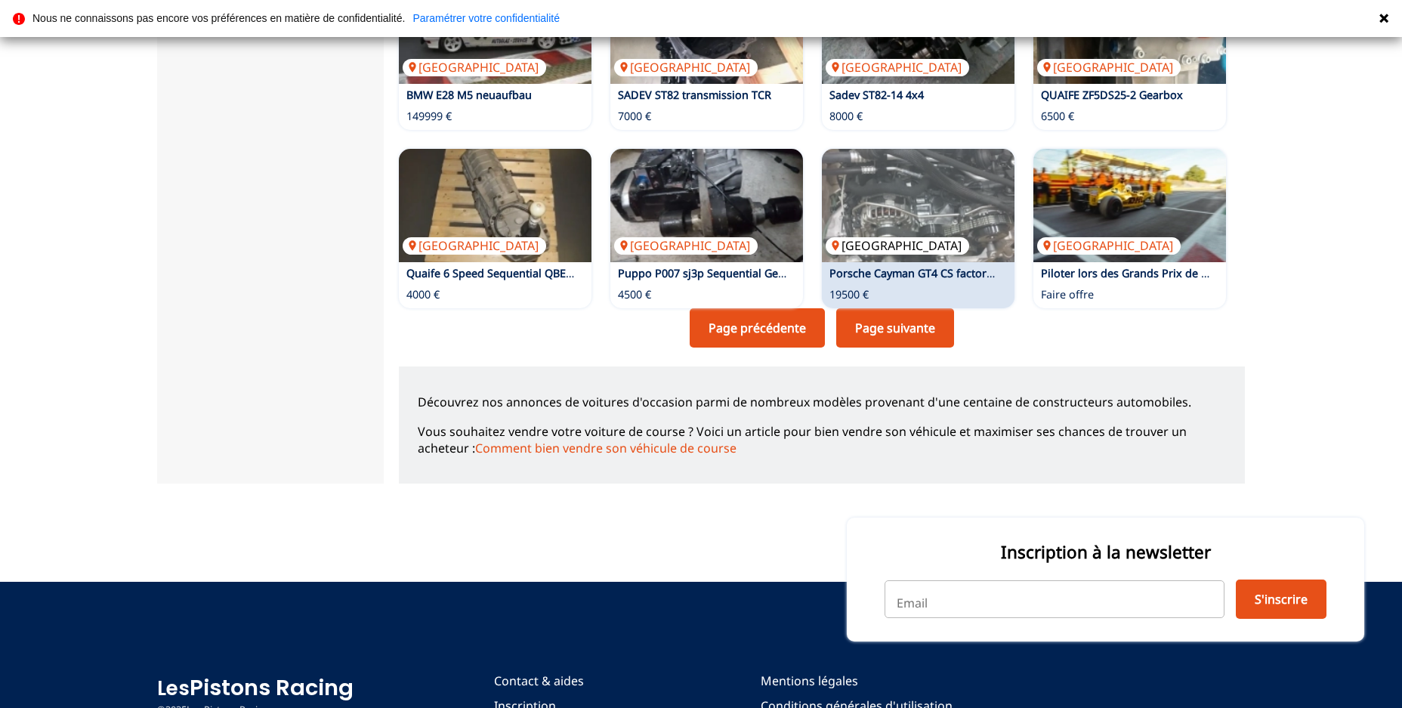
scroll to position [1061, 0]
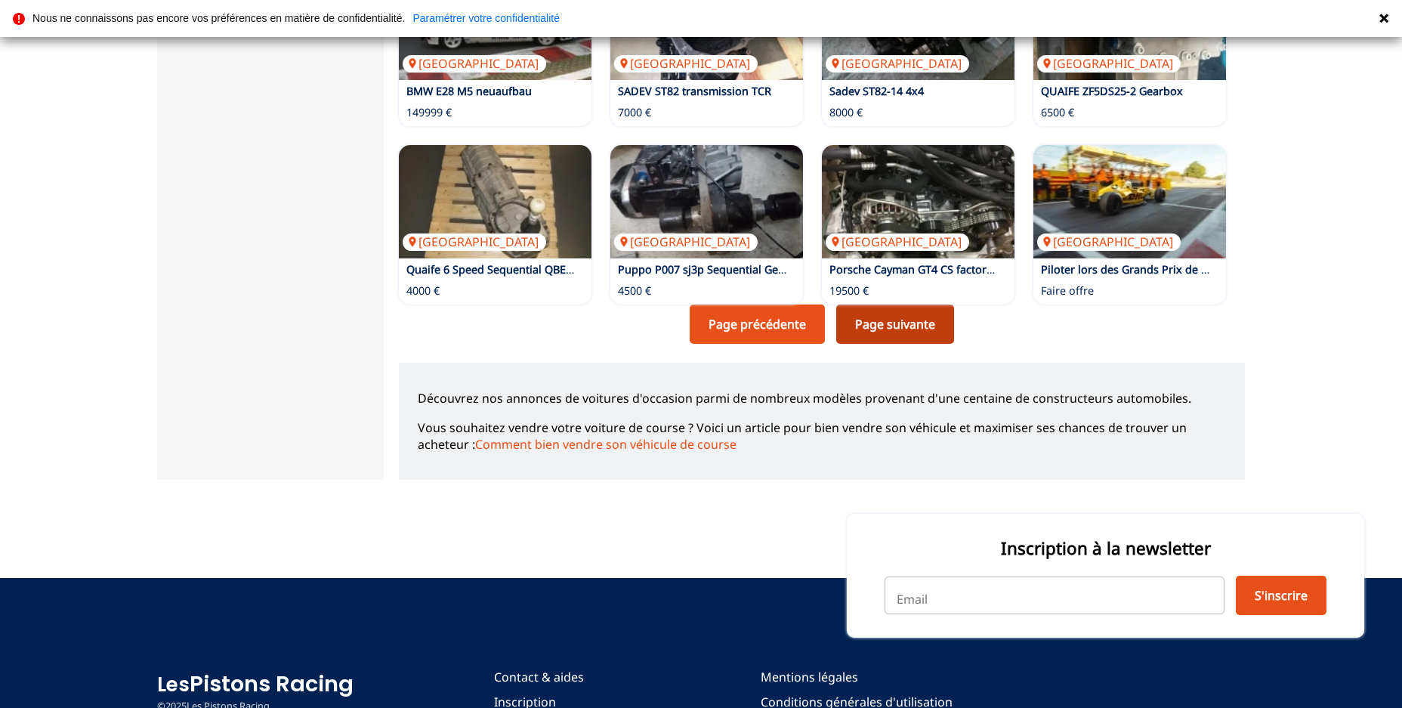
click at [902, 329] on link "Page suivante" at bounding box center [895, 323] width 118 height 39
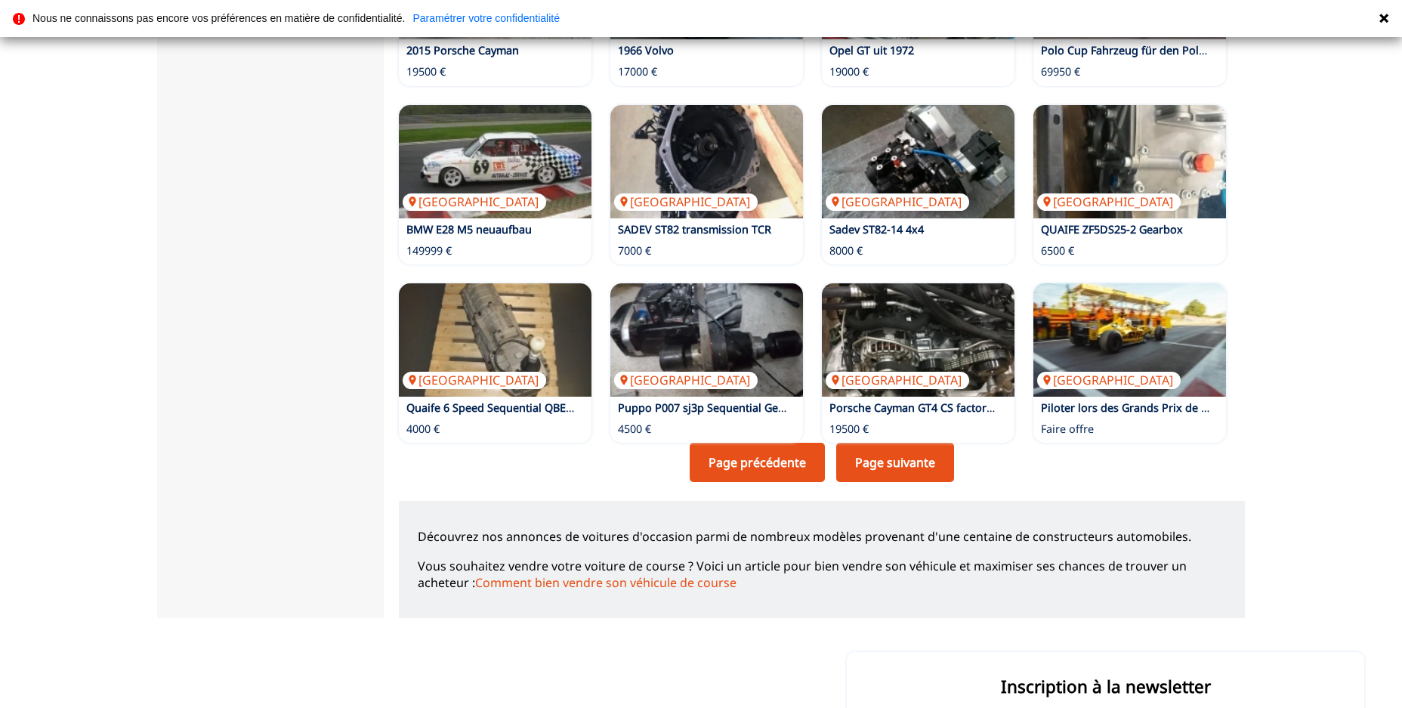
scroll to position [955, 0]
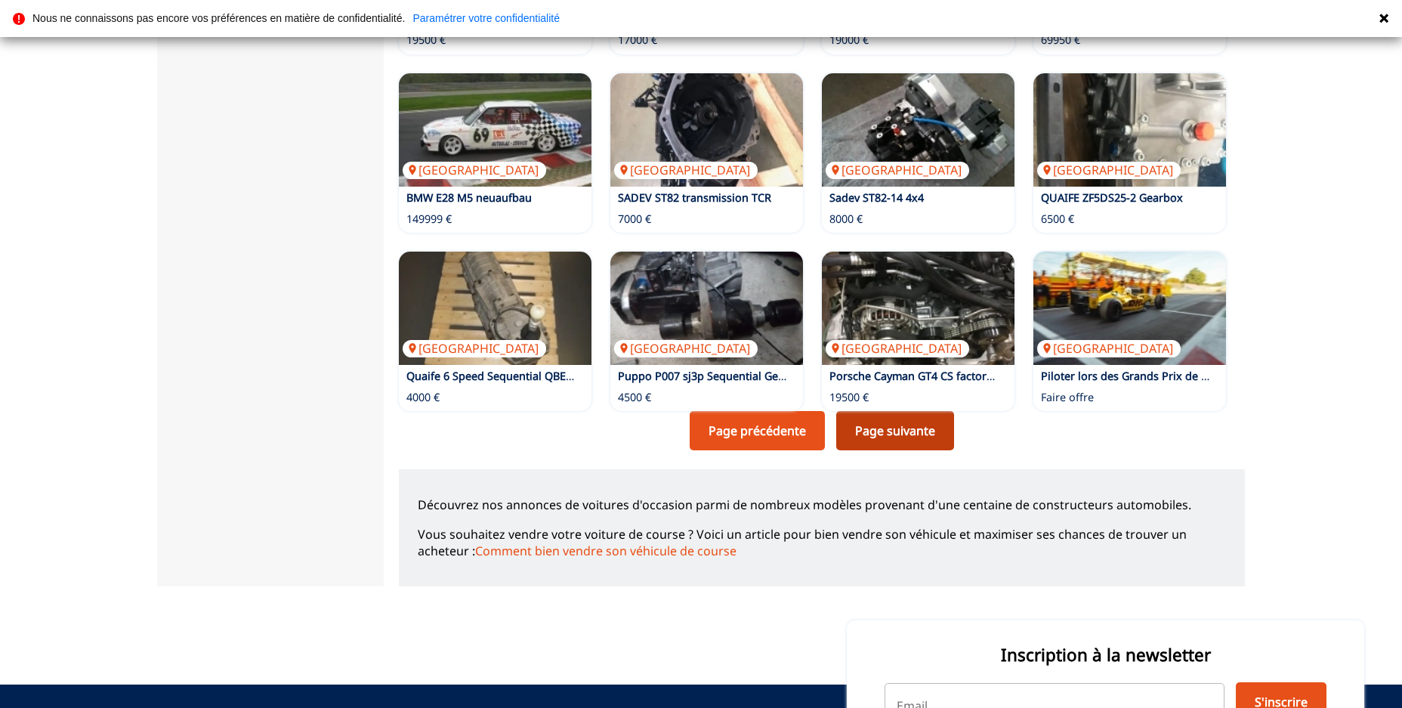
click at [889, 433] on link "Page suivante" at bounding box center [895, 430] width 118 height 39
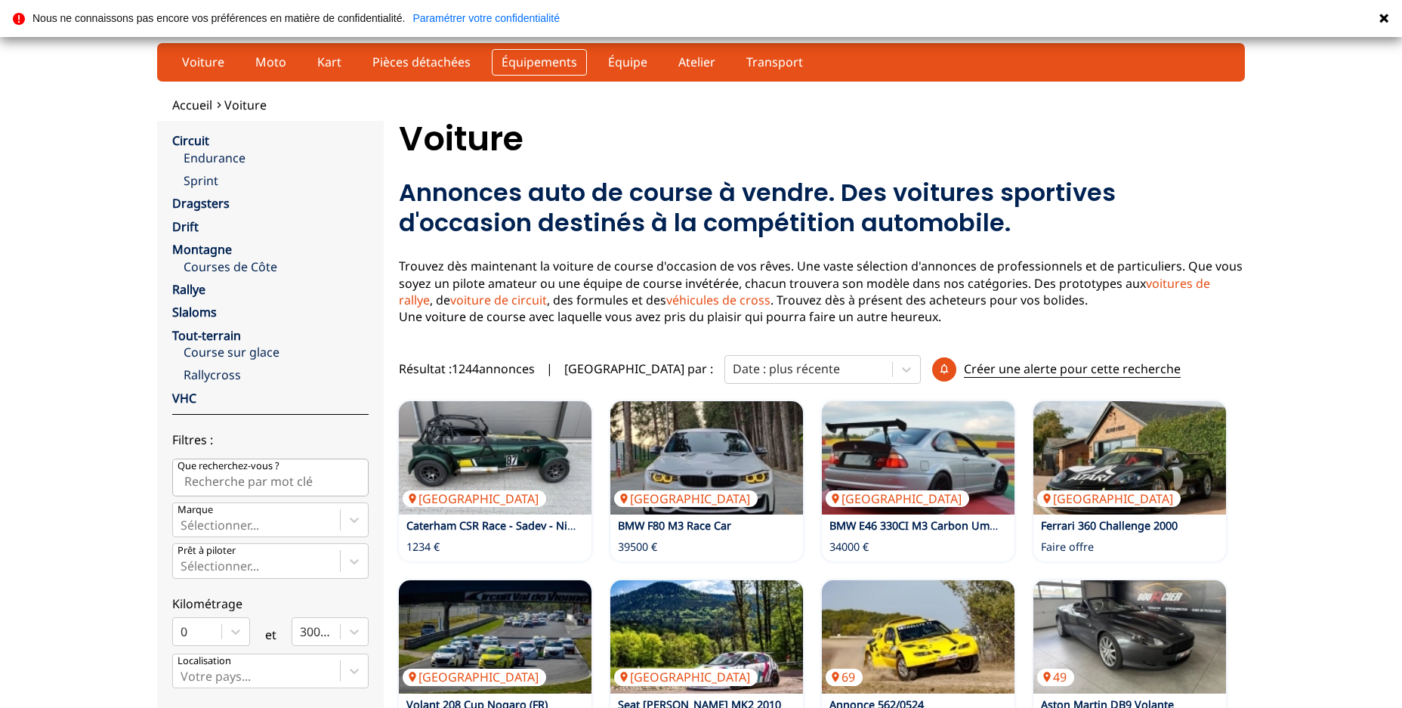
click at [538, 58] on link "Équipements" at bounding box center [539, 62] width 95 height 26
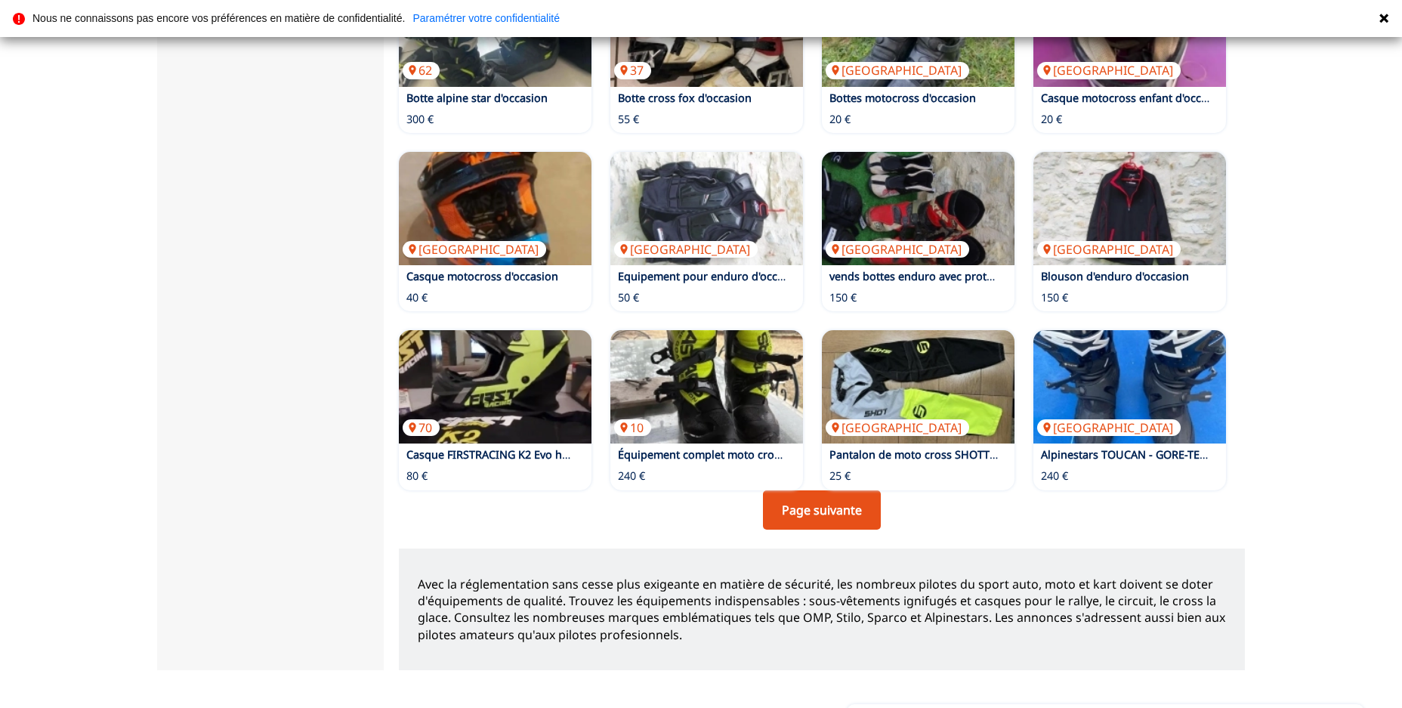
scroll to position [955, 0]
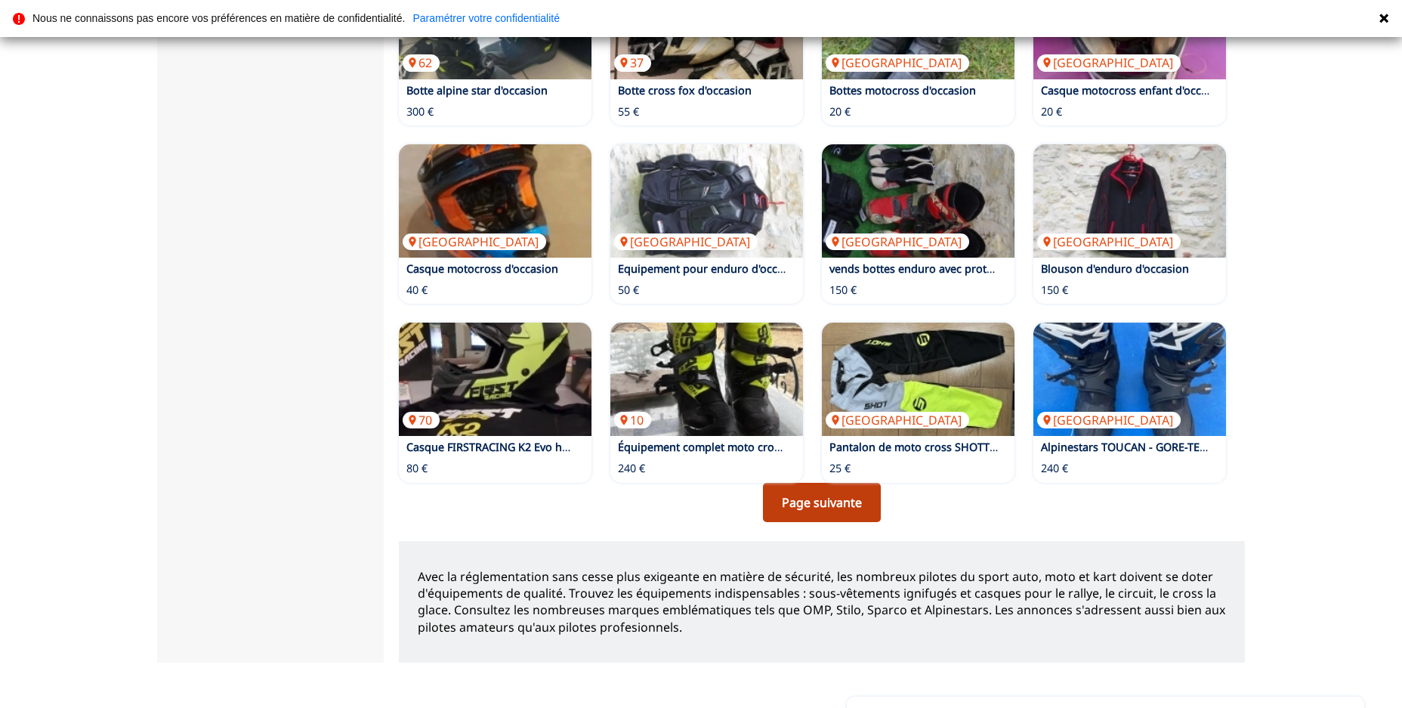
click at [813, 483] on link "Page suivante" at bounding box center [822, 502] width 118 height 39
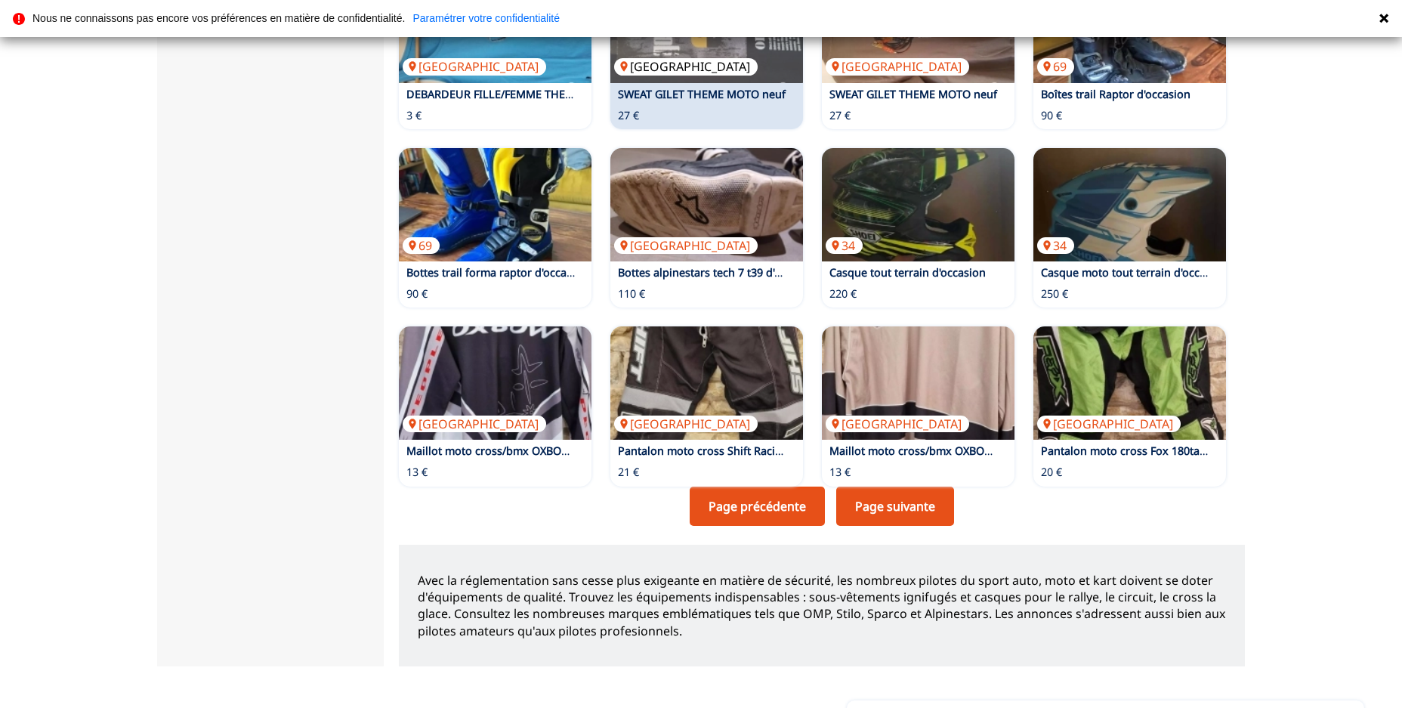
scroll to position [955, 0]
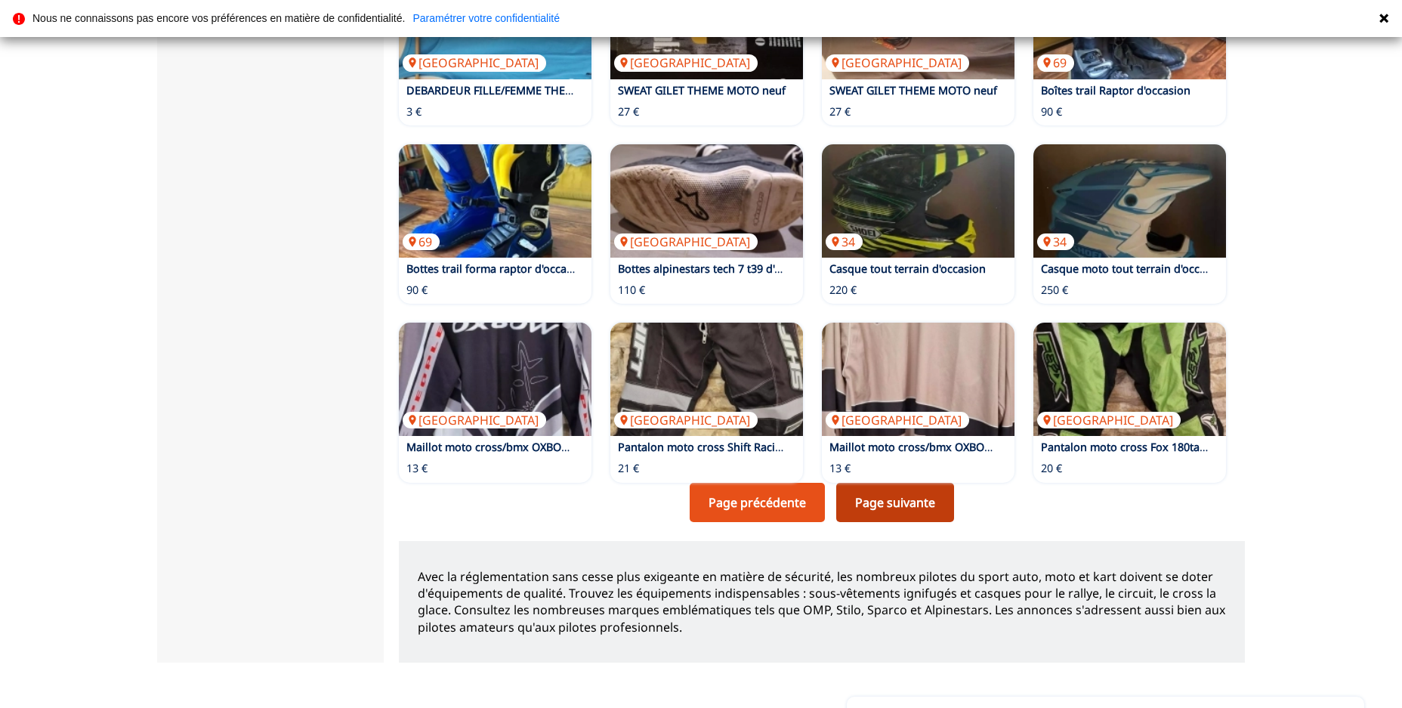
click at [910, 488] on link "Page suivante" at bounding box center [895, 502] width 118 height 39
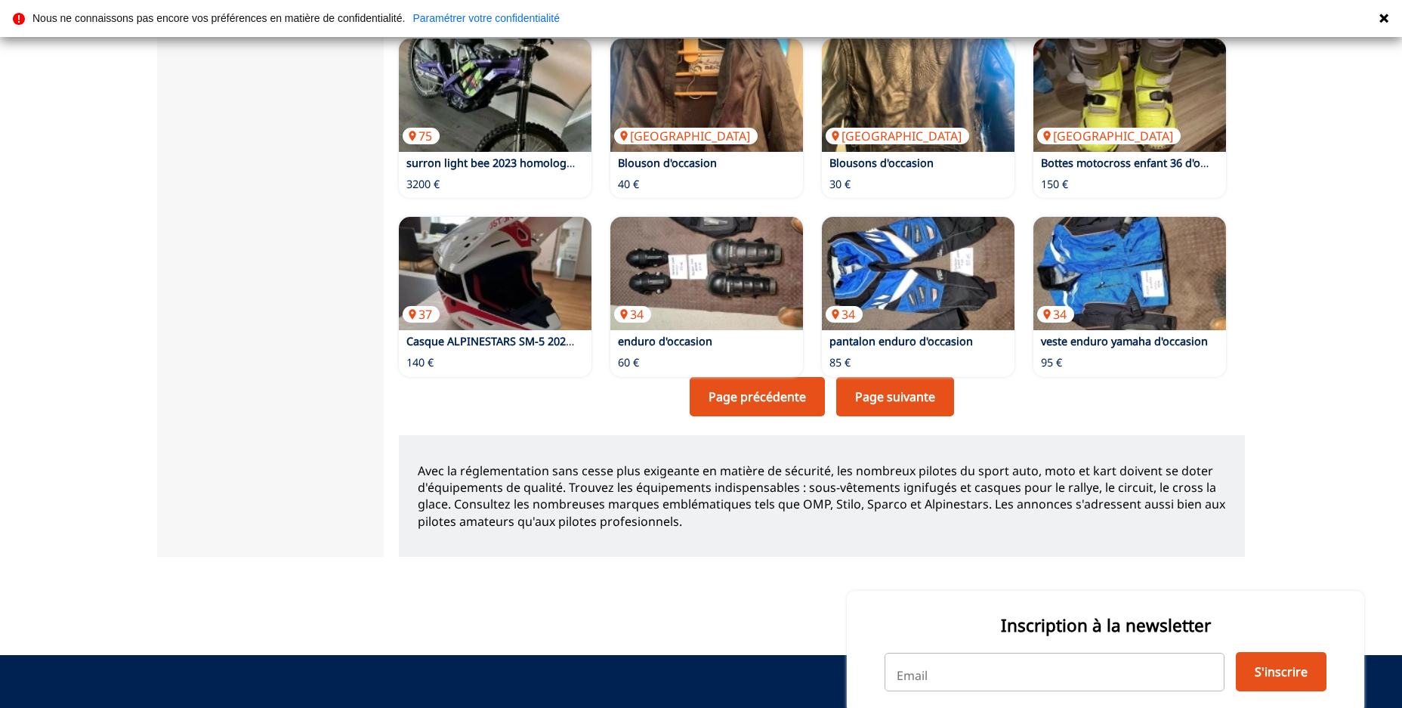
scroll to position [1061, 0]
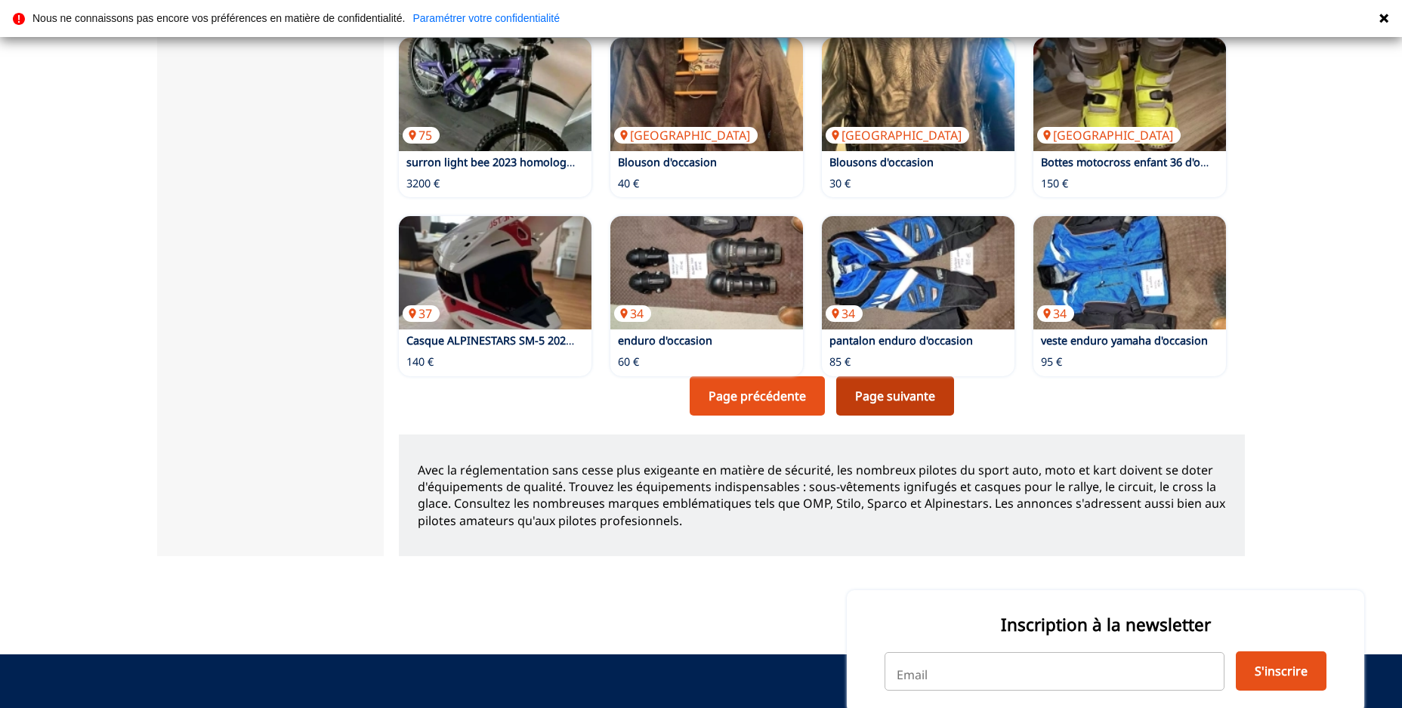
click at [856, 379] on link "Page suivante" at bounding box center [895, 395] width 118 height 39
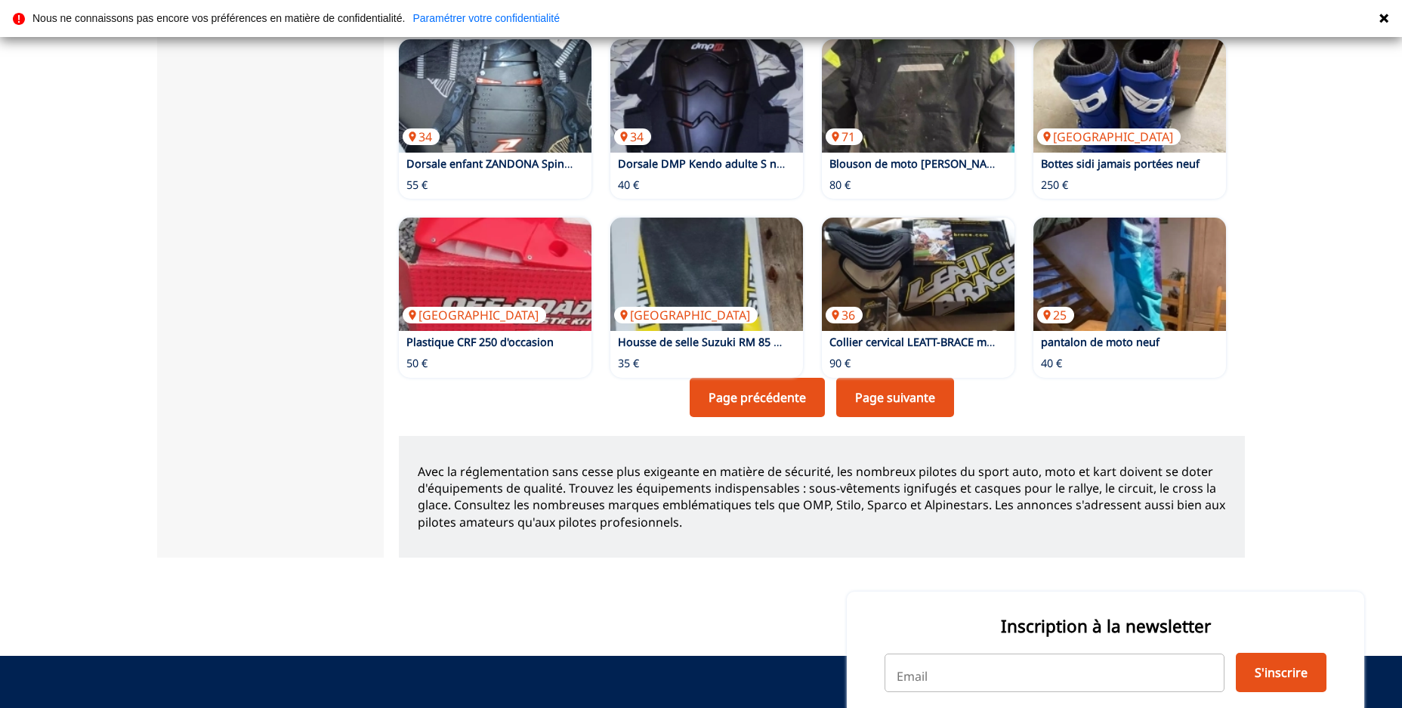
scroll to position [1061, 0]
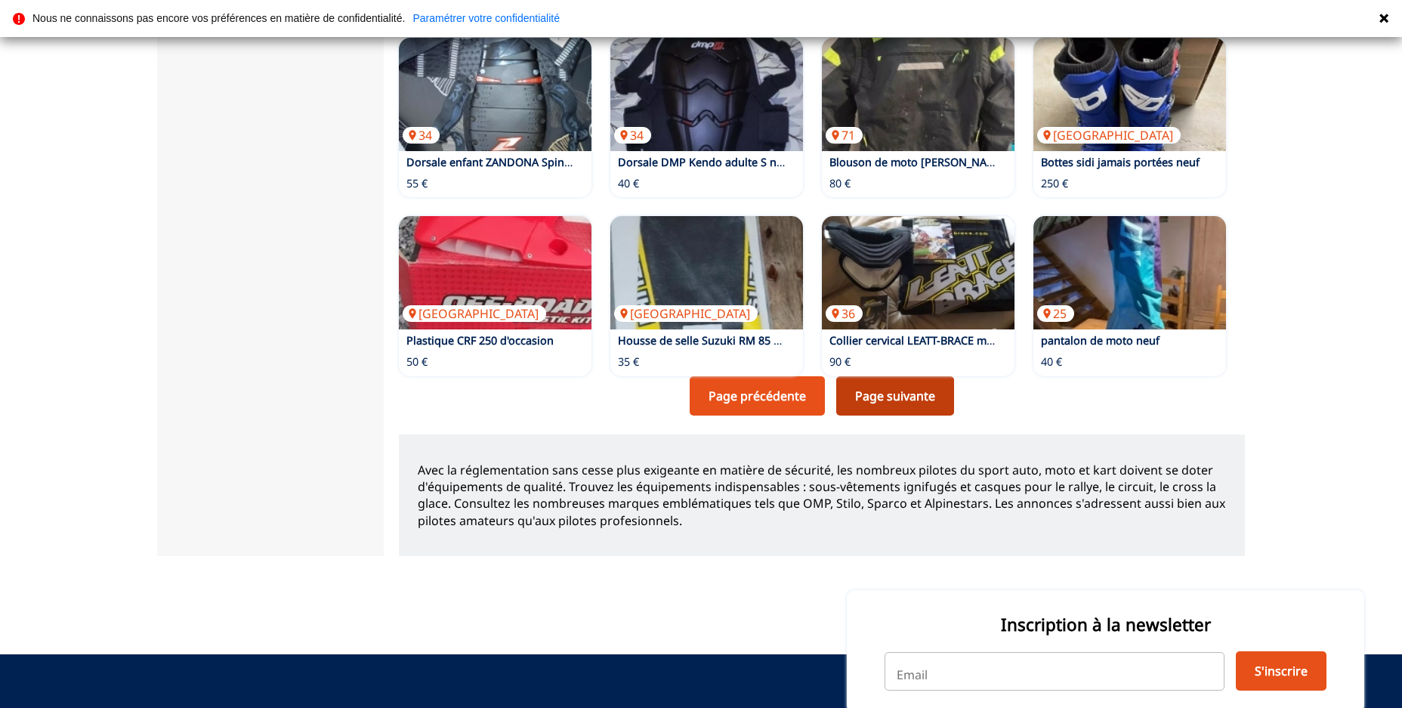
click at [904, 378] on link "Page suivante" at bounding box center [895, 395] width 118 height 39
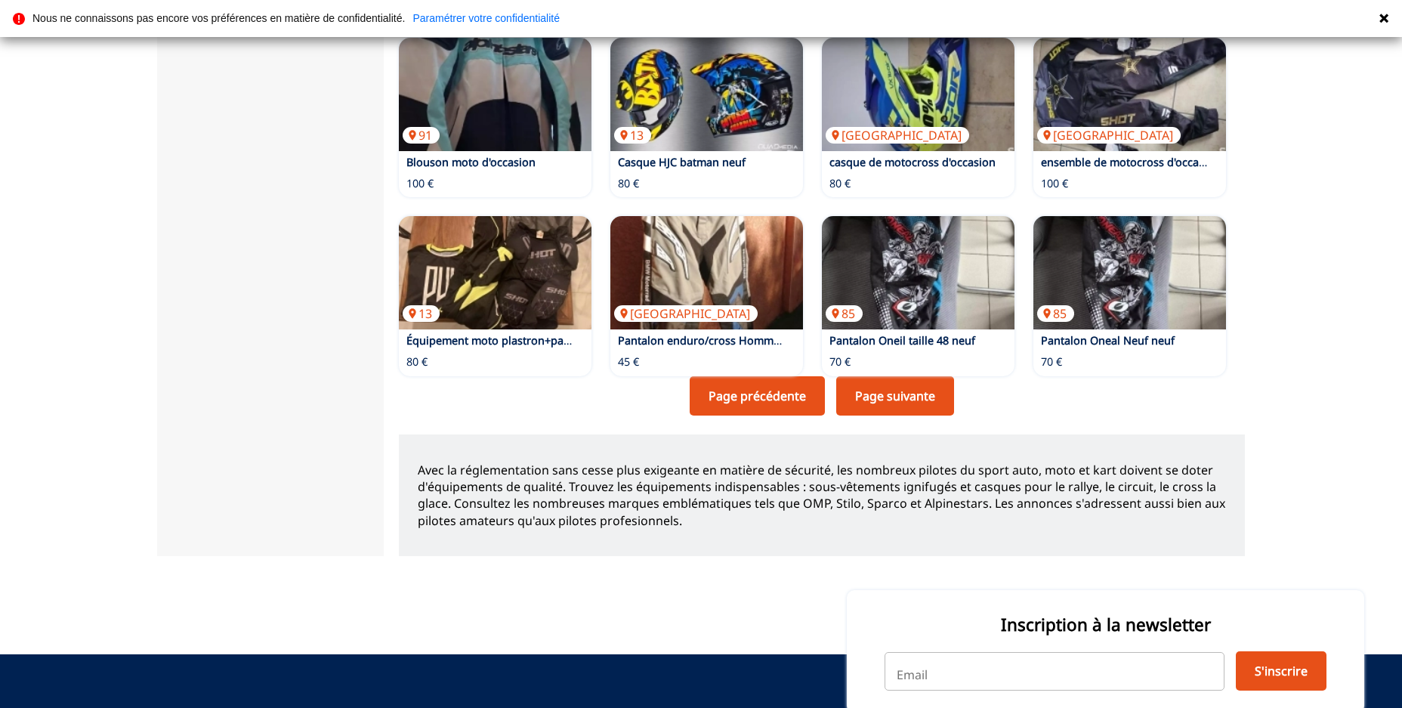
scroll to position [1061, 0]
click at [892, 377] on link "Page suivante" at bounding box center [895, 395] width 118 height 39
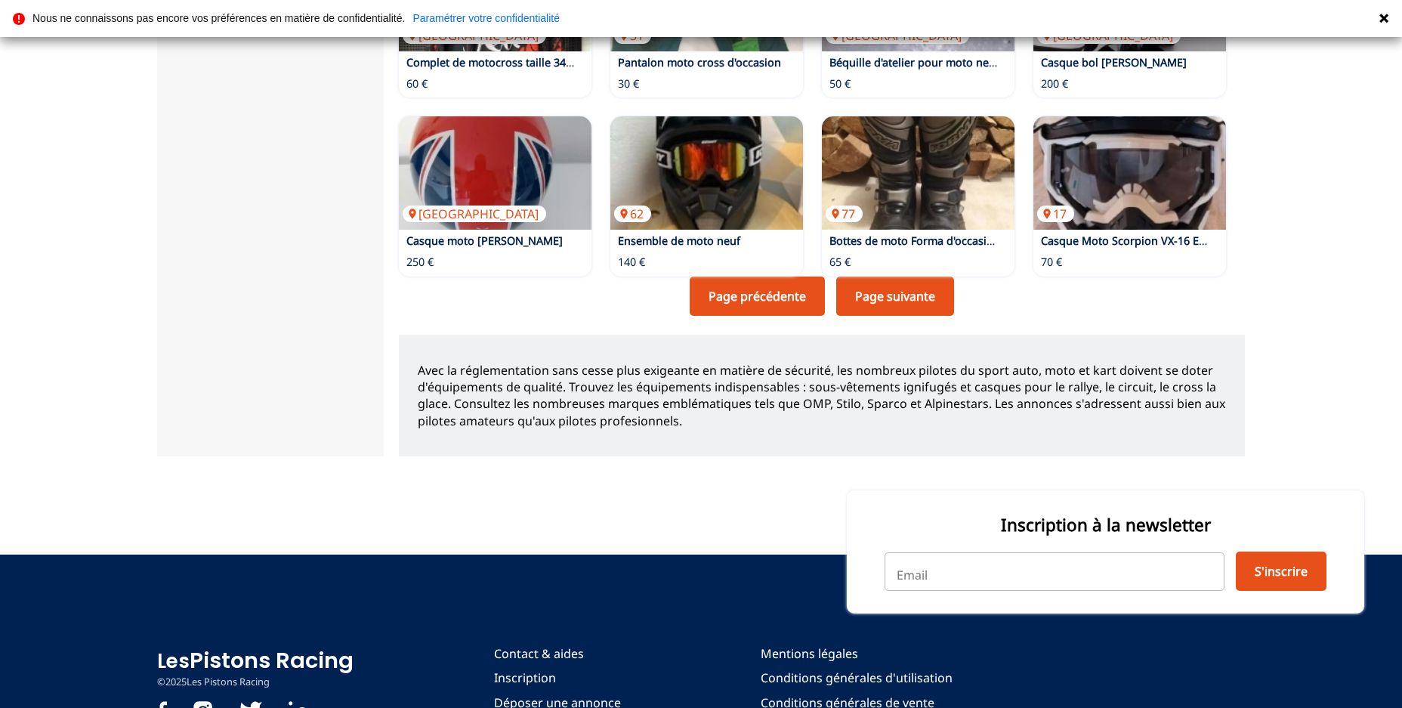
scroll to position [1168, 0]
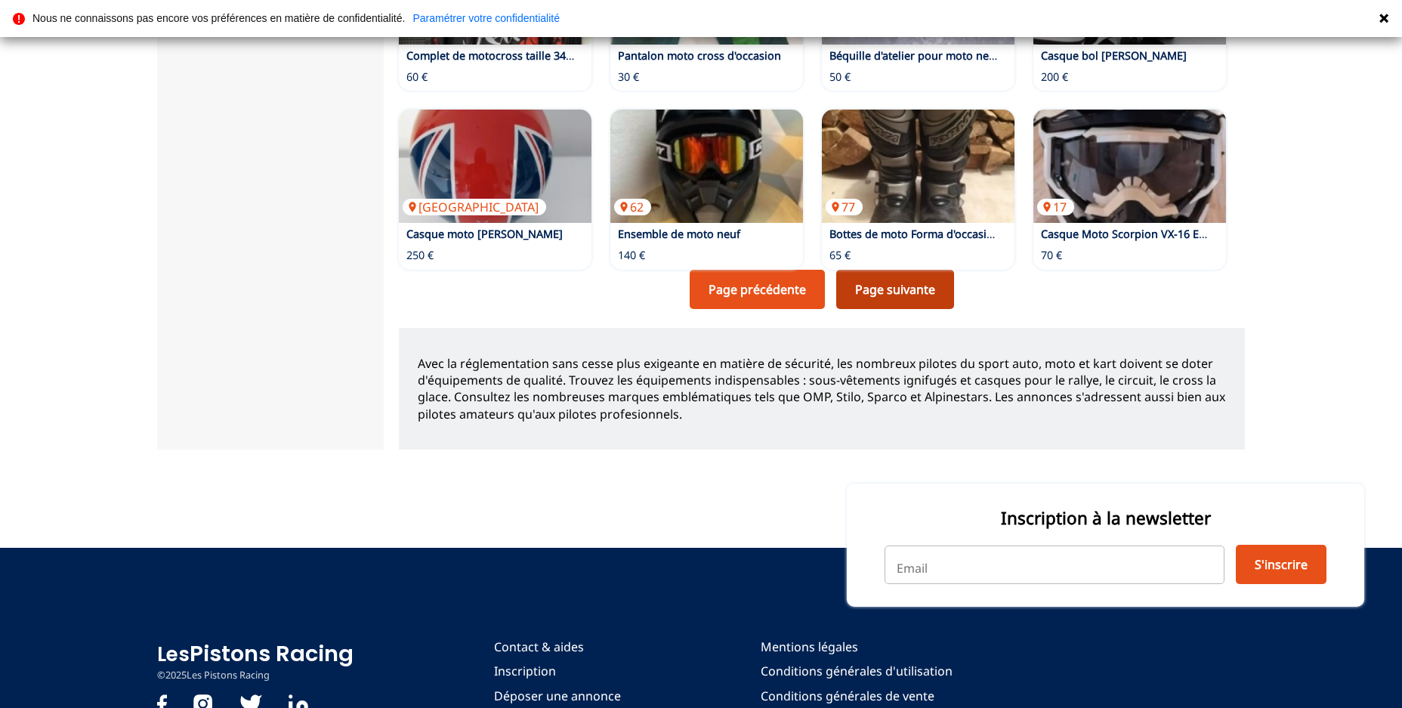
click at [912, 272] on link "Page suivante" at bounding box center [895, 289] width 118 height 39
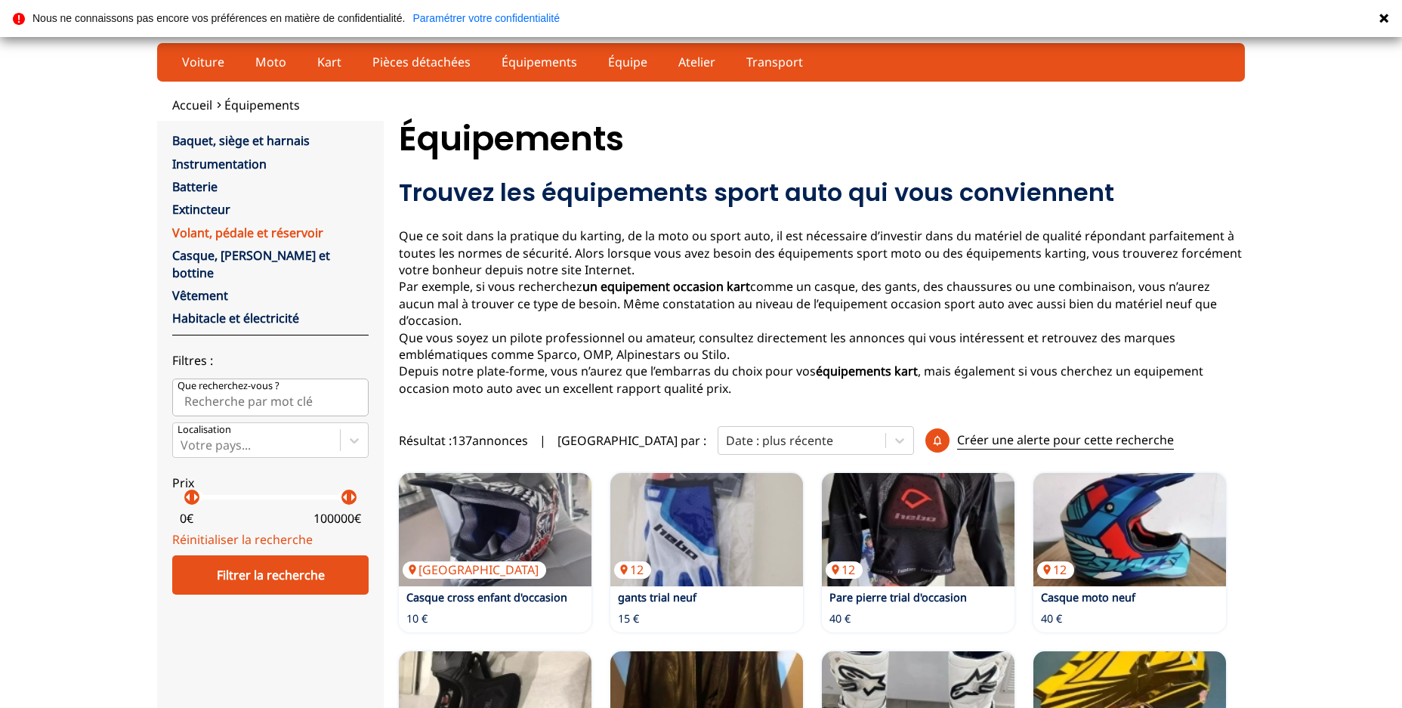
click at [275, 233] on link "Volant, pédale et réservoir" at bounding box center [247, 232] width 151 height 17
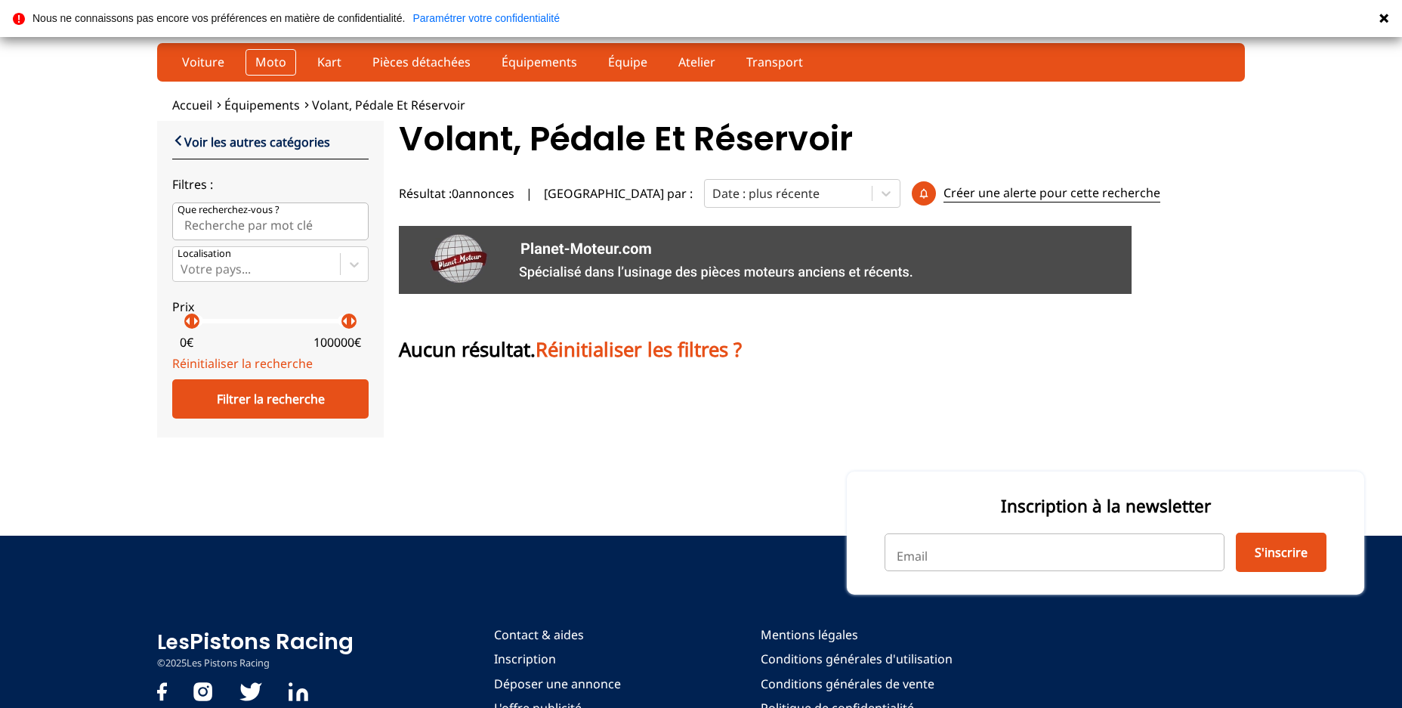
click at [267, 63] on link "Moto" at bounding box center [270, 62] width 51 height 26
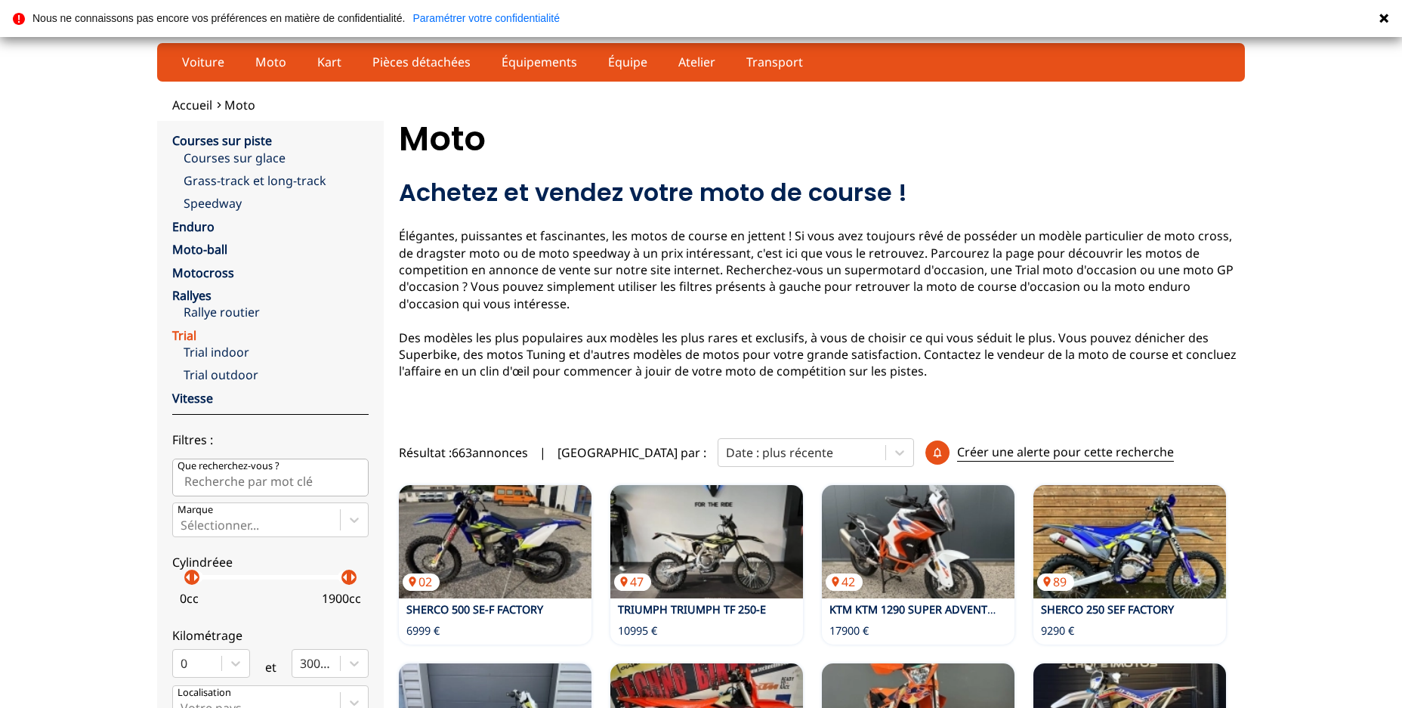
click at [183, 334] on link "Trial" at bounding box center [184, 335] width 24 height 17
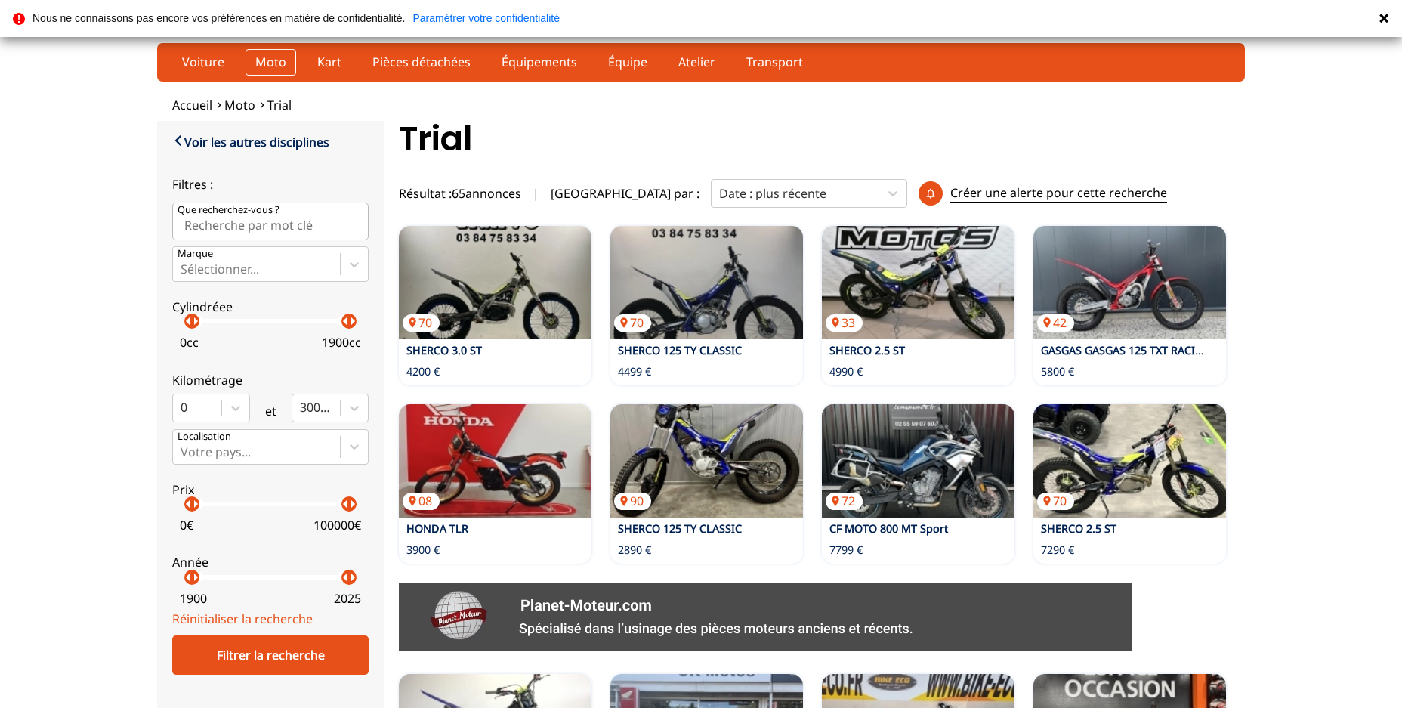
click at [268, 59] on link "Moto" at bounding box center [270, 62] width 51 height 26
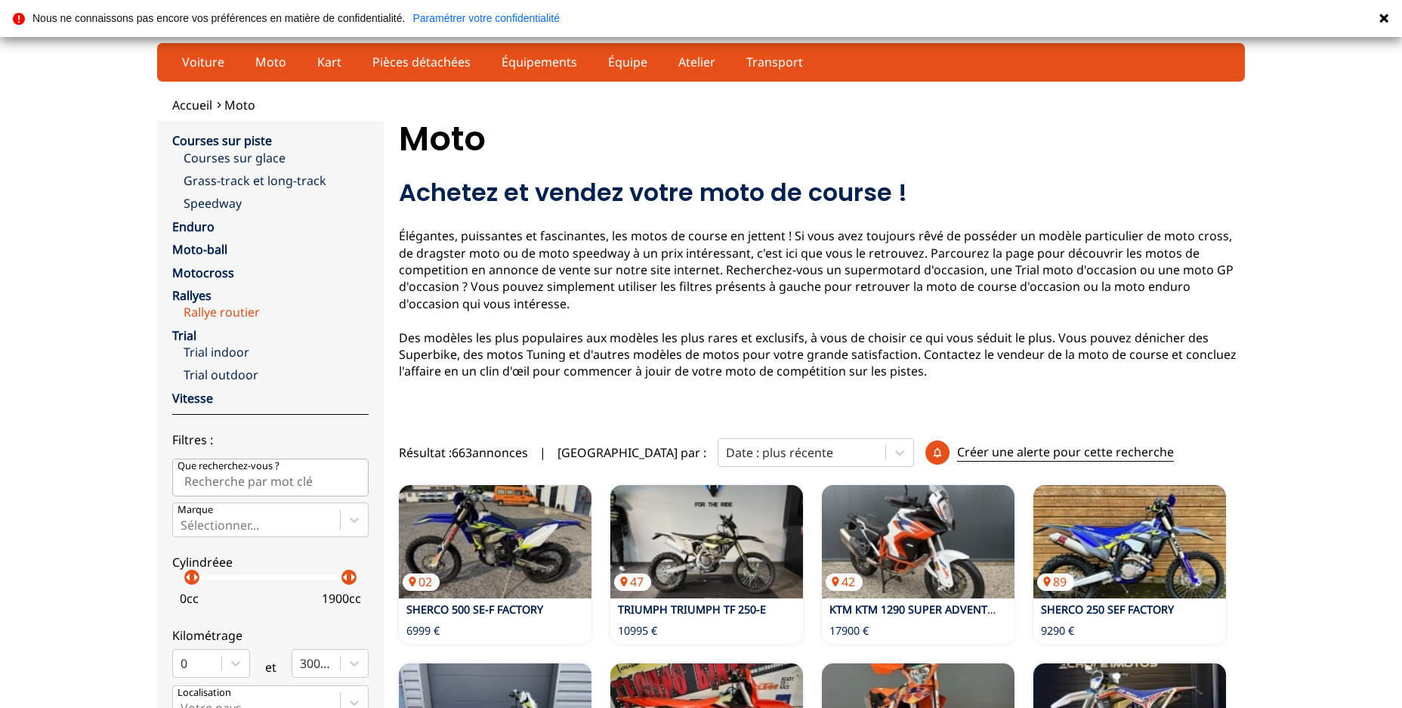
click at [227, 307] on link "Rallye routier" at bounding box center [276, 312] width 185 height 17
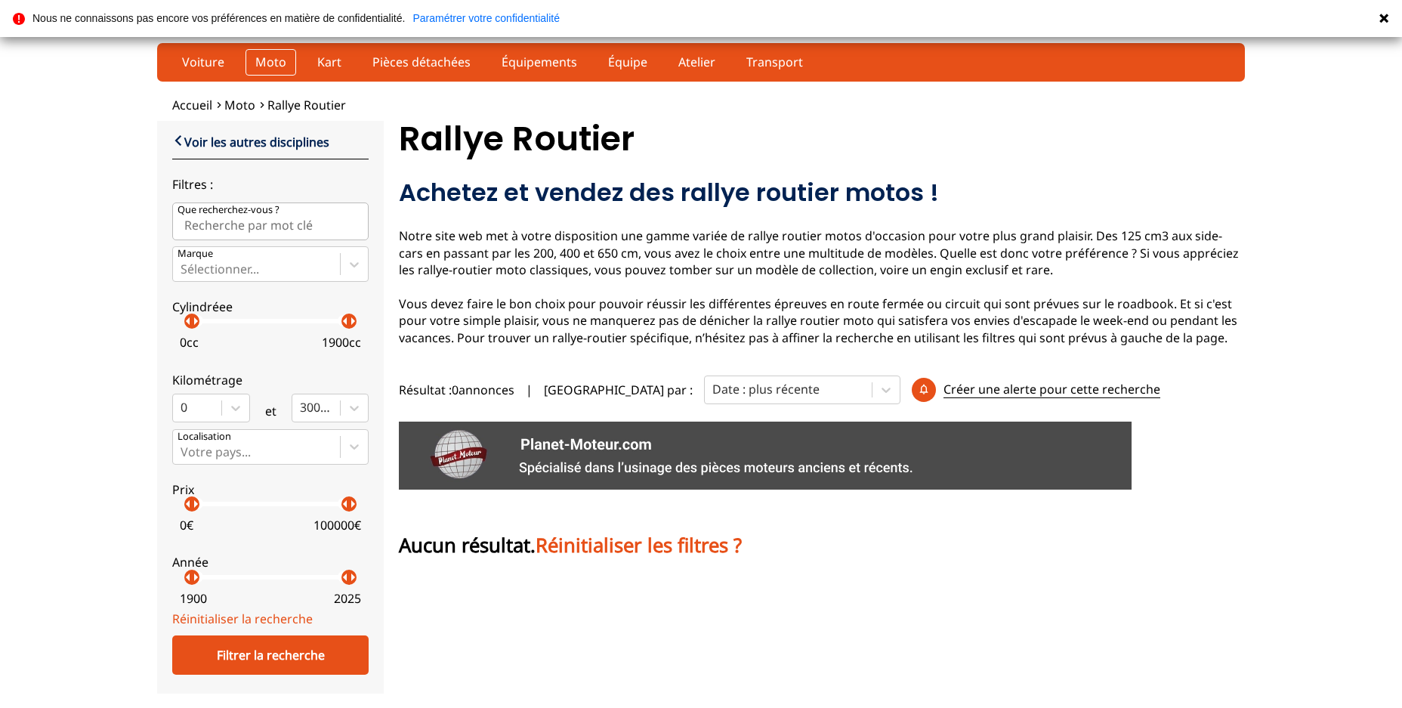
click at [267, 60] on link "Moto" at bounding box center [270, 62] width 51 height 26
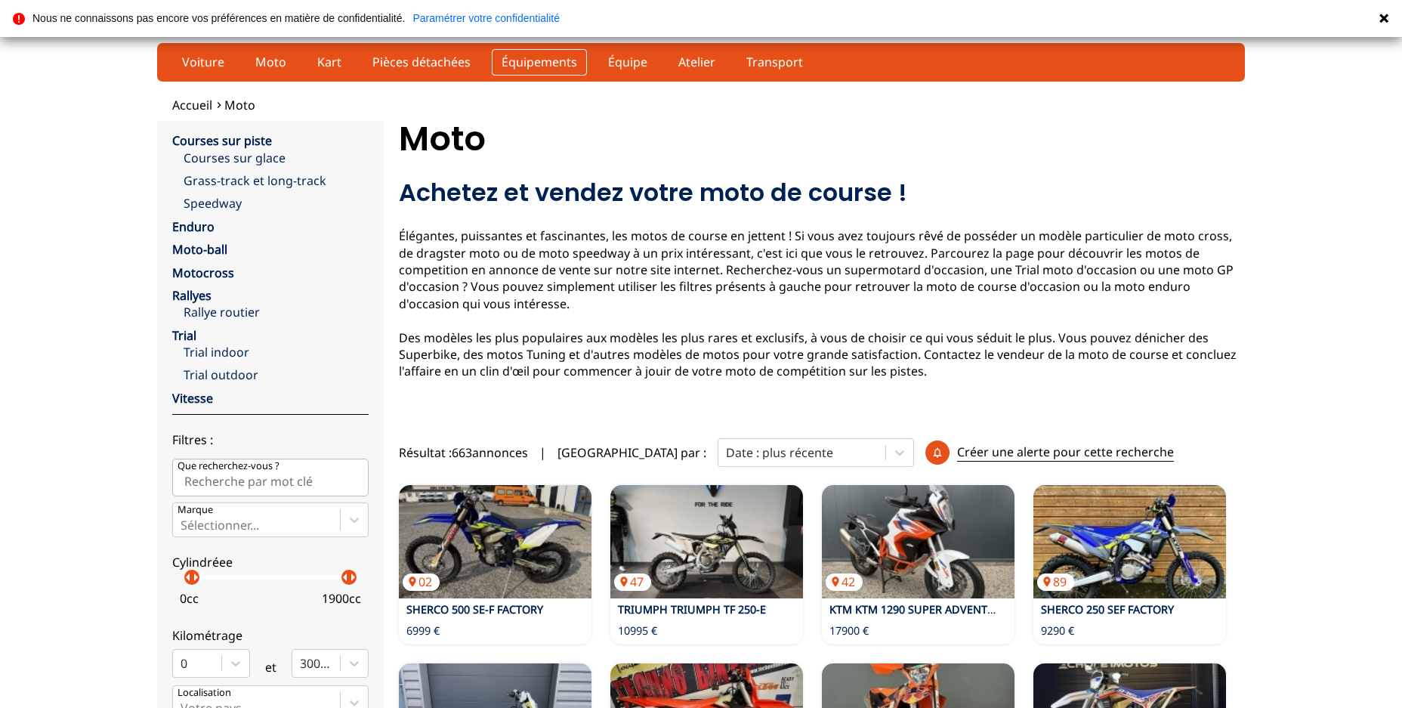
click at [559, 60] on link "Équipements" at bounding box center [539, 62] width 95 height 26
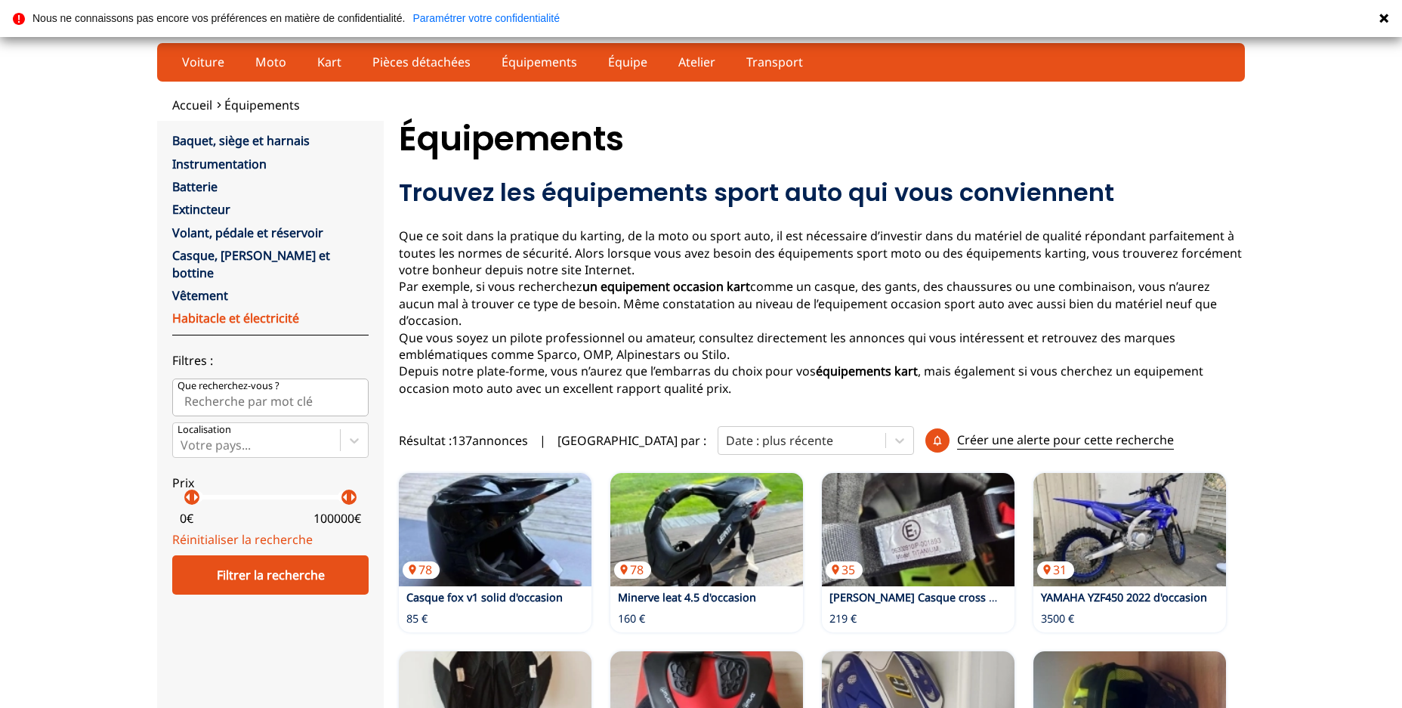
click at [265, 310] on link "Habitacle et électricité" at bounding box center [235, 318] width 127 height 17
